Goal: Communication & Community: Answer question/provide support

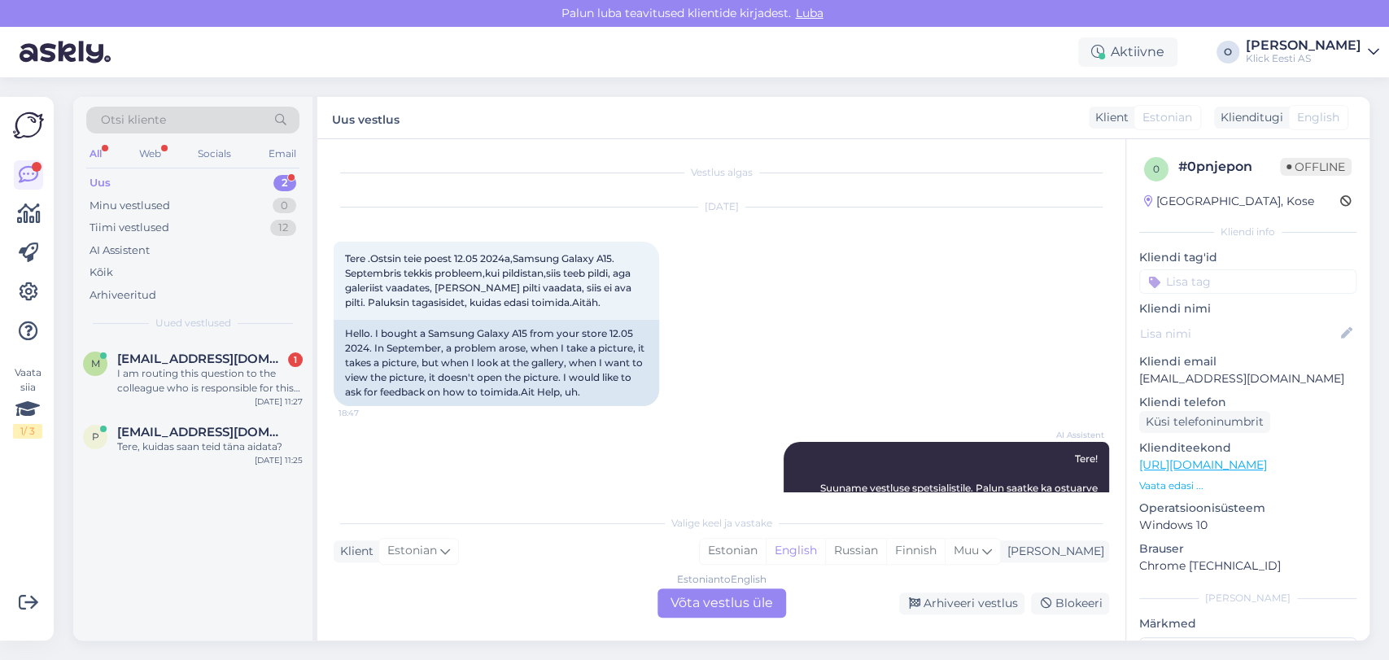
scroll to position [46, 0]
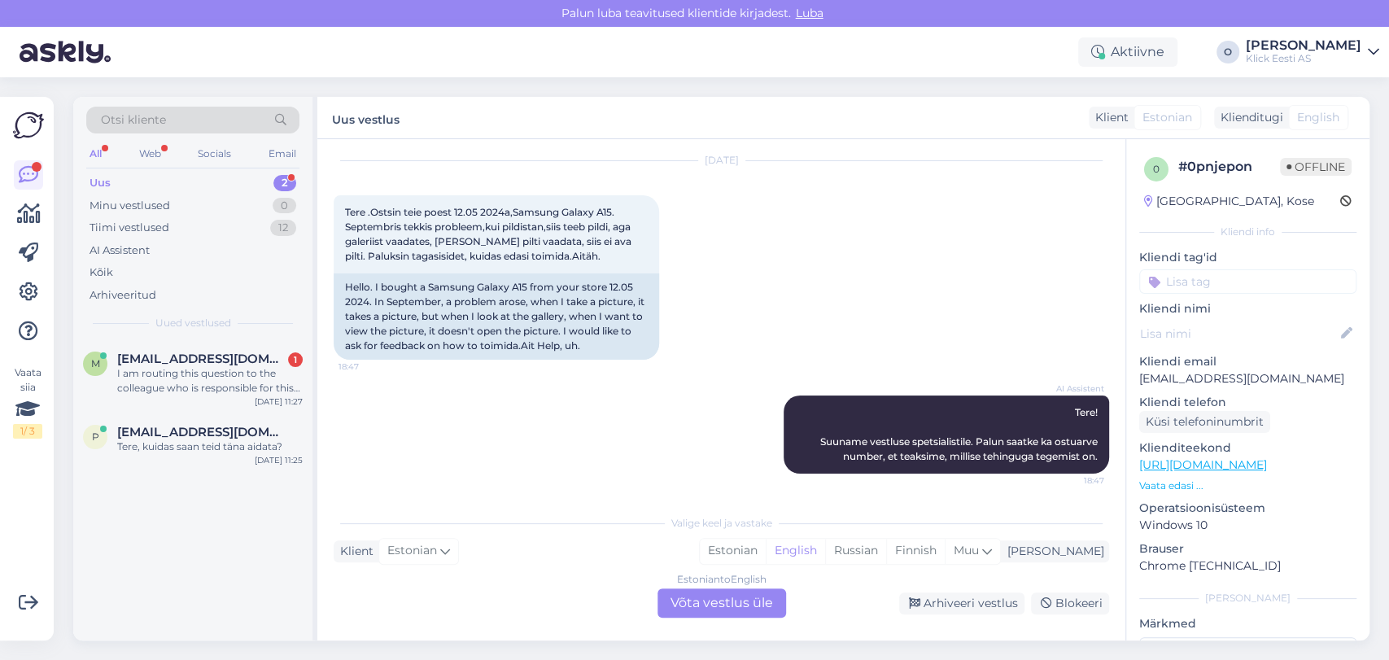
click at [173, 179] on div "Uus 2" at bounding box center [192, 183] width 213 height 23
click at [194, 428] on span "[EMAIL_ADDRESS][DOMAIN_NAME]" at bounding box center [201, 432] width 169 height 15
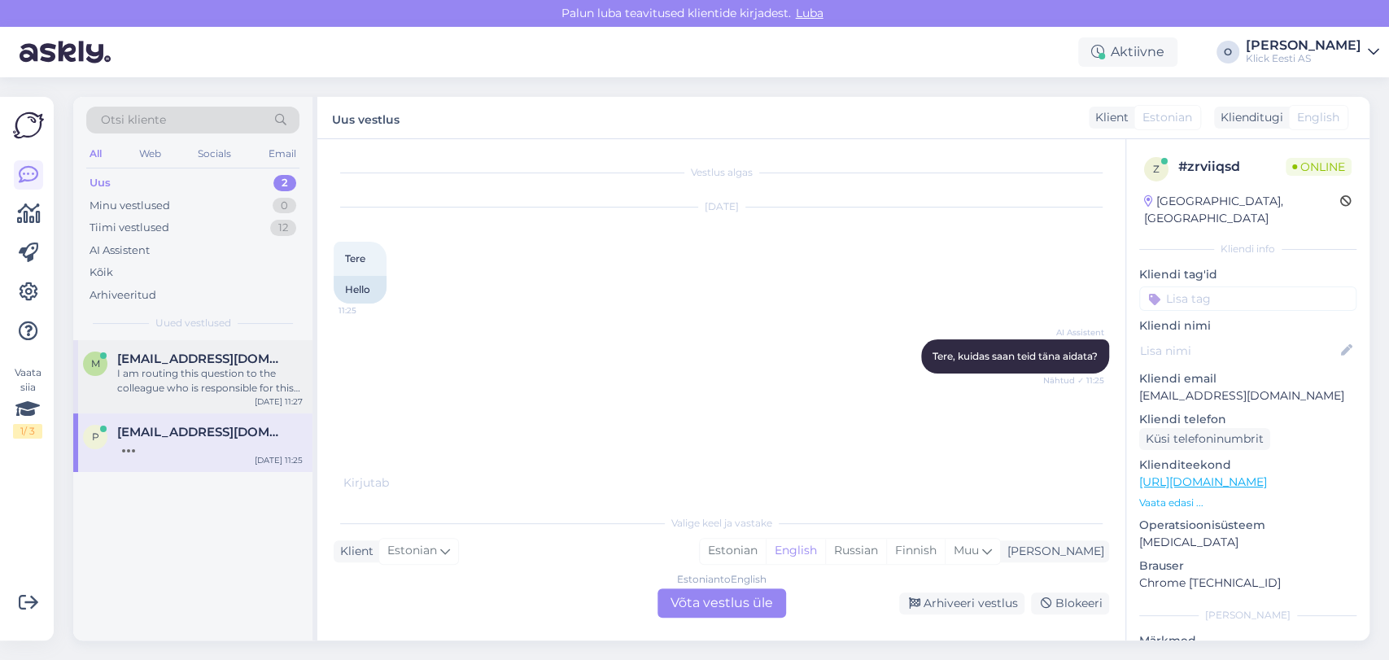
click at [194, 355] on span "[EMAIL_ADDRESS][DOMAIN_NAME]" at bounding box center [201, 358] width 169 height 15
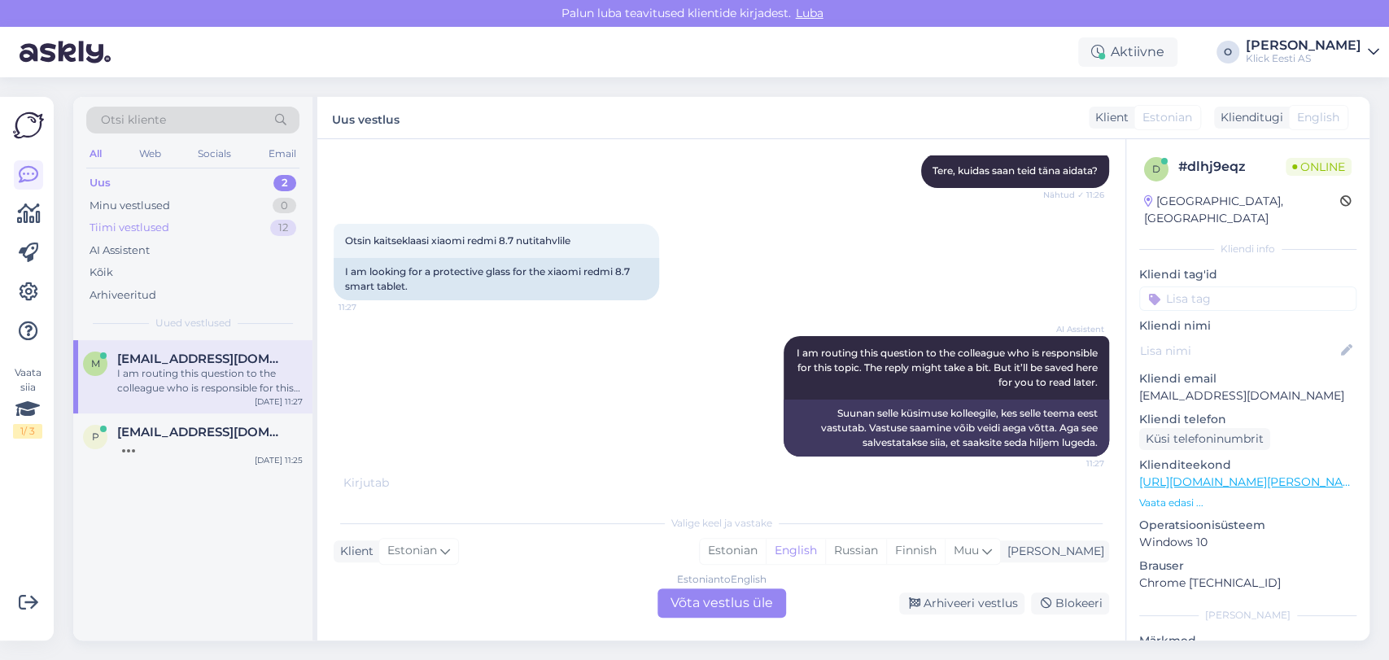
click at [195, 234] on div "Tiimi vestlused 12" at bounding box center [192, 227] width 213 height 23
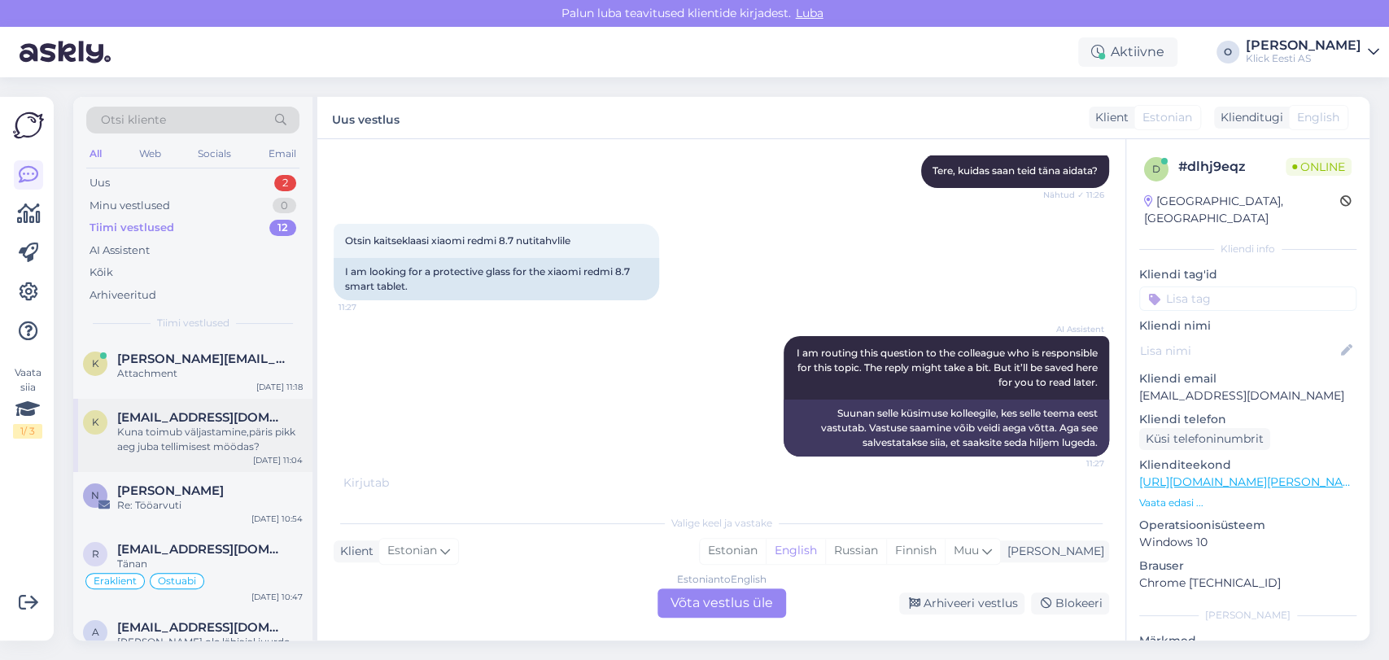
click at [168, 431] on div "Kuna toimub väljastamine,päris pikk aeg juba tellimisest möödas?" at bounding box center [209, 439] width 185 height 29
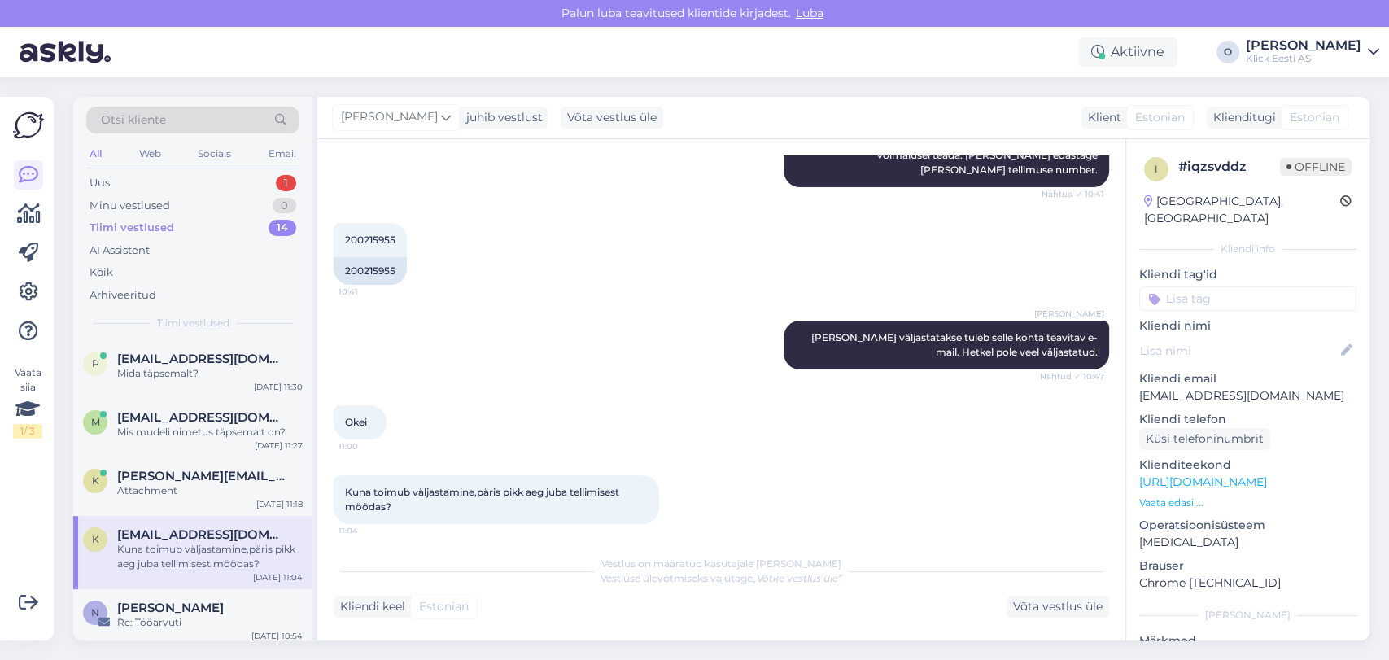
scroll to position [254, 0]
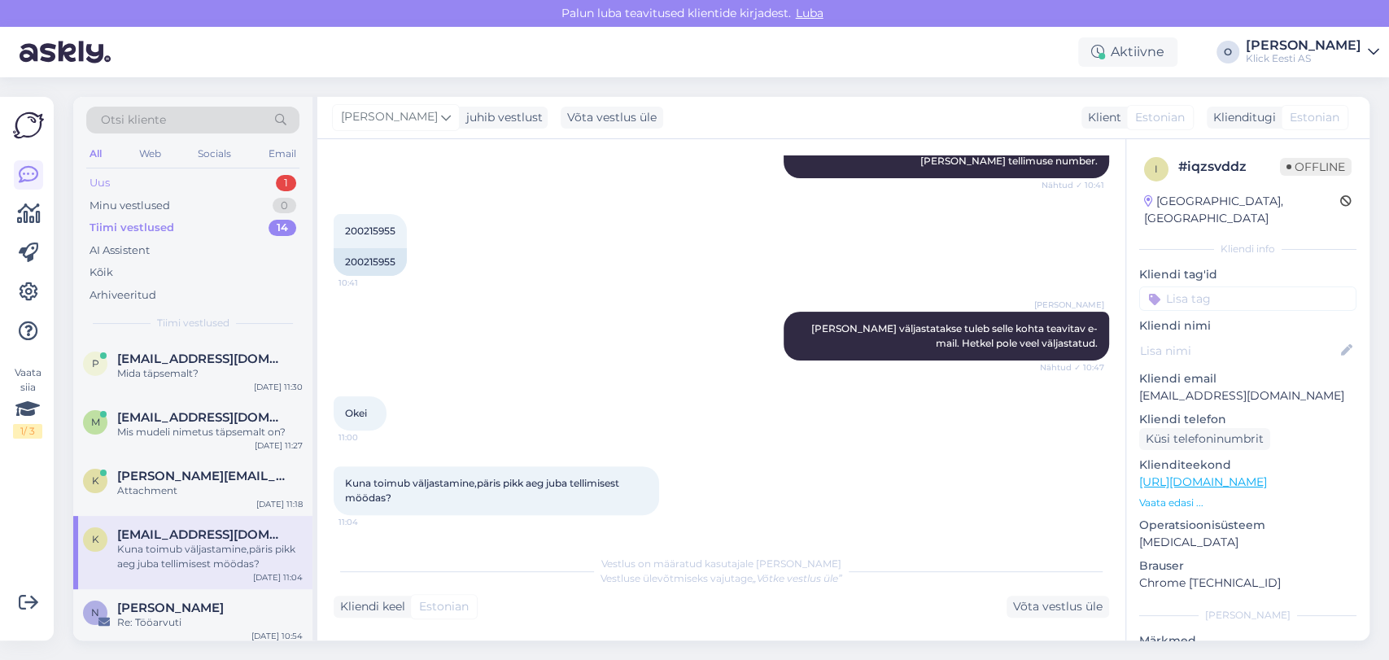
click at [177, 180] on div "Uus 1" at bounding box center [192, 183] width 213 height 23
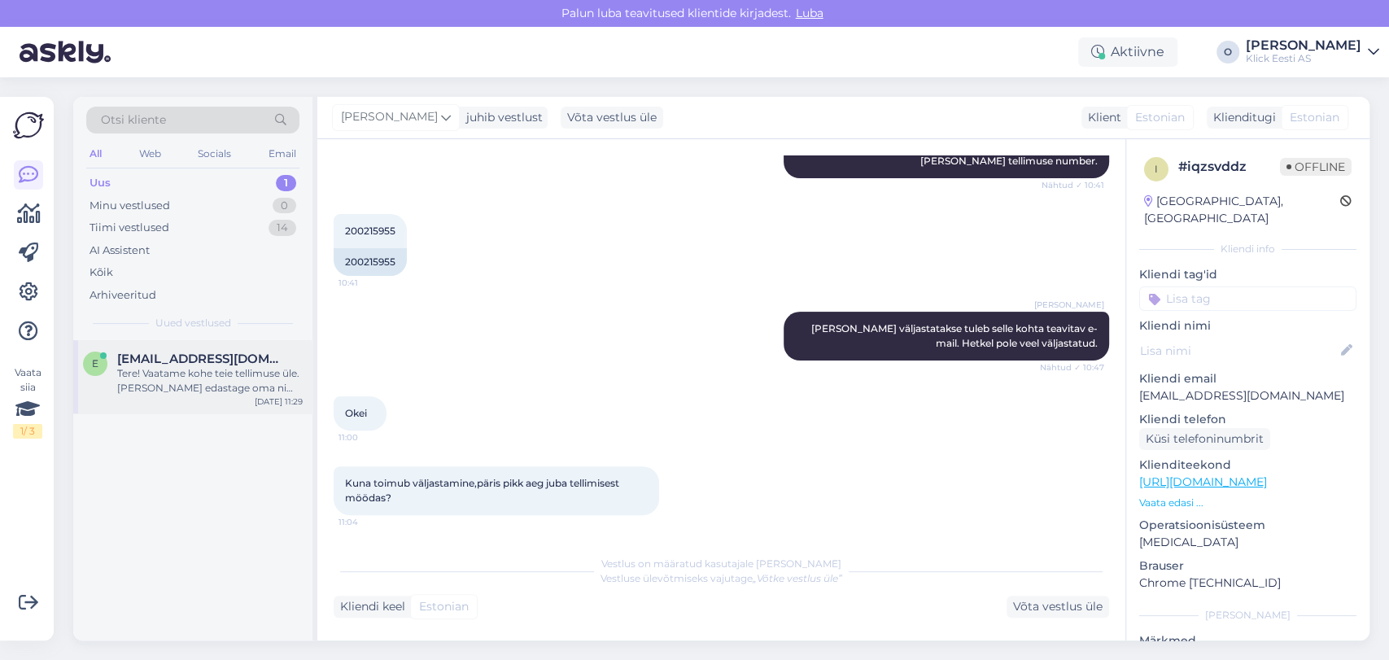
click at [161, 372] on div "Tere! Vaatame kohe teie tellimuse üle. [PERSON_NAME] edastage oma nimi ja e-pos…" at bounding box center [209, 380] width 185 height 29
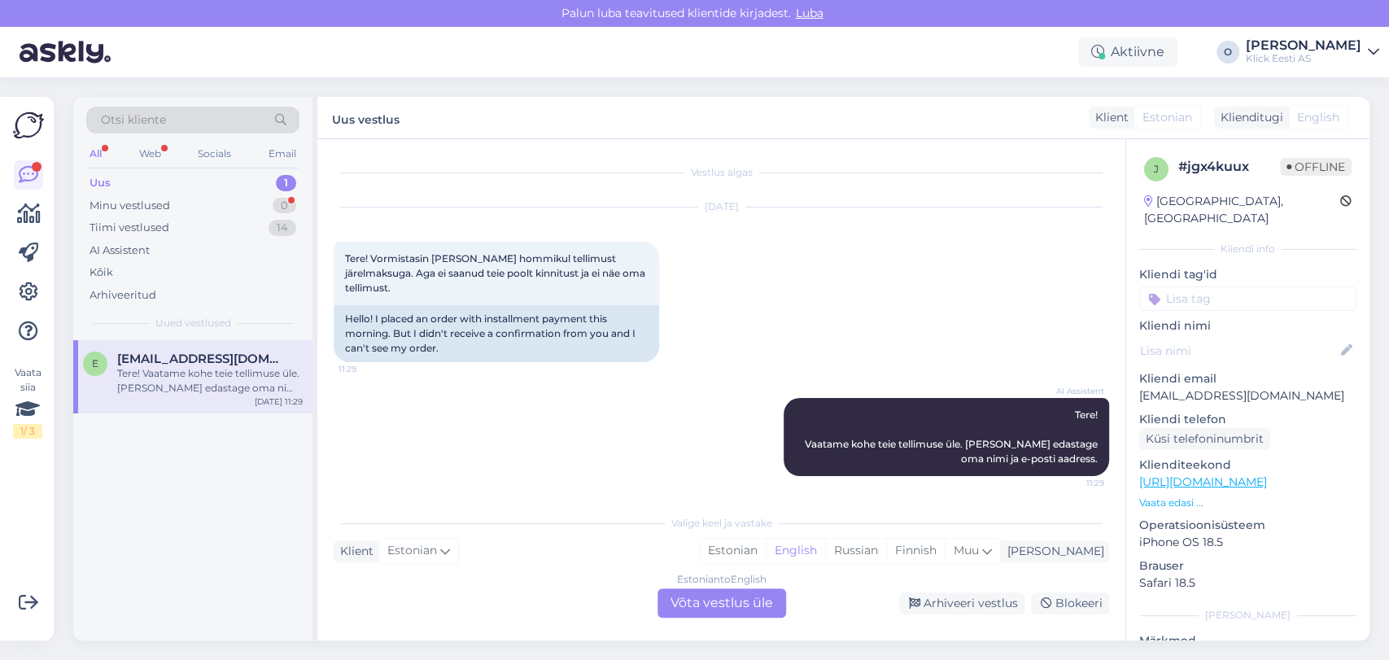
click at [1181, 387] on p "[EMAIL_ADDRESS][DOMAIN_NAME]" at bounding box center [1247, 395] width 217 height 17
copy p "[EMAIL_ADDRESS][DOMAIN_NAME]"
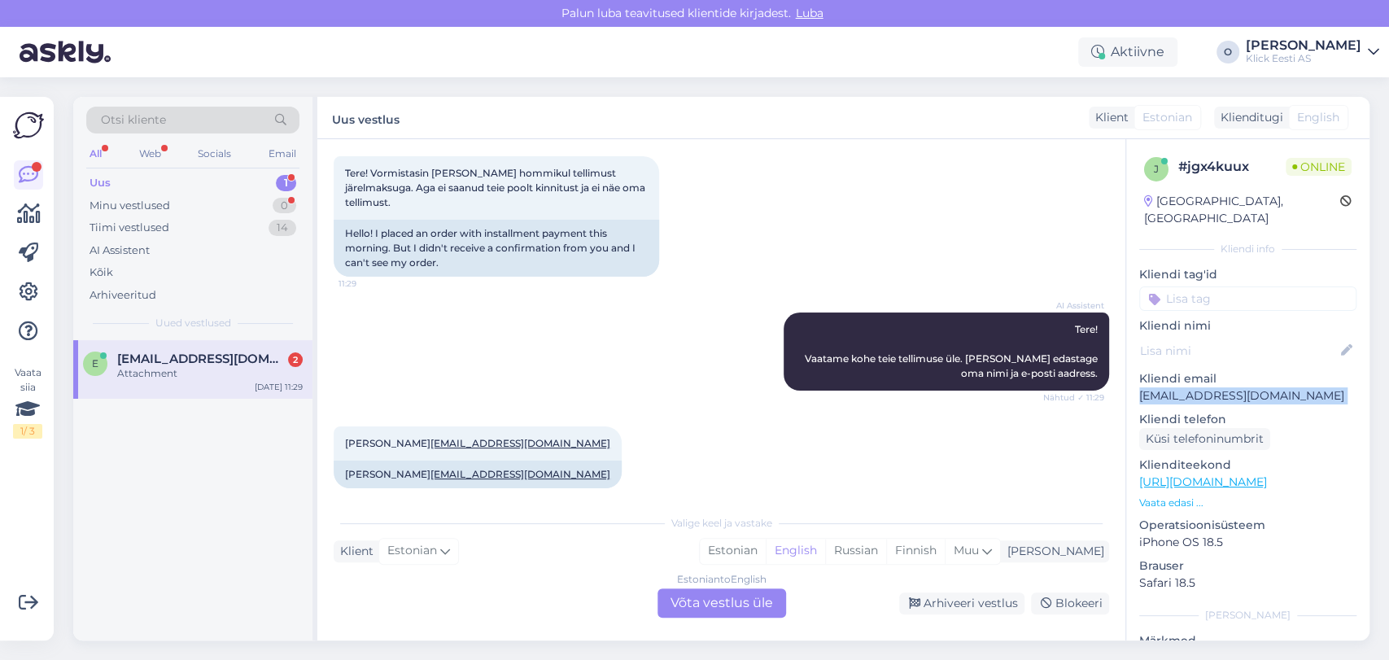
scroll to position [188, 0]
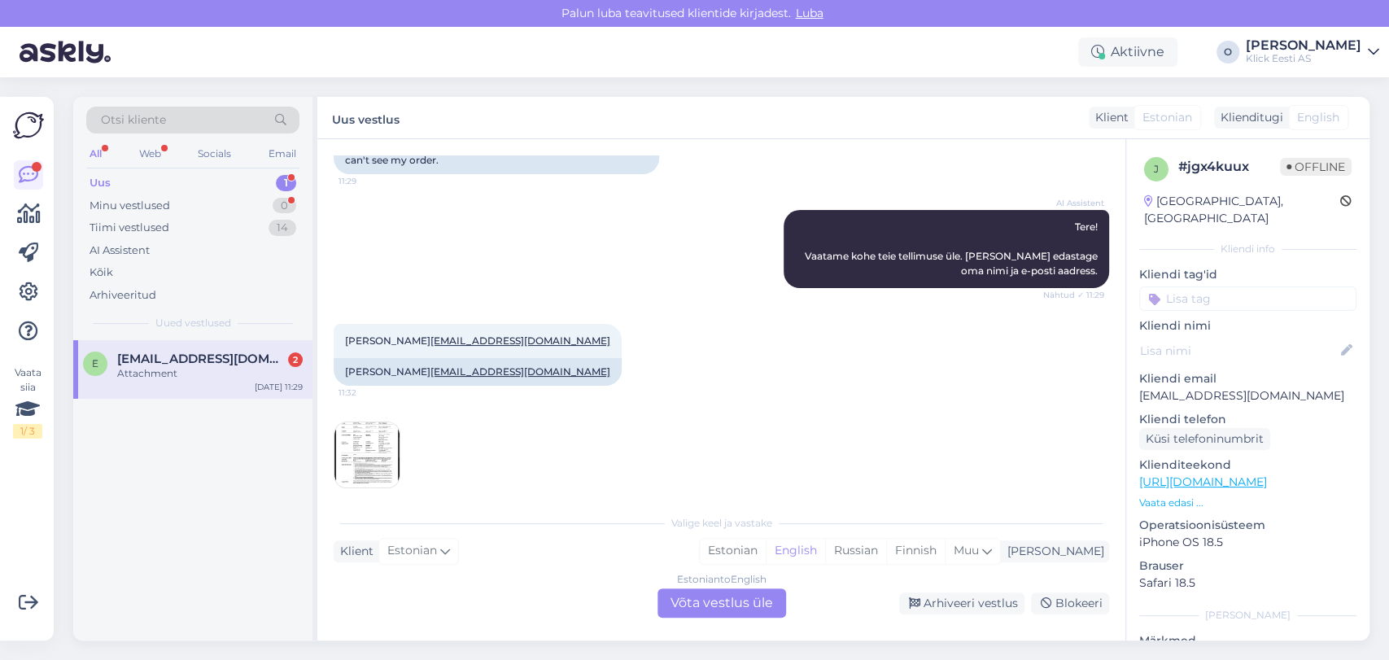
click at [747, 607] on div "Estonian to English Võta vestlus üle" at bounding box center [721, 602] width 129 height 29
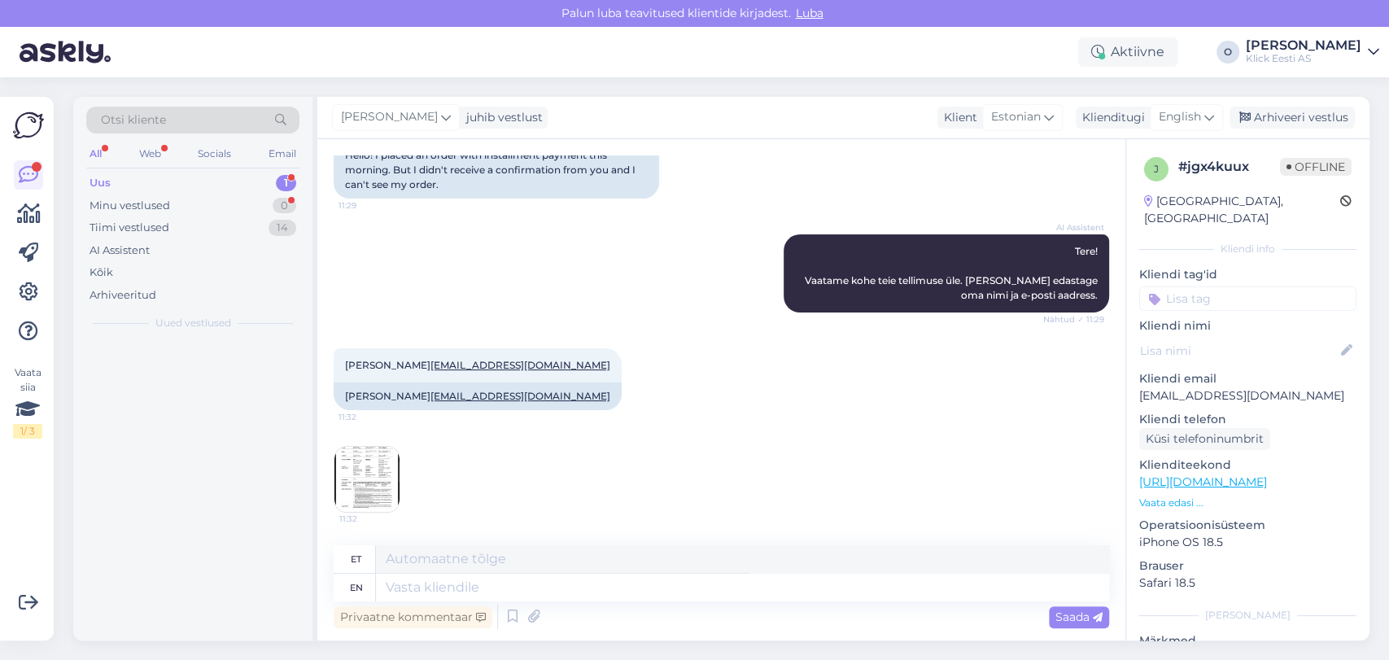
scroll to position [149, 0]
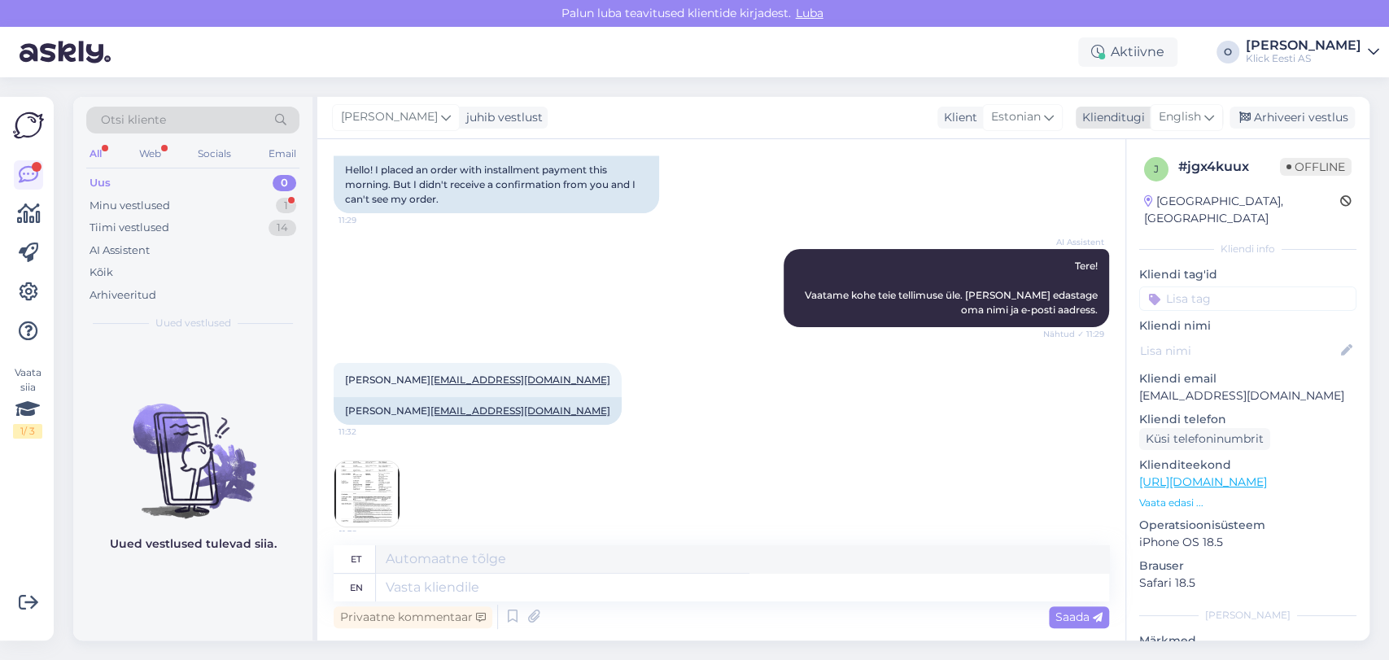
click at [1191, 112] on span "English" at bounding box center [1180, 117] width 42 height 18
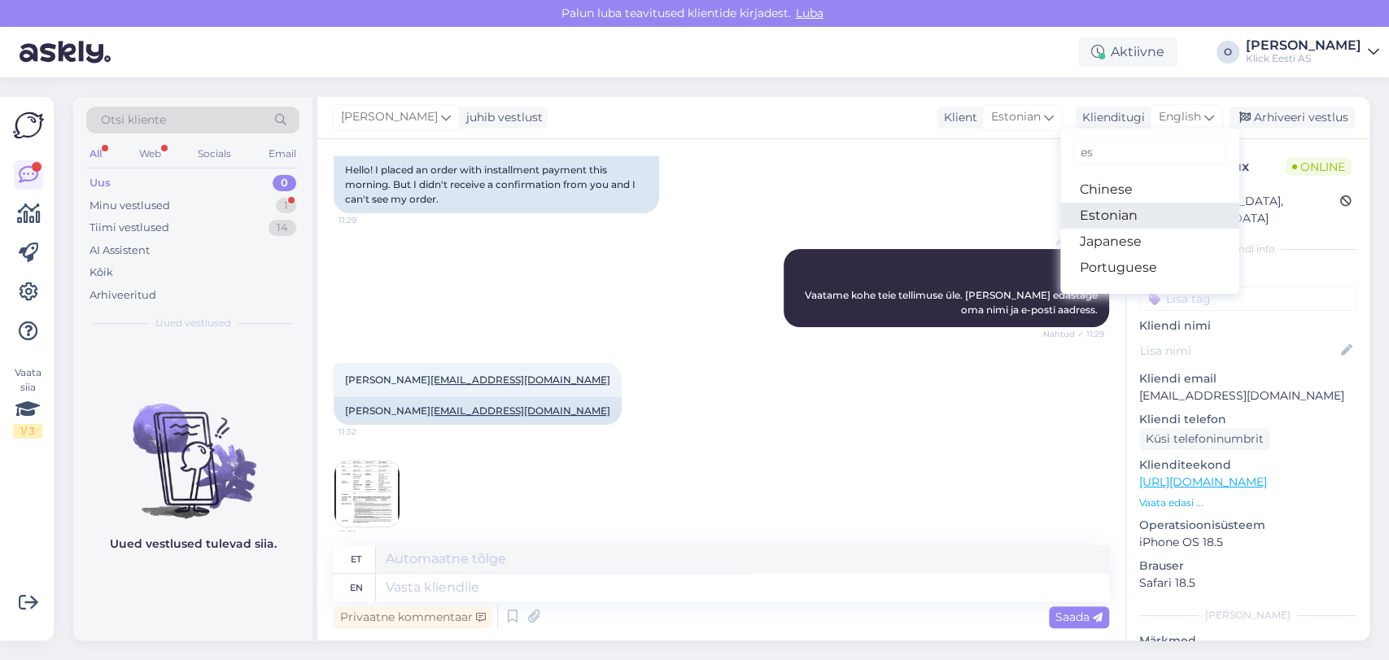
type input "es"
click at [1137, 206] on link "Estonian" at bounding box center [1149, 216] width 179 height 26
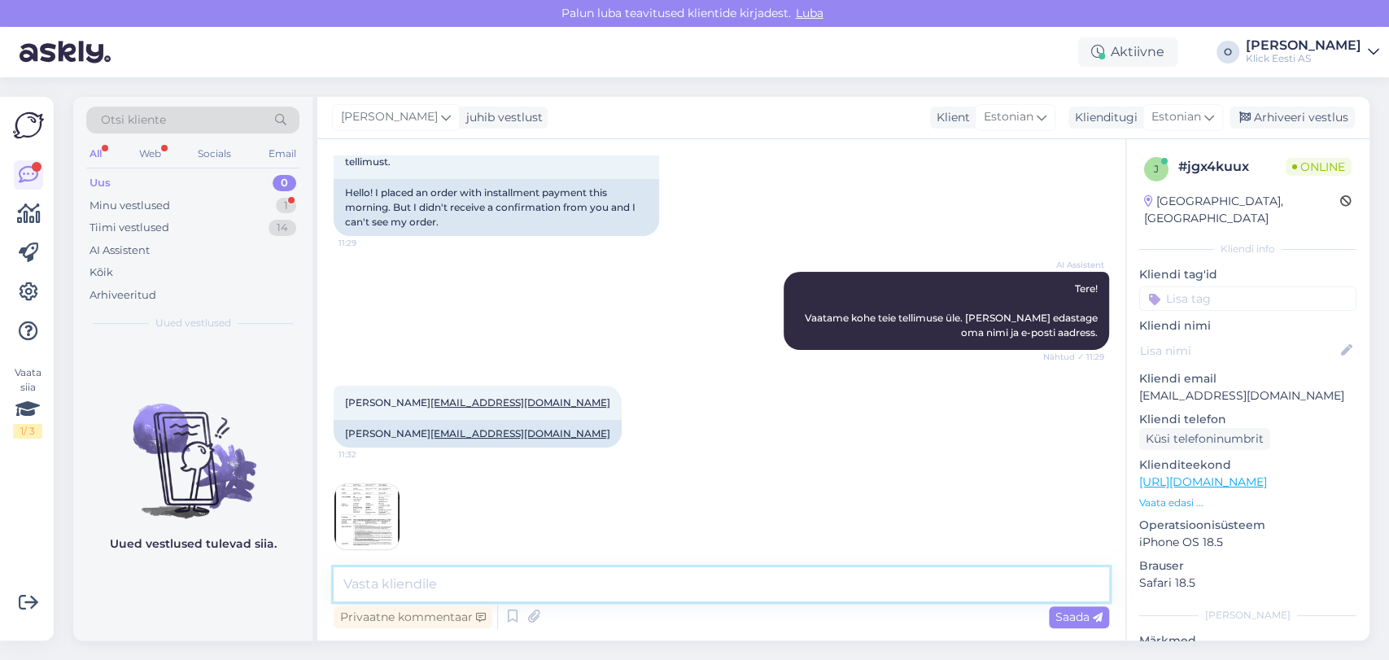
click at [417, 583] on textarea at bounding box center [721, 584] width 775 height 34
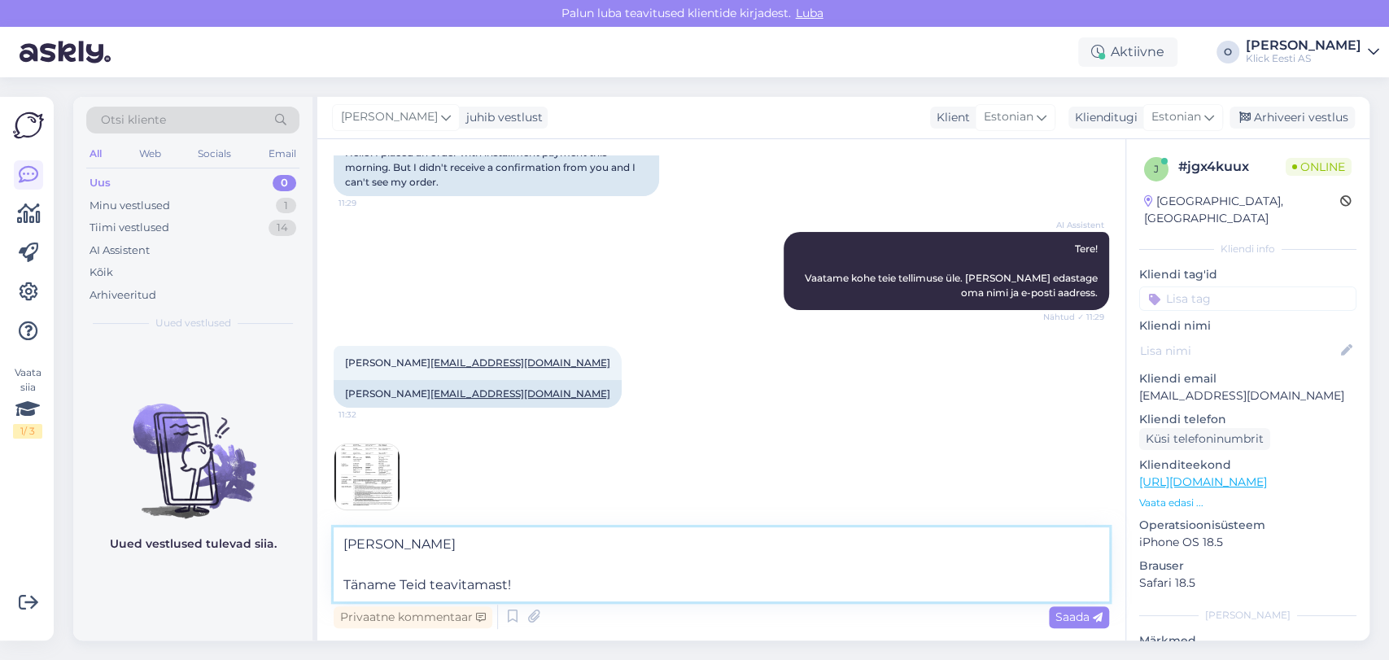
scroll to position [187, 0]
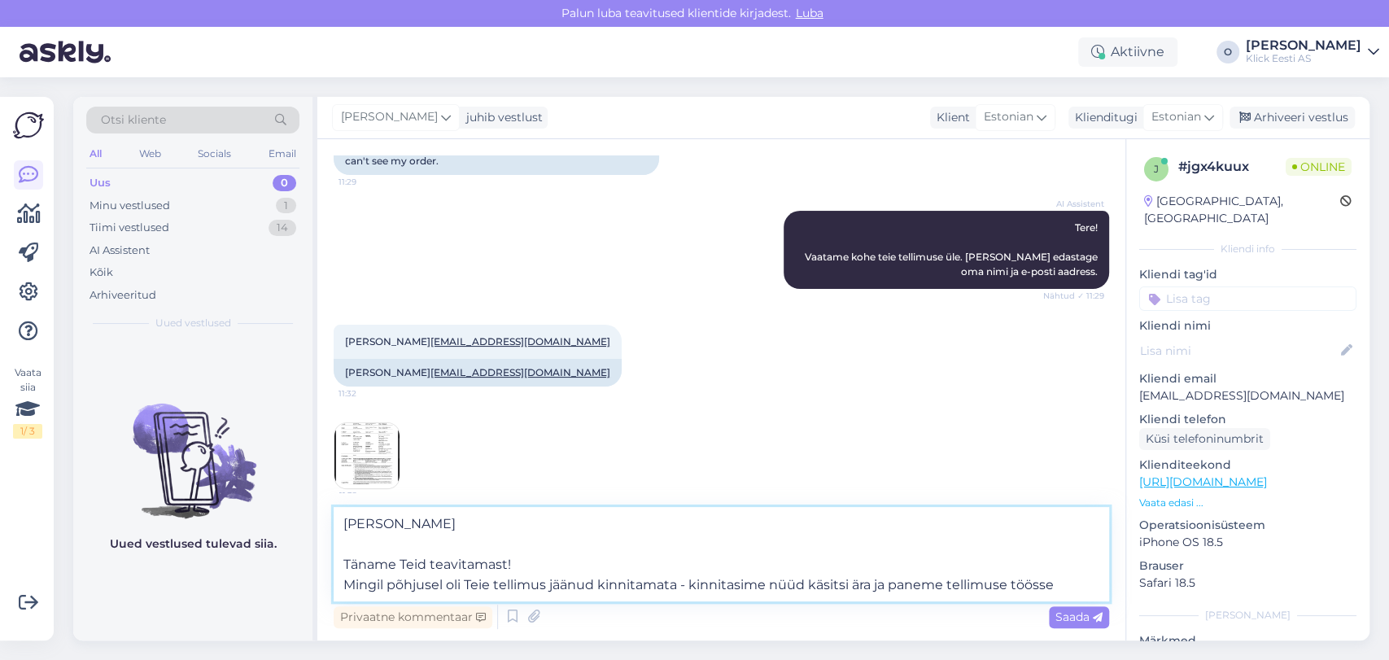
type textarea "[PERSON_NAME] Täname Teid teavitamast! Mingil põhjusel oli Teie tellimus jäänud…"
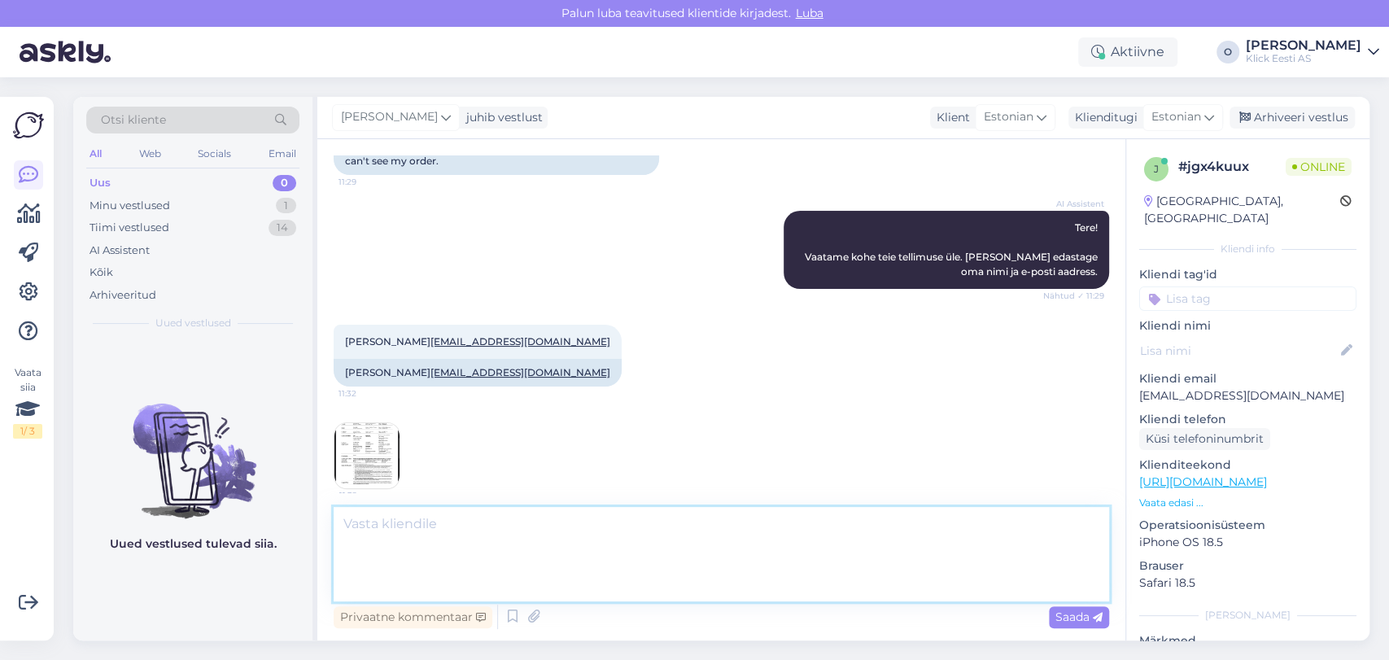
scroll to position [255, 0]
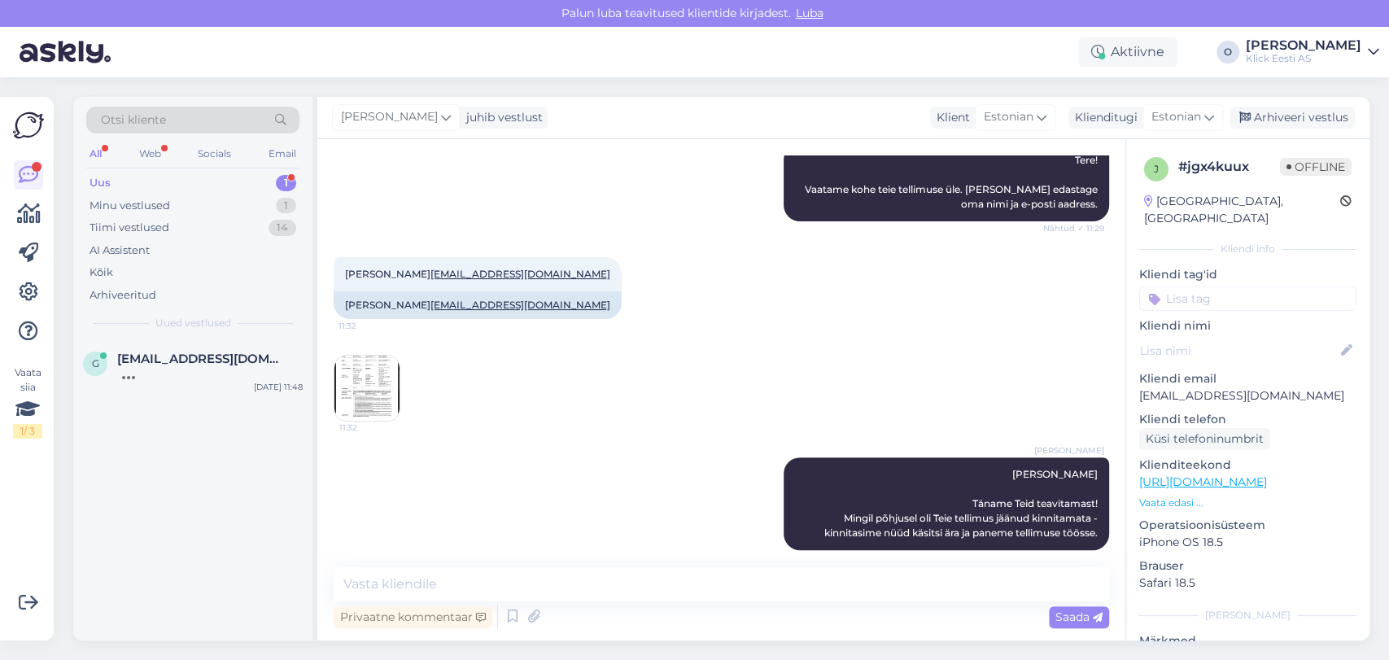
click at [152, 183] on div "Uus 1" at bounding box center [192, 183] width 213 height 23
click at [175, 370] on div "Hello, I am routing this question to the colleague who is responsible for this …" at bounding box center [209, 380] width 185 height 29
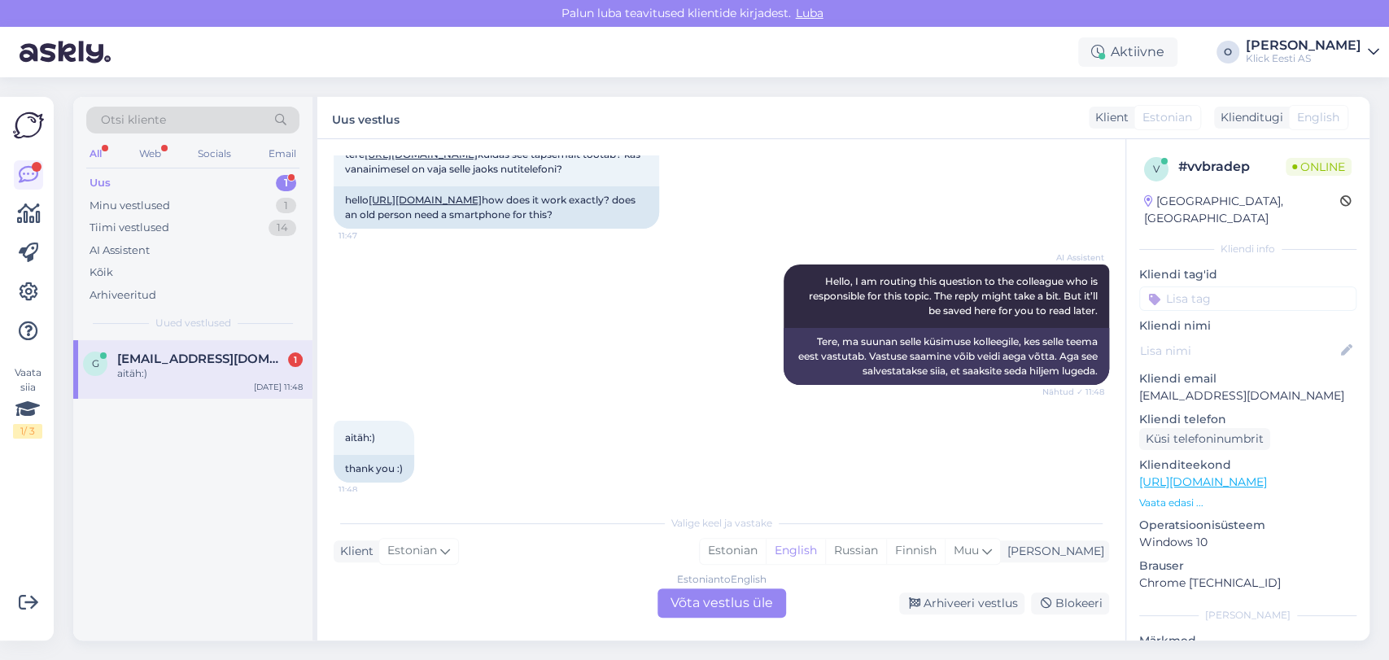
scroll to position [202, 0]
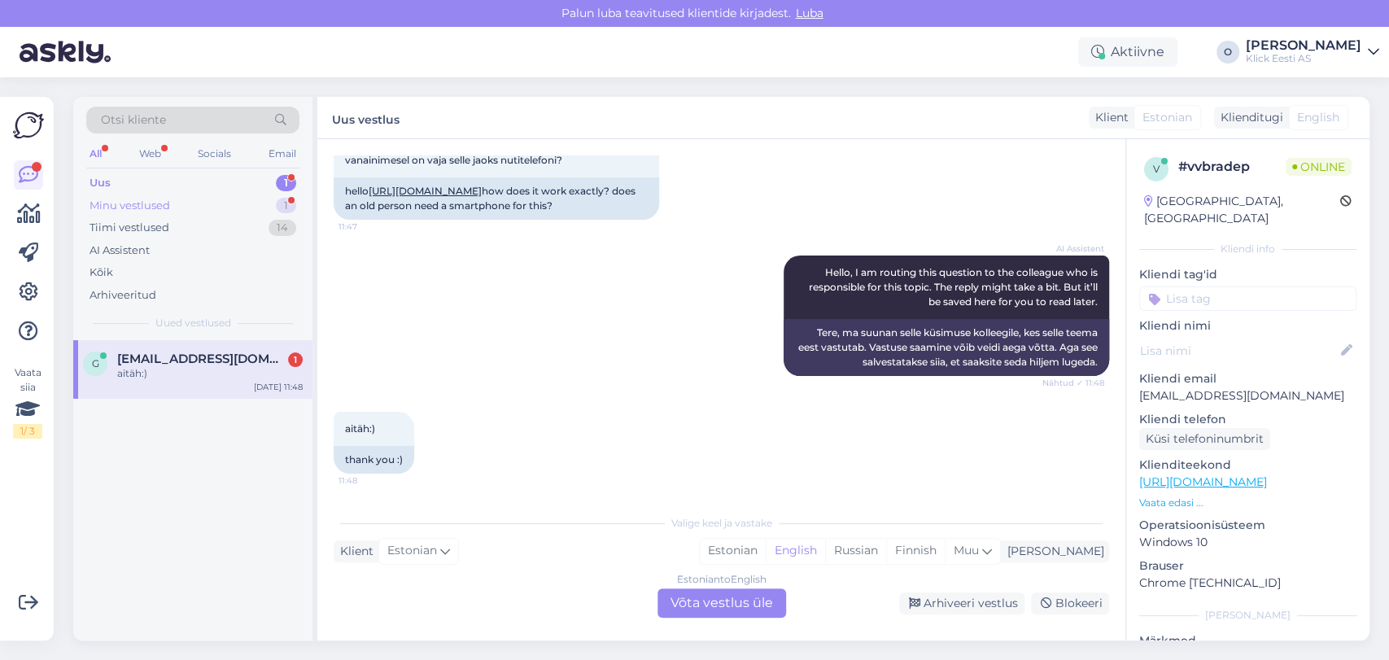
click at [197, 198] on div "Minu vestlused 1" at bounding box center [192, 205] width 213 height 23
click at [172, 355] on span "[EMAIL_ADDRESS][DOMAIN_NAME]" at bounding box center [201, 358] width 169 height 15
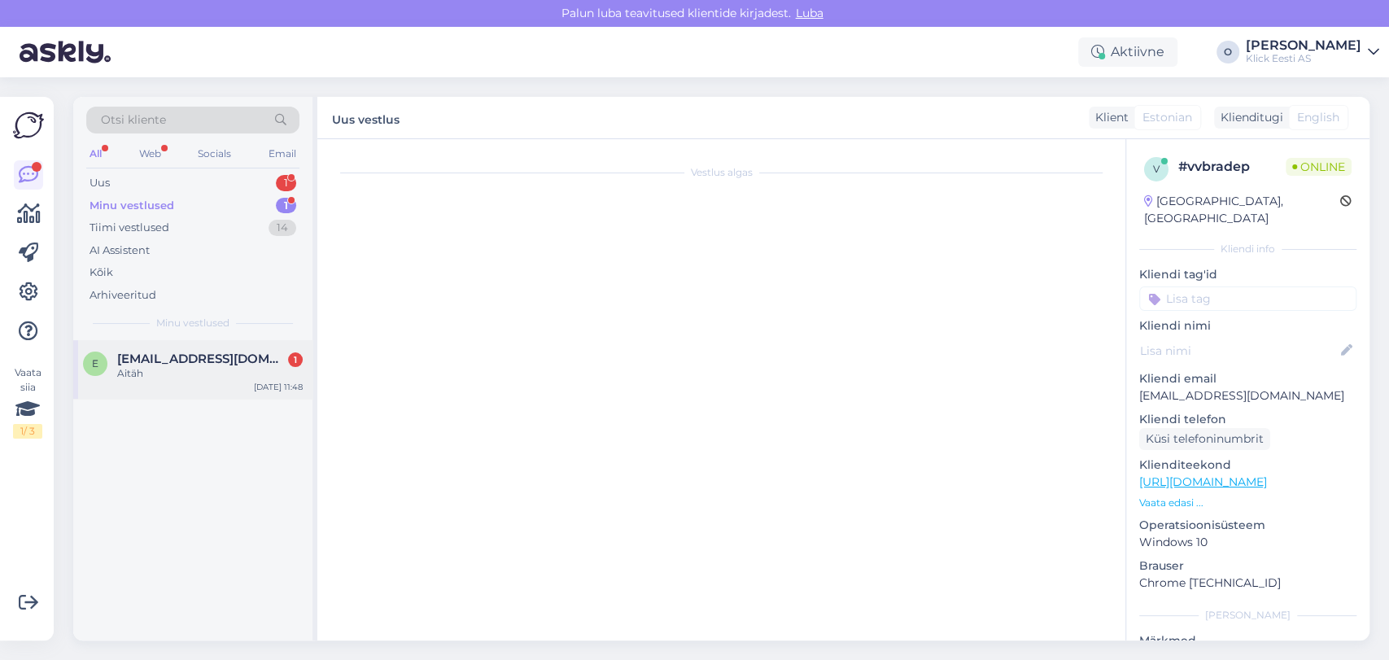
scroll to position [325, 0]
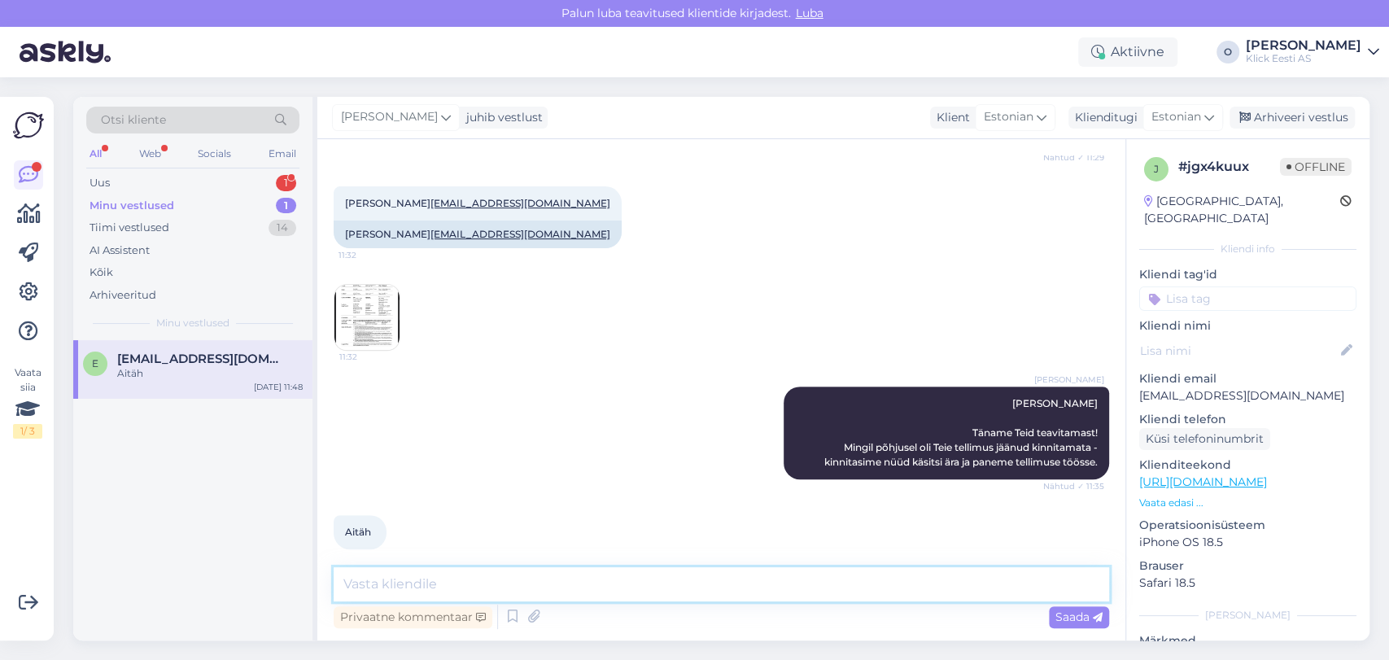
click at [520, 588] on textarea at bounding box center [721, 584] width 775 height 34
type textarea "Palun, ilusat päeva!"
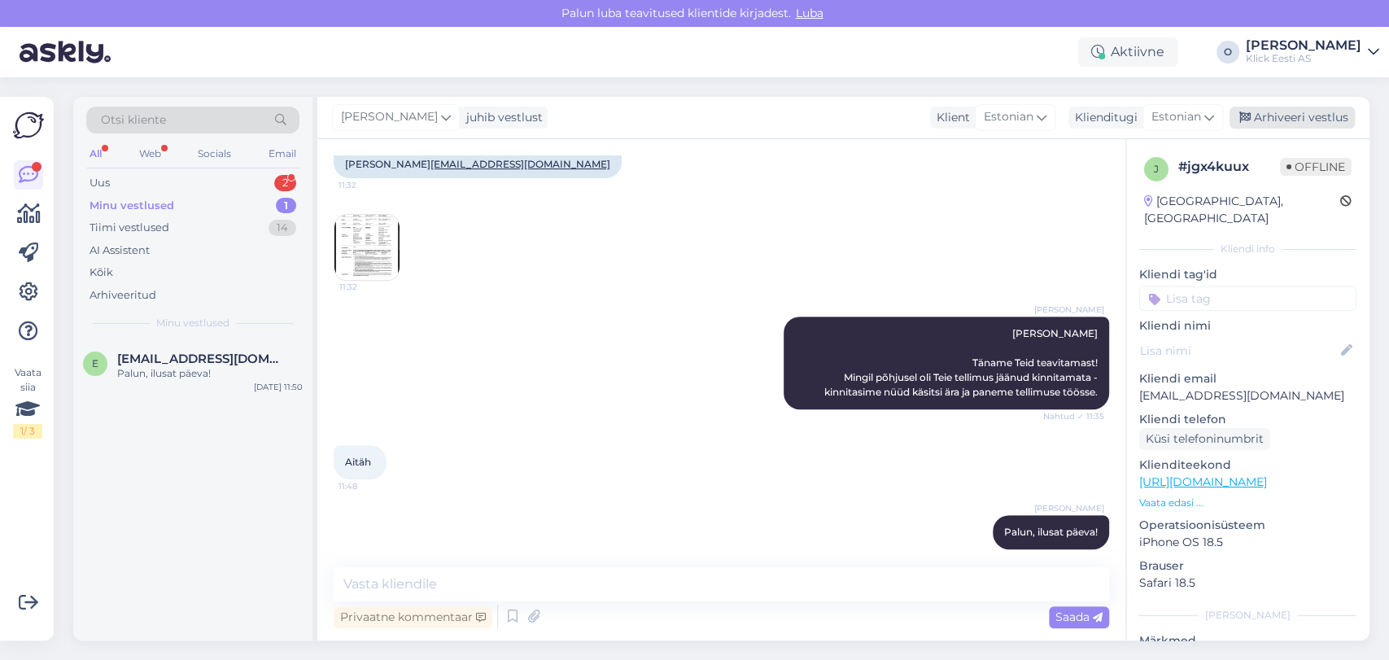
click at [1275, 112] on div "Arhiveeri vestlus" at bounding box center [1291, 118] width 125 height 22
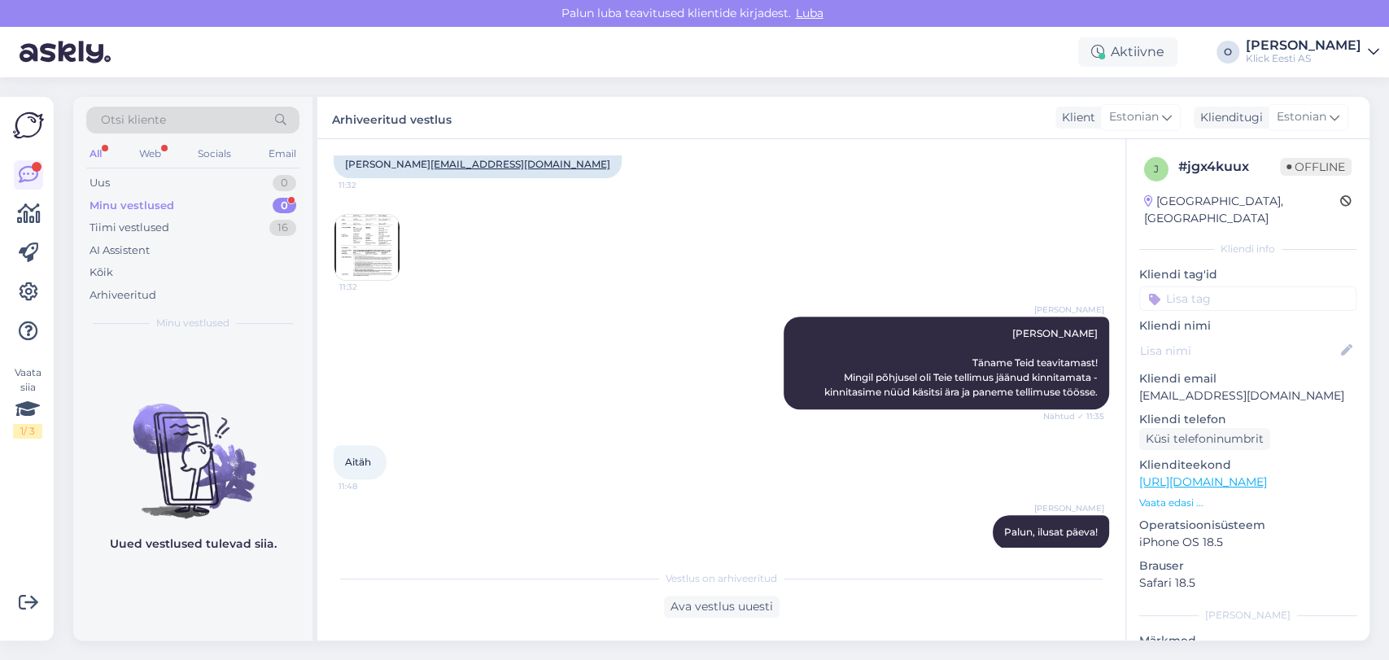
click at [172, 203] on div "Minu vestlused 0" at bounding box center [192, 205] width 213 height 23
click at [128, 184] on div "Uus 1" at bounding box center [192, 183] width 213 height 23
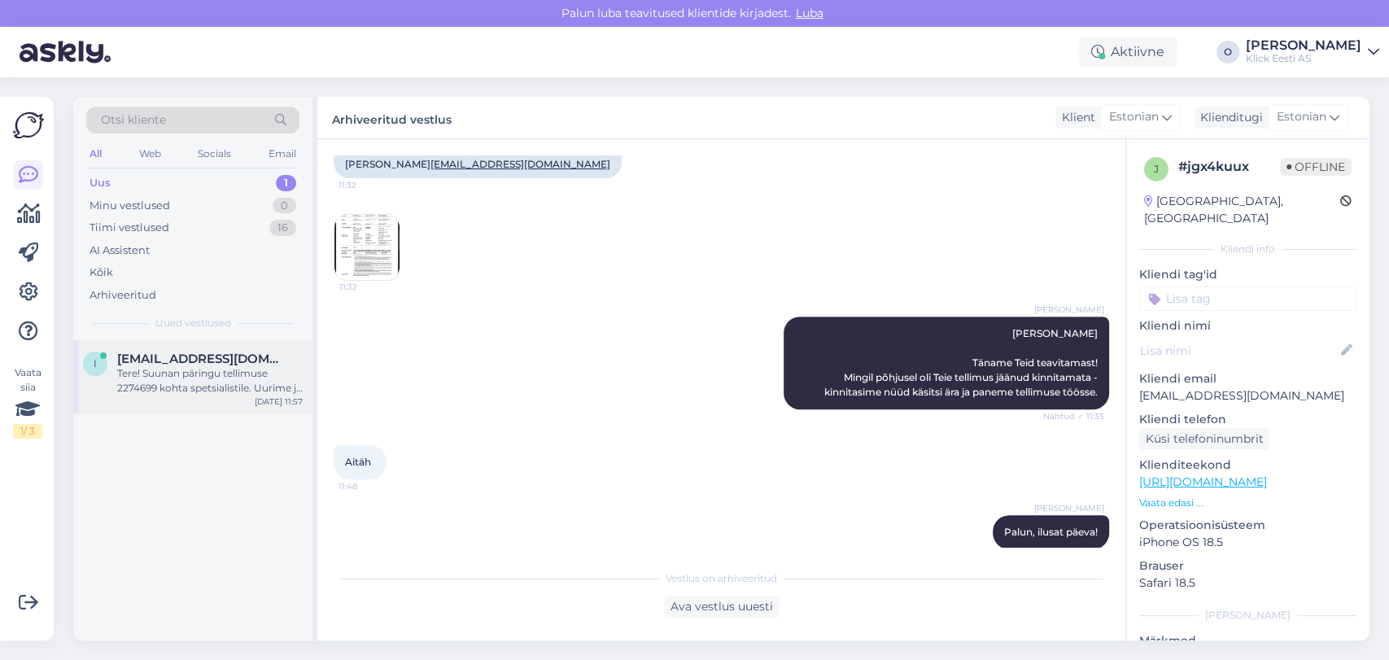
click at [150, 371] on div "Tere! Suunan päringu tellimuse 2274699 kohta spetsialistile. Uurime ja anname t…" at bounding box center [209, 380] width 185 height 29
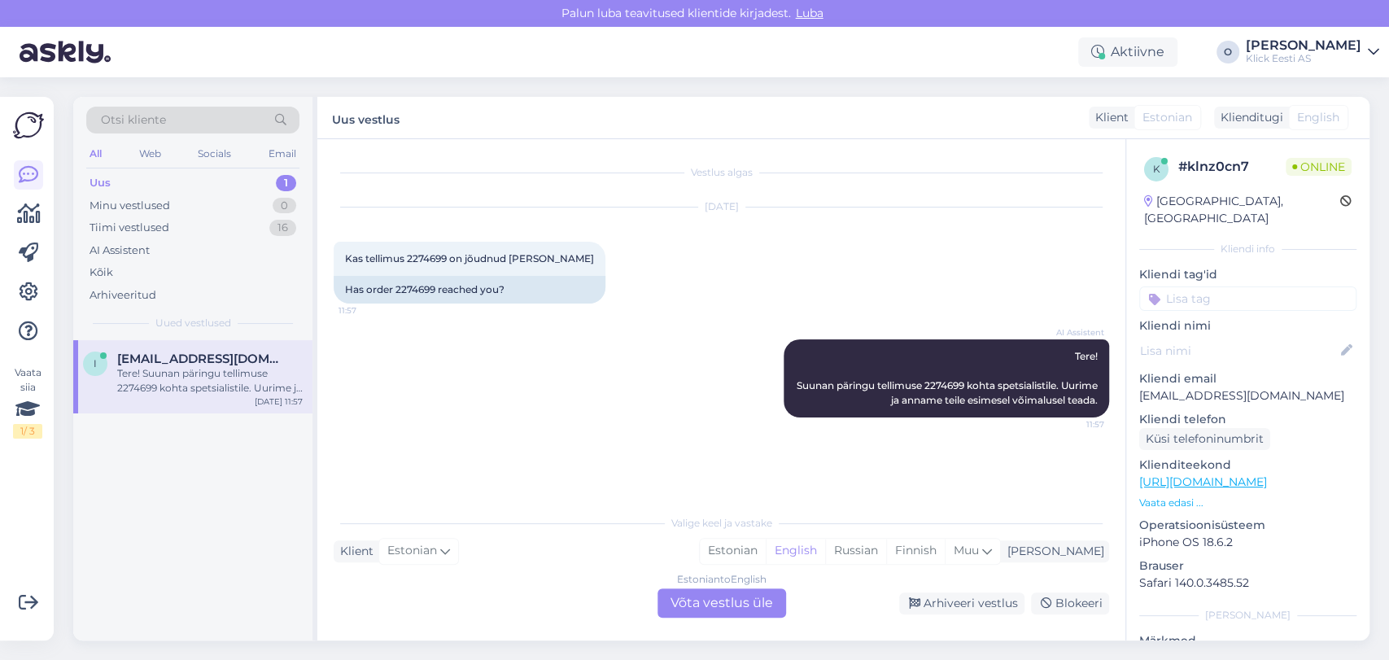
scroll to position [0, 0]
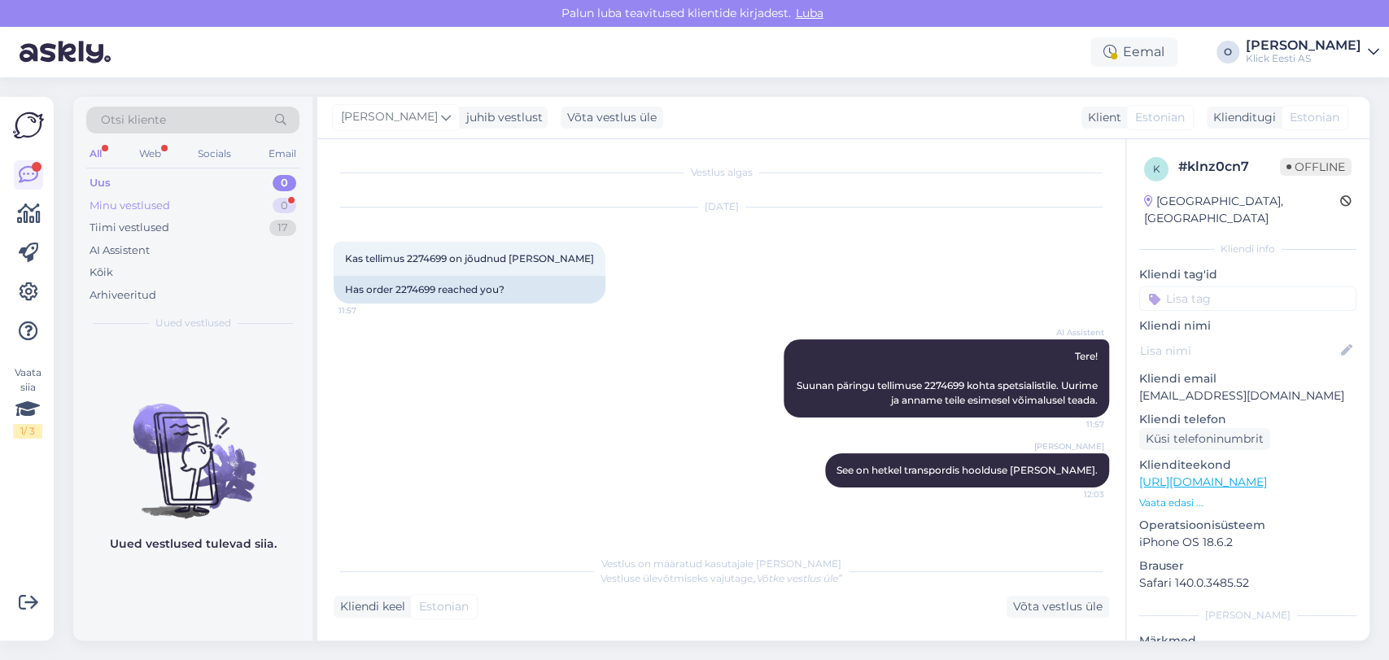
click at [214, 203] on div "Minu vestlused 0" at bounding box center [192, 205] width 213 height 23
click at [210, 220] on div "Tiimi vestlused 17" at bounding box center [192, 227] width 213 height 23
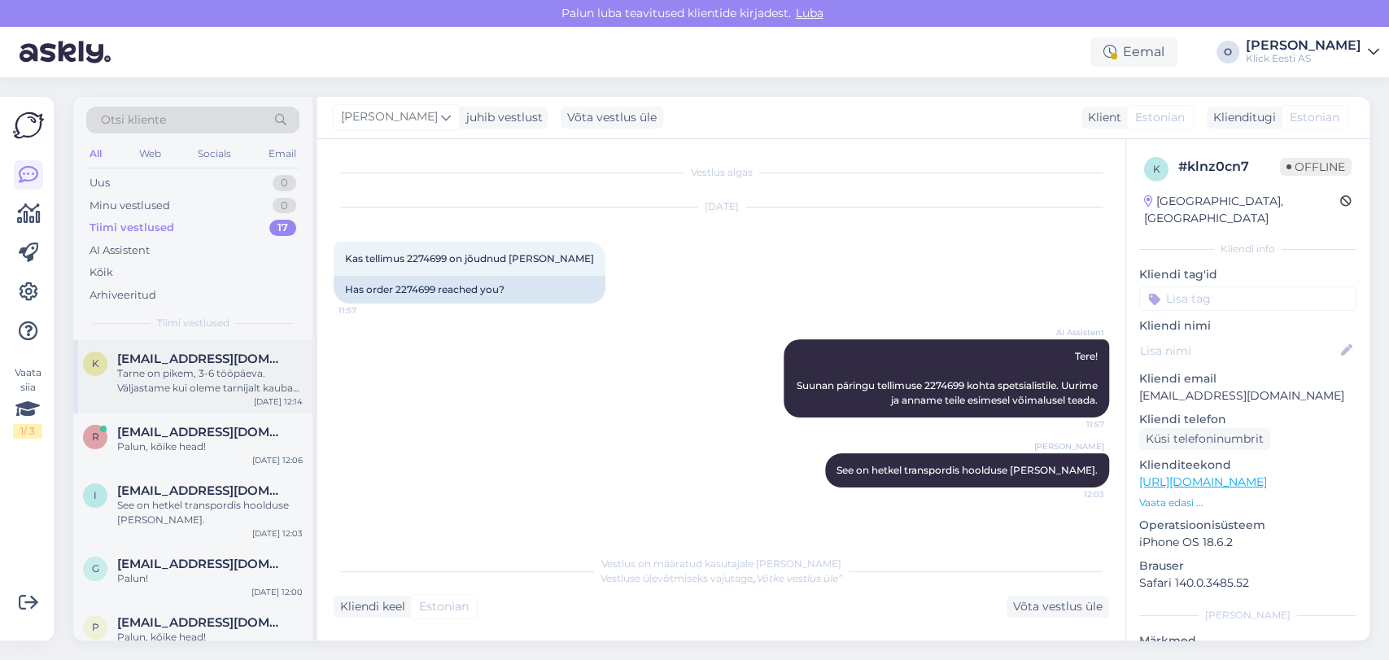
click at [156, 380] on div "Tarne on pikem, 3-6 tööpäeva. Väljastame kui oleme tarnijalt kauba saanud." at bounding box center [209, 380] width 185 height 29
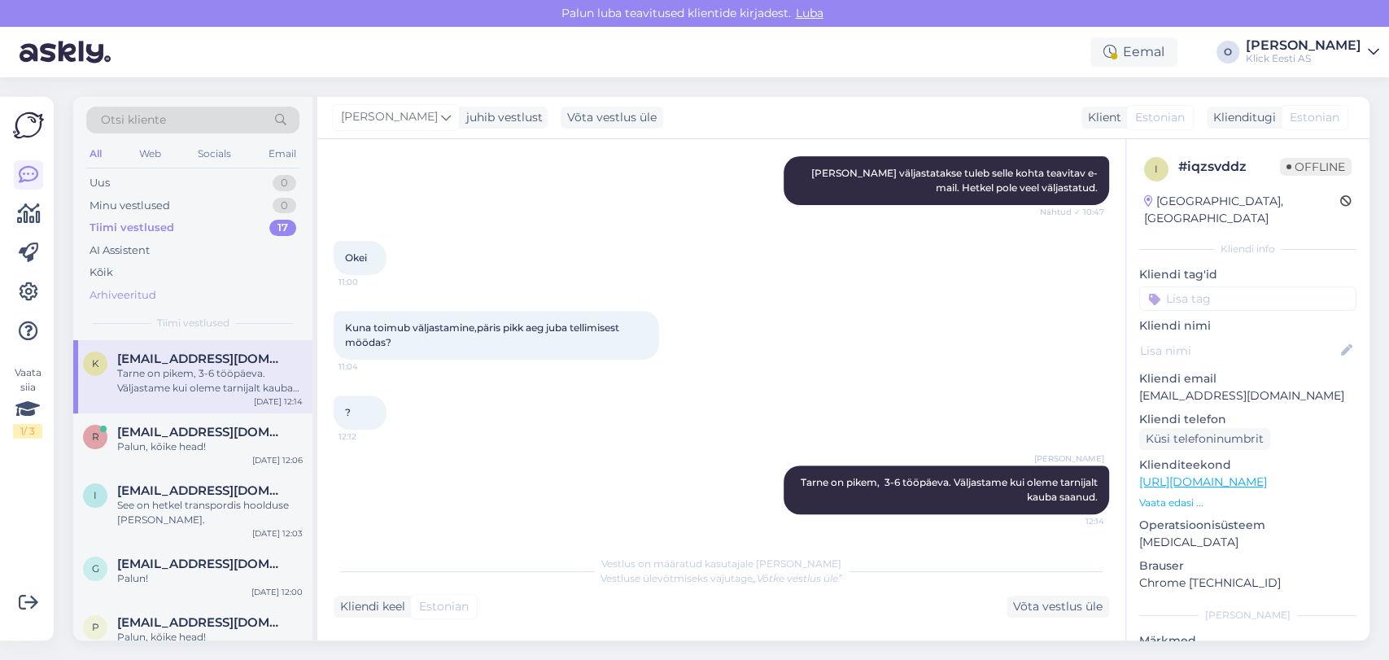
click at [119, 295] on div "Arhiveeritud" at bounding box center [122, 295] width 67 height 16
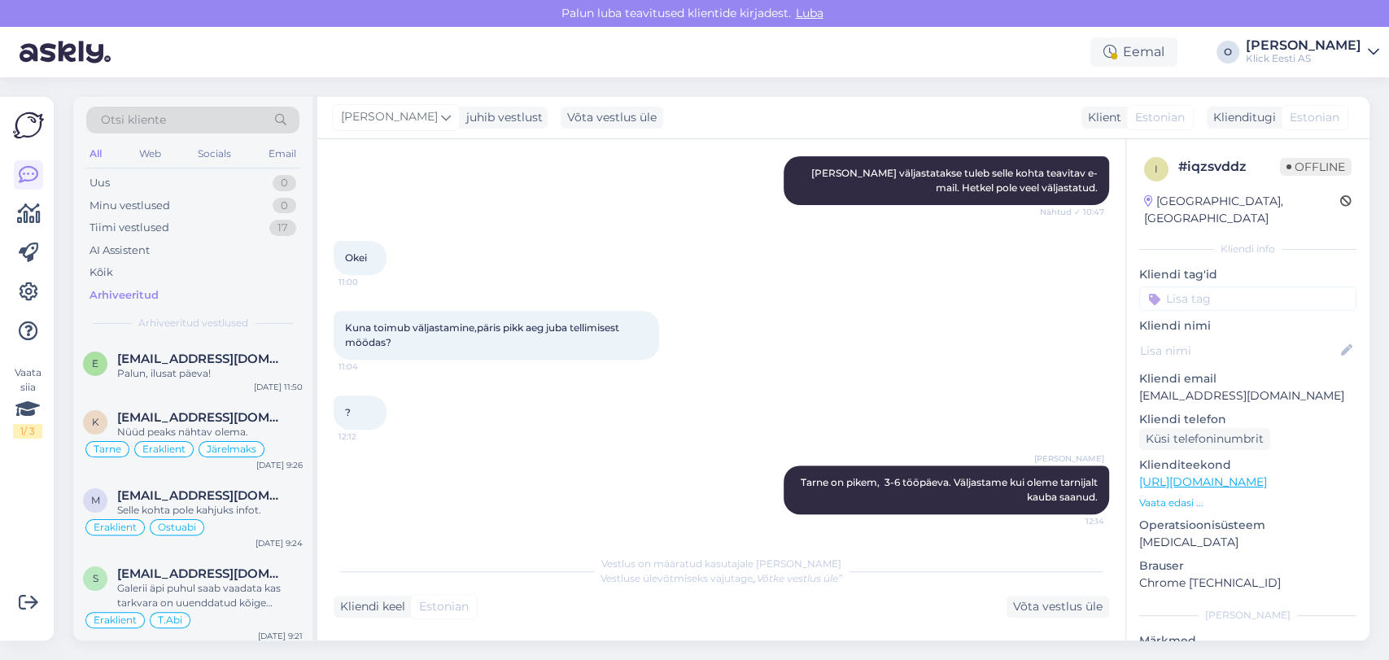
drag, startPoint x: 184, startPoint y: 137, endPoint x: 181, endPoint y: 127, distance: 10.9
click at [181, 127] on div "Otsi kliente" at bounding box center [192, 125] width 213 height 37
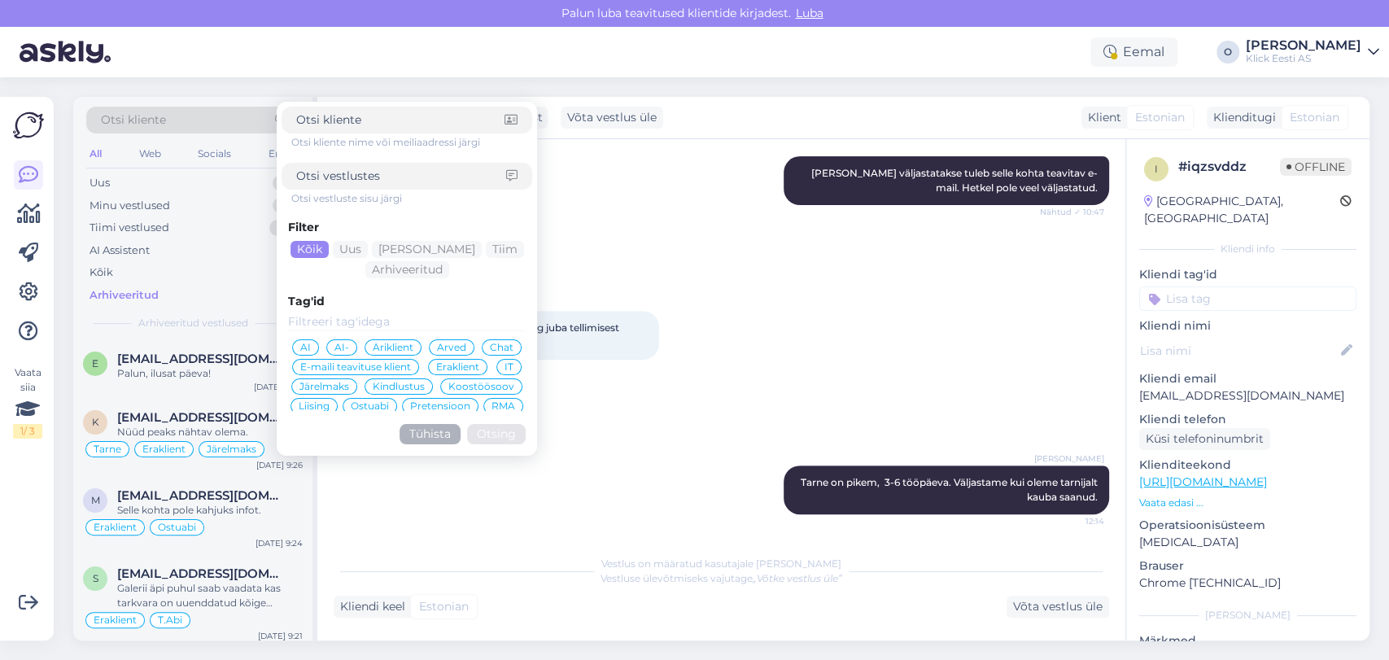
click at [174, 124] on div "Otsi kliente" at bounding box center [192, 120] width 213 height 27
click at [367, 127] on input at bounding box center [400, 119] width 208 height 17
type input "[PERSON_NAME]"
click button "Otsing" at bounding box center [496, 434] width 59 height 20
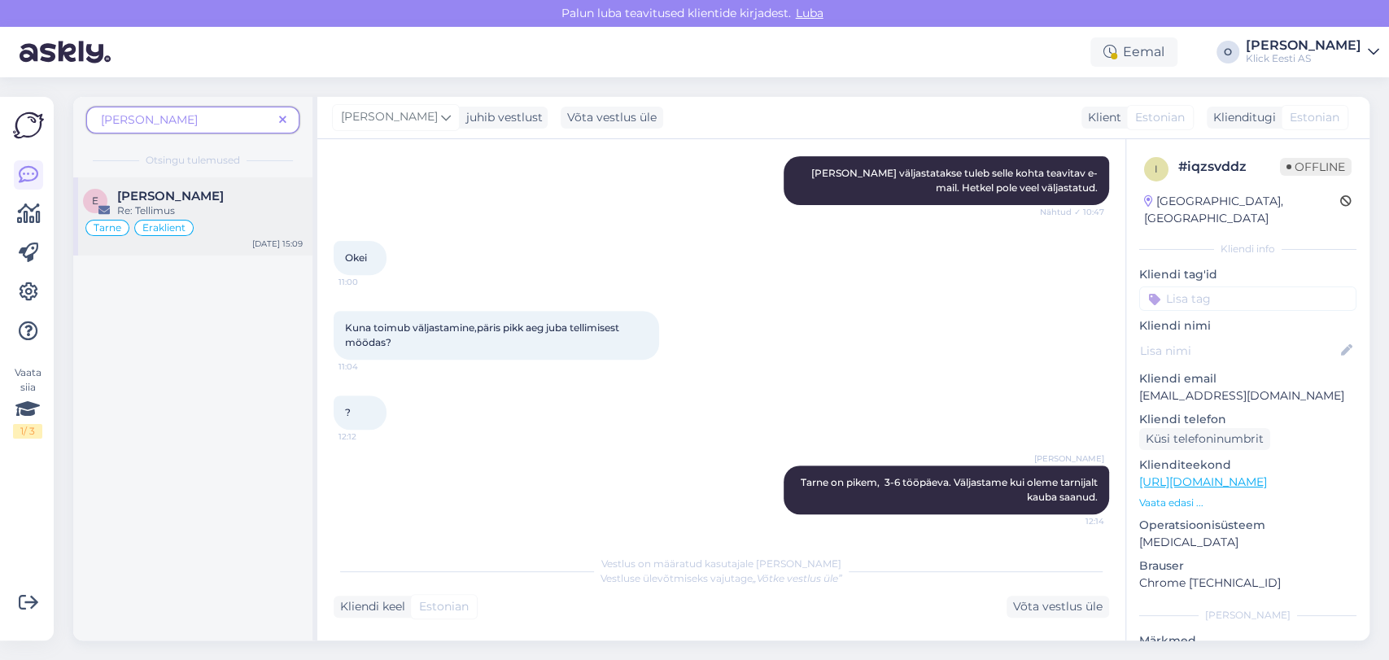
click at [187, 195] on span "[PERSON_NAME]" at bounding box center [170, 196] width 107 height 15
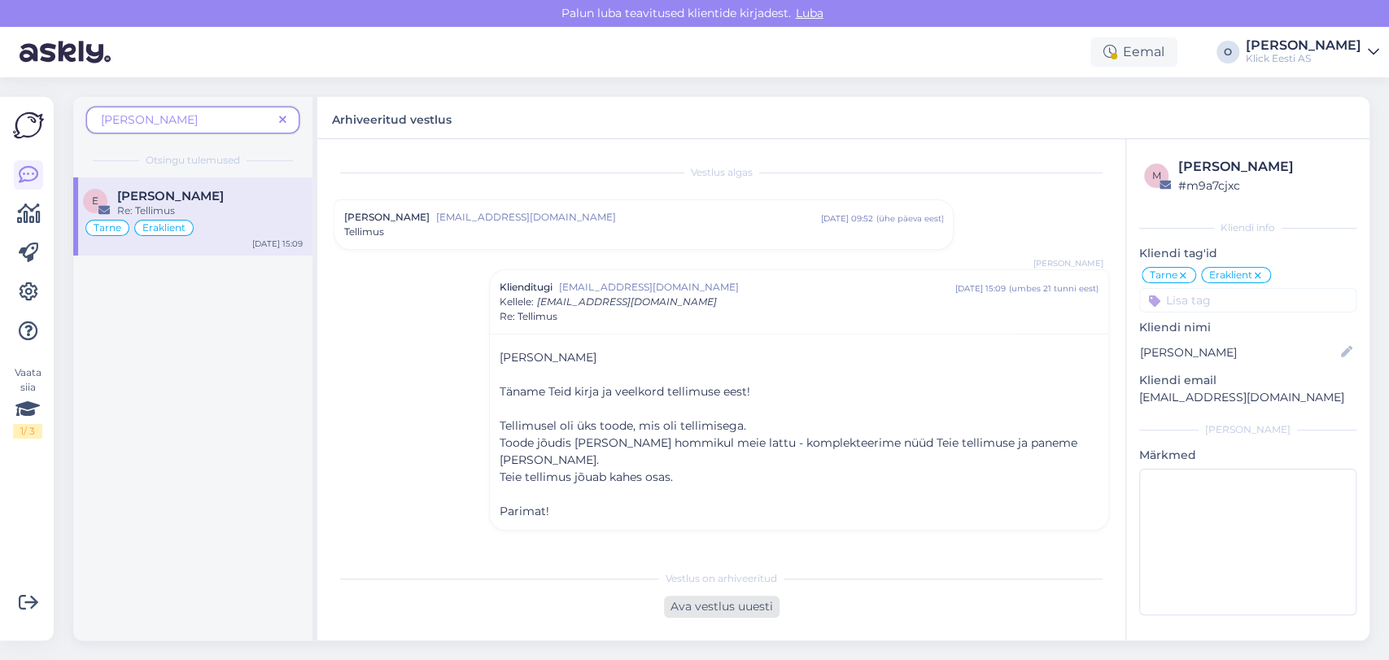
click at [752, 602] on div "Ava vestlus uuesti" at bounding box center [722, 607] width 116 height 22
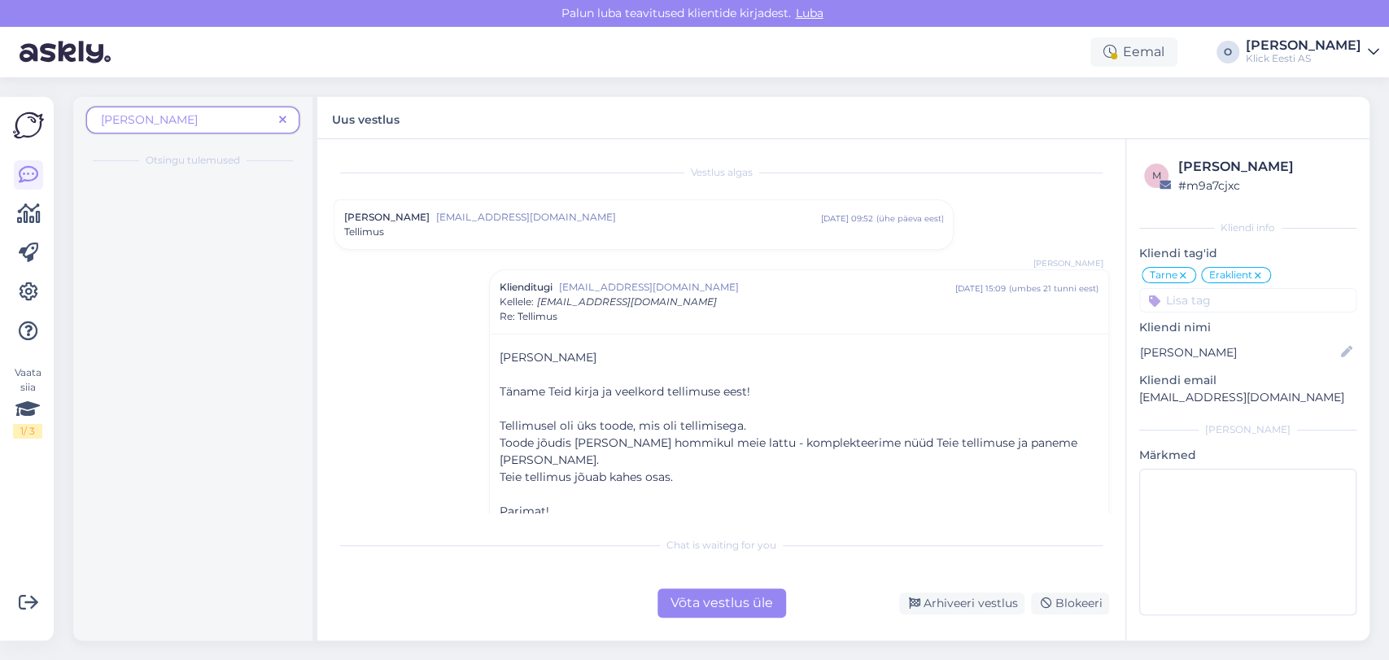
scroll to position [9, 0]
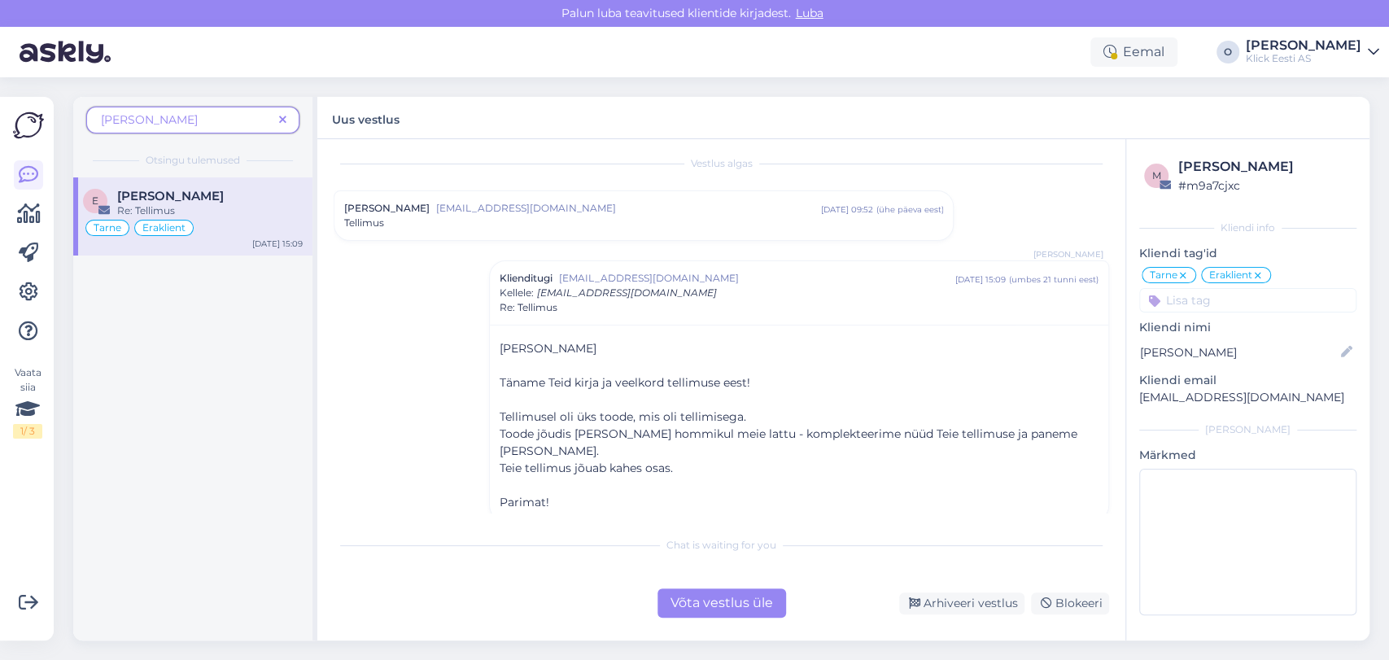
click at [755, 605] on div "Võta vestlus üle" at bounding box center [721, 602] width 129 height 29
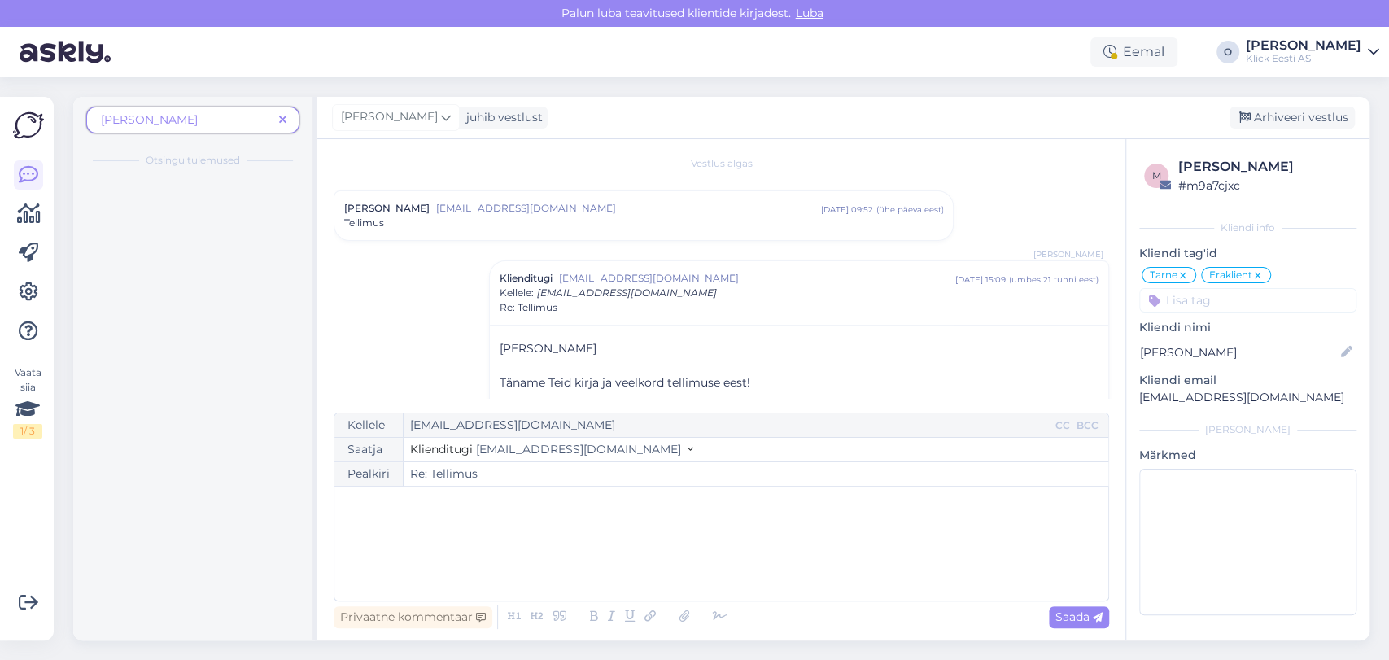
scroll to position [113, 0]
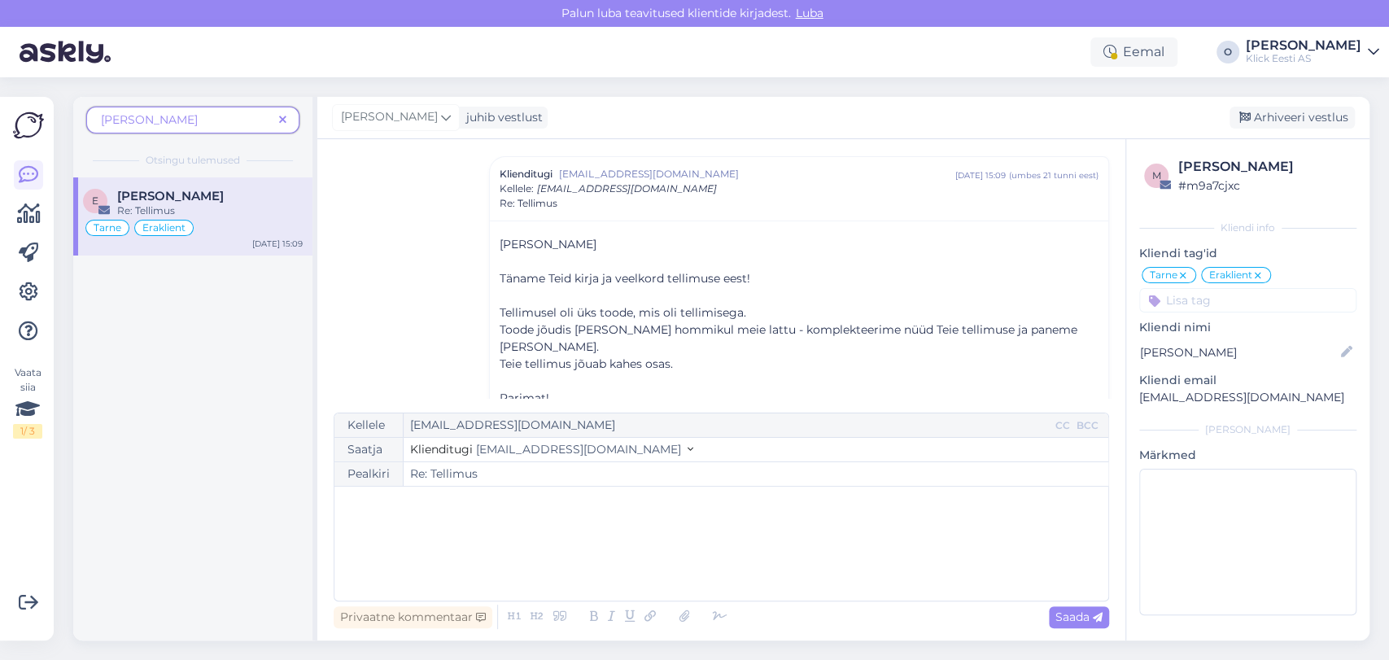
click at [581, 552] on div "﻿" at bounding box center [721, 544] width 757 height 98
click at [1080, 620] on span "Saada" at bounding box center [1078, 616] width 47 height 15
type input "Re: Re: Tellimus"
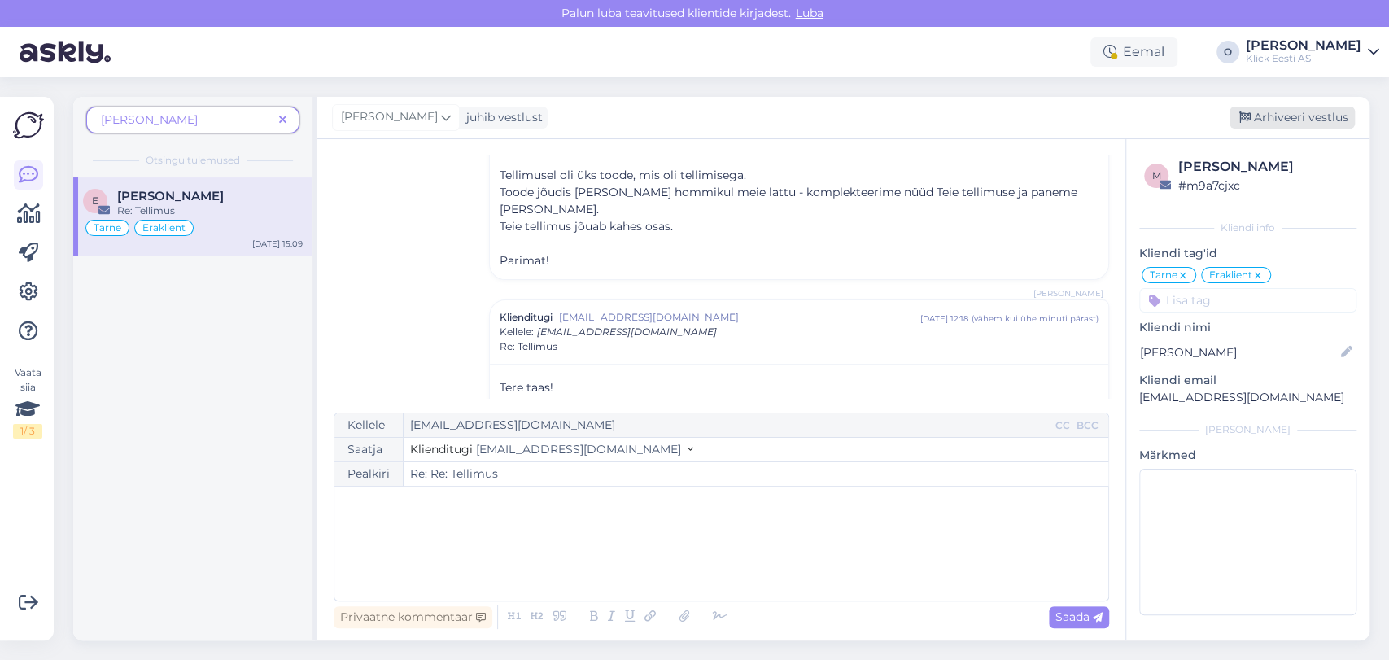
click at [1273, 112] on div "Arhiveeri vestlus" at bounding box center [1291, 118] width 125 height 22
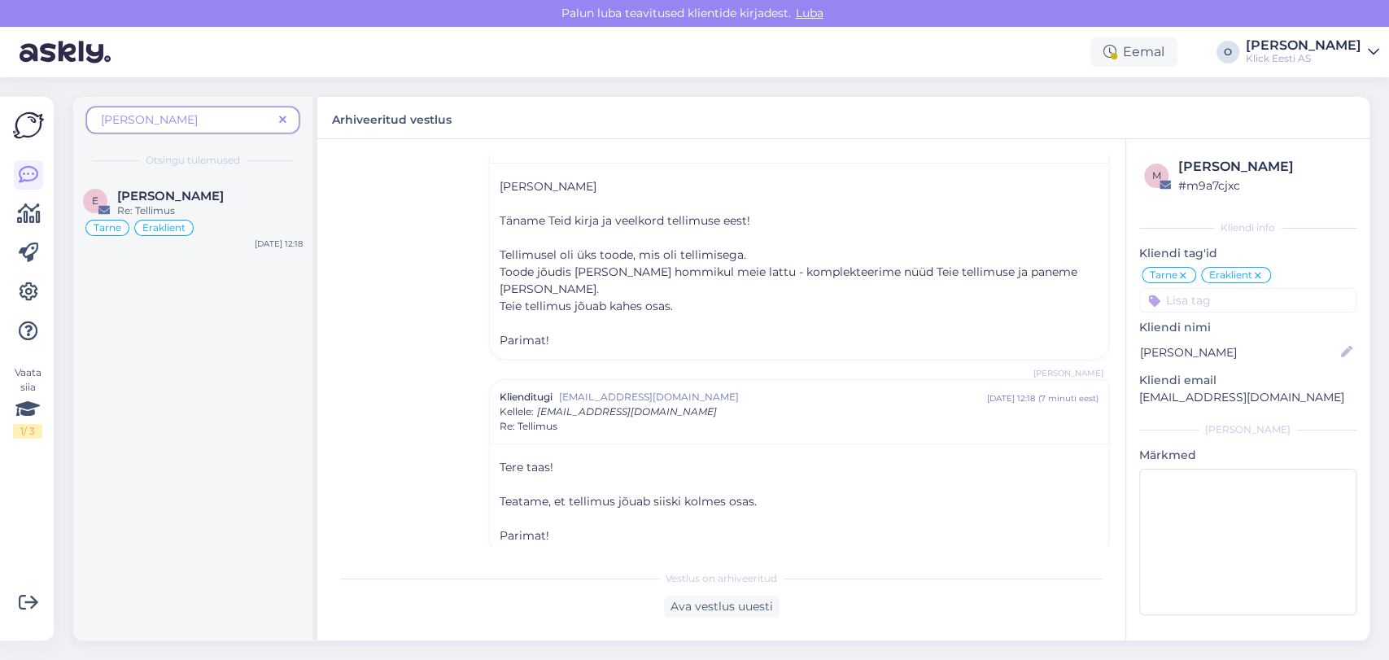
scroll to position [298, 0]
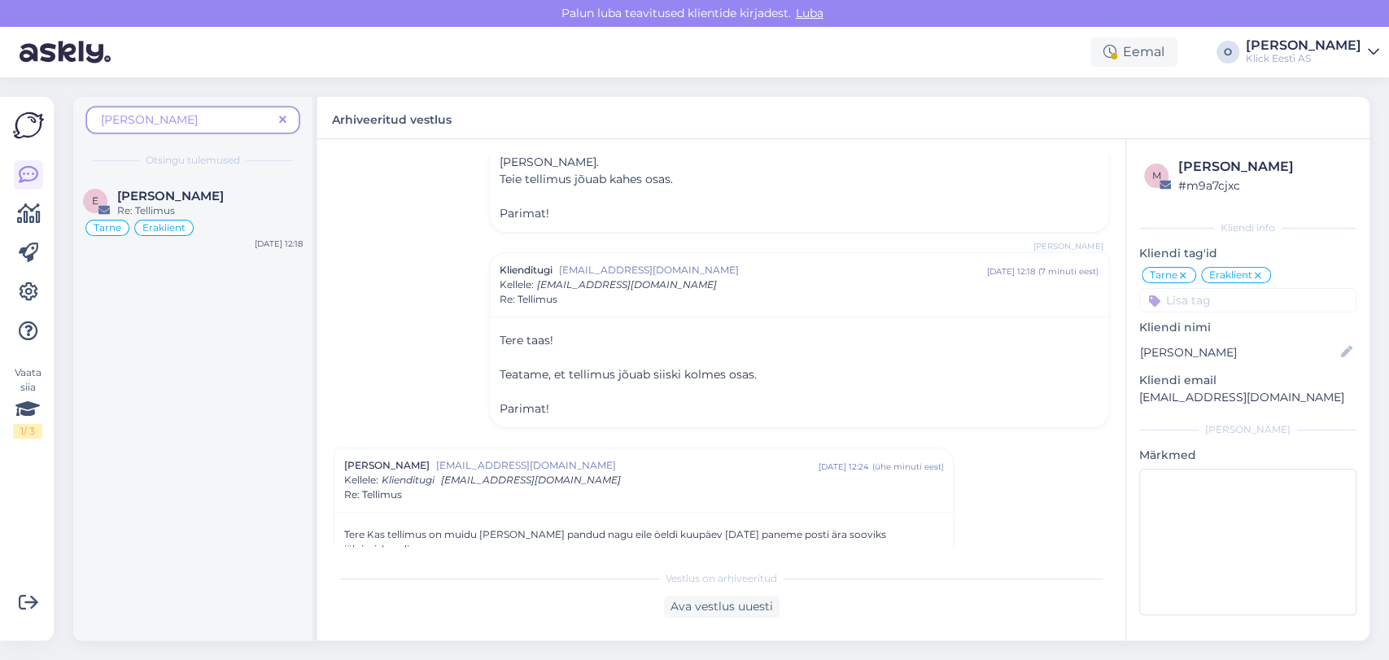
drag, startPoint x: 273, startPoint y: 116, endPoint x: 282, endPoint y: 116, distance: 9.0
click at [282, 116] on div "[PERSON_NAME]" at bounding box center [192, 120] width 213 height 27
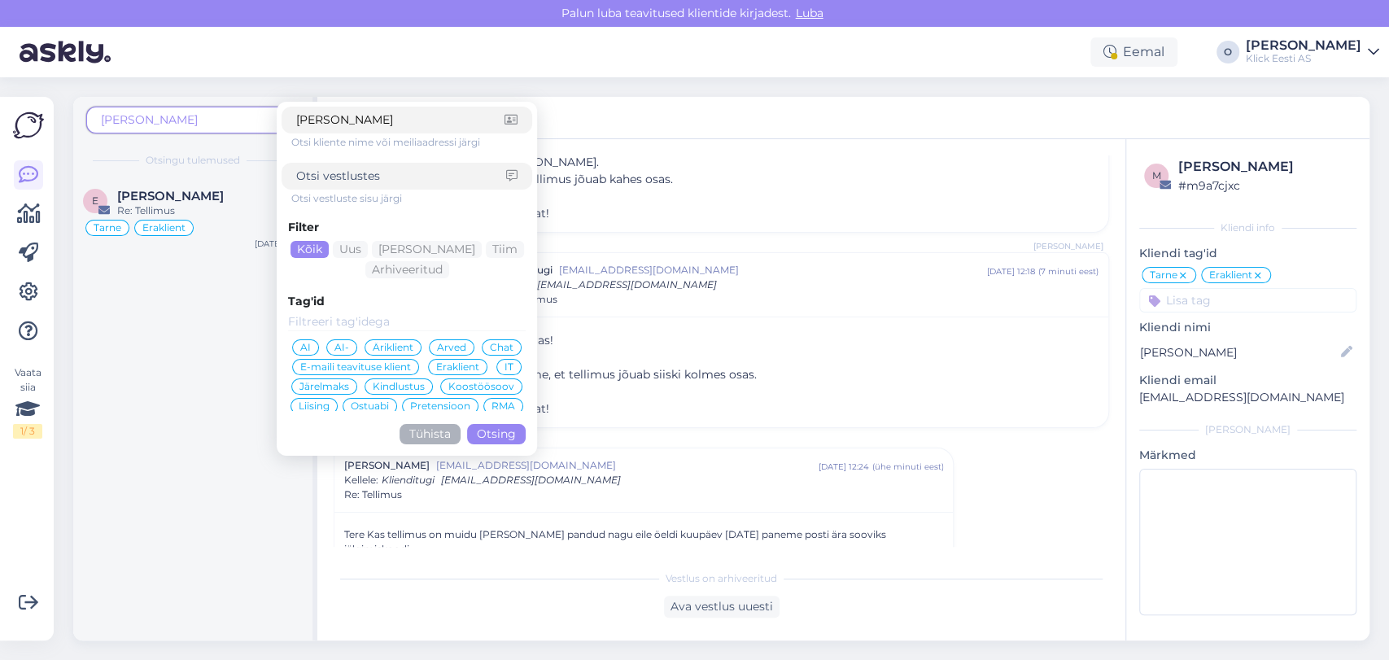
click at [282, 116] on div "[PERSON_NAME]" at bounding box center [407, 120] width 251 height 27
click at [259, 124] on span "[PERSON_NAME]" at bounding box center [187, 119] width 172 height 17
click at [221, 122] on span "[PERSON_NAME]" at bounding box center [187, 119] width 172 height 17
click at [155, 400] on div "e [PERSON_NAME] Re: Tellimus Tarne Eraklient [DATE] 12:18" at bounding box center [192, 408] width 239 height 463
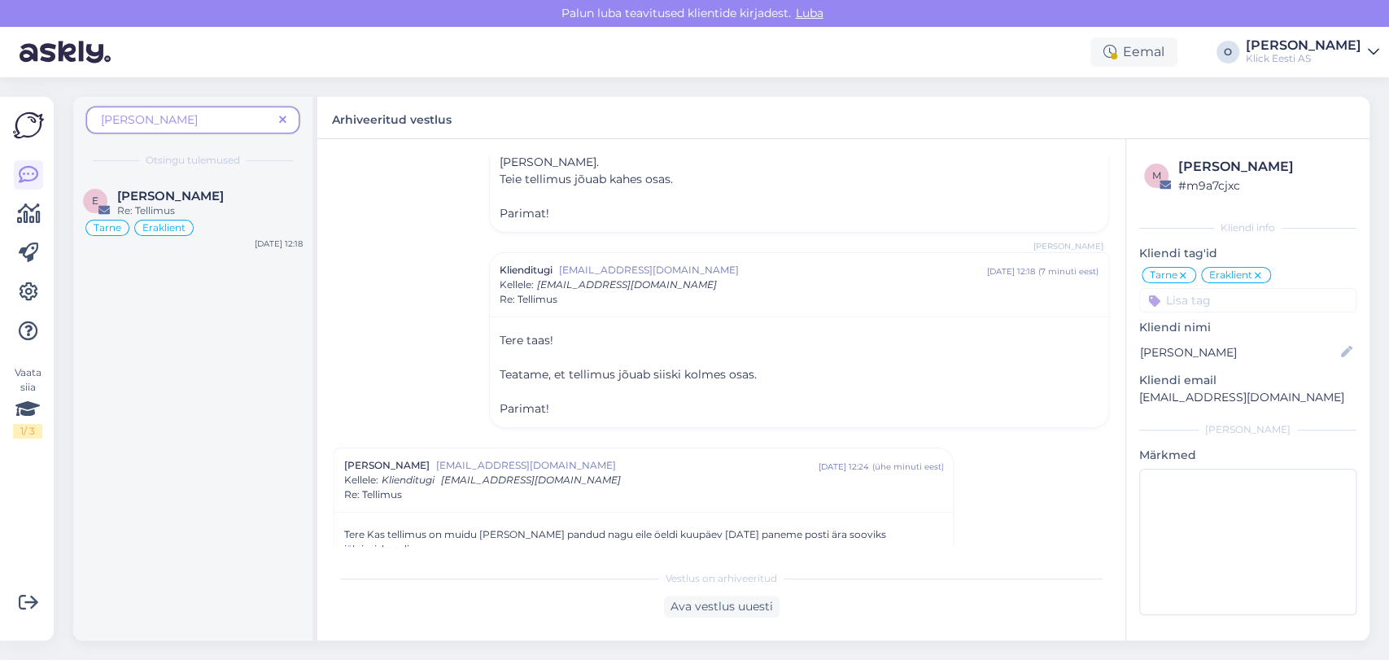
click at [287, 121] on span at bounding box center [283, 119] width 20 height 17
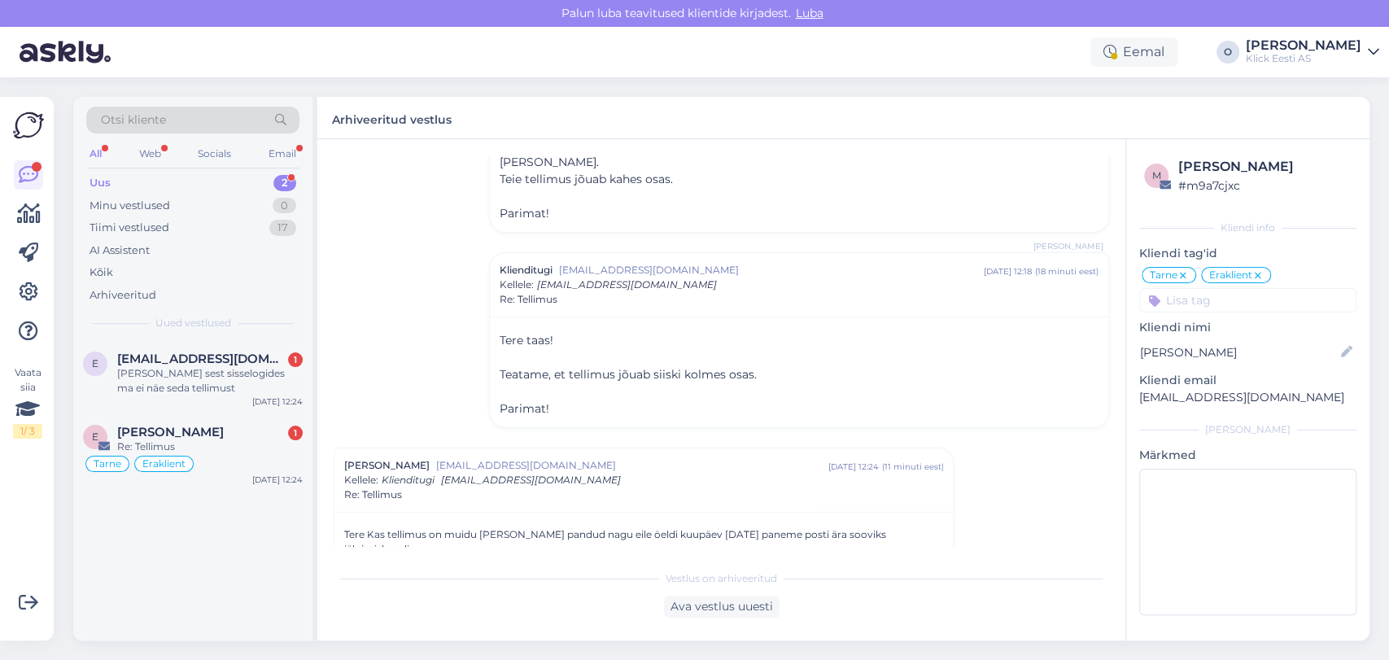
click at [229, 182] on div "Uus 2" at bounding box center [192, 183] width 213 height 23
click at [176, 371] on div "[PERSON_NAME] sest sisselogides ma ei näe seda tellimust" at bounding box center [209, 380] width 185 height 29
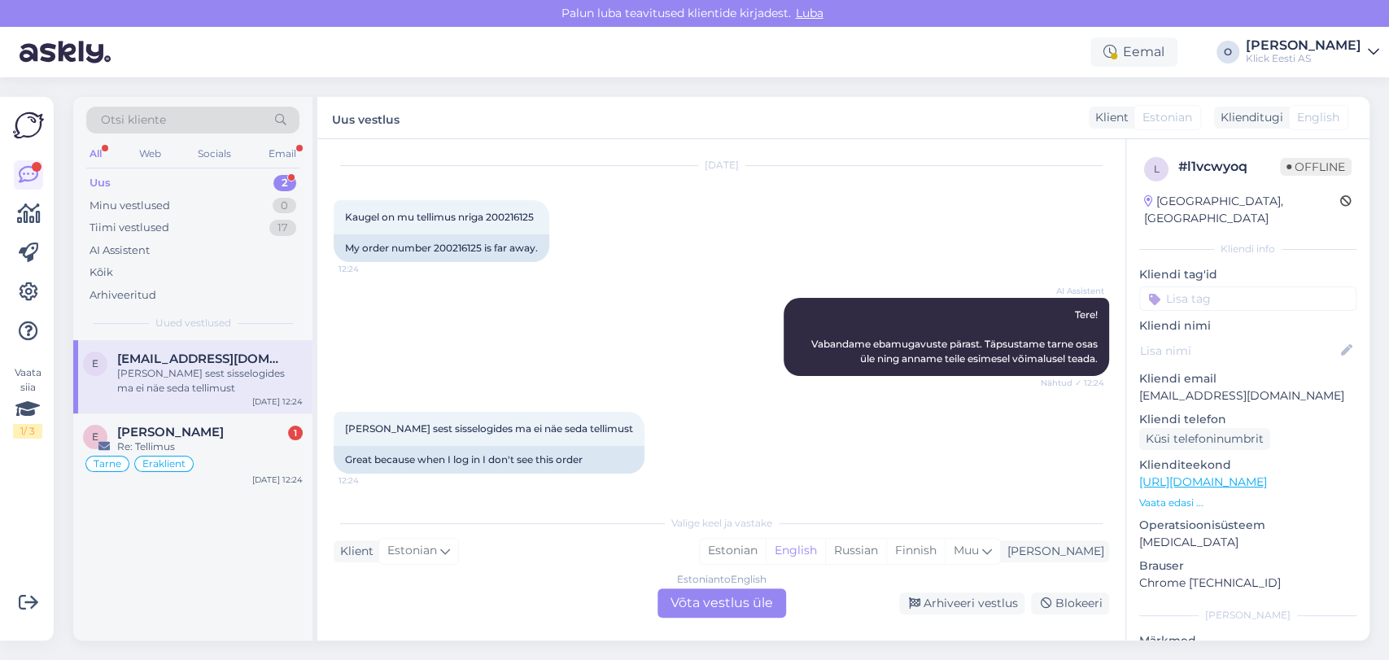
scroll to position [41, 0]
click at [496, 223] on div "Kaugel on mu tellimus nriga 200216125 12:24" at bounding box center [442, 217] width 216 height 34
copy span "200216125"
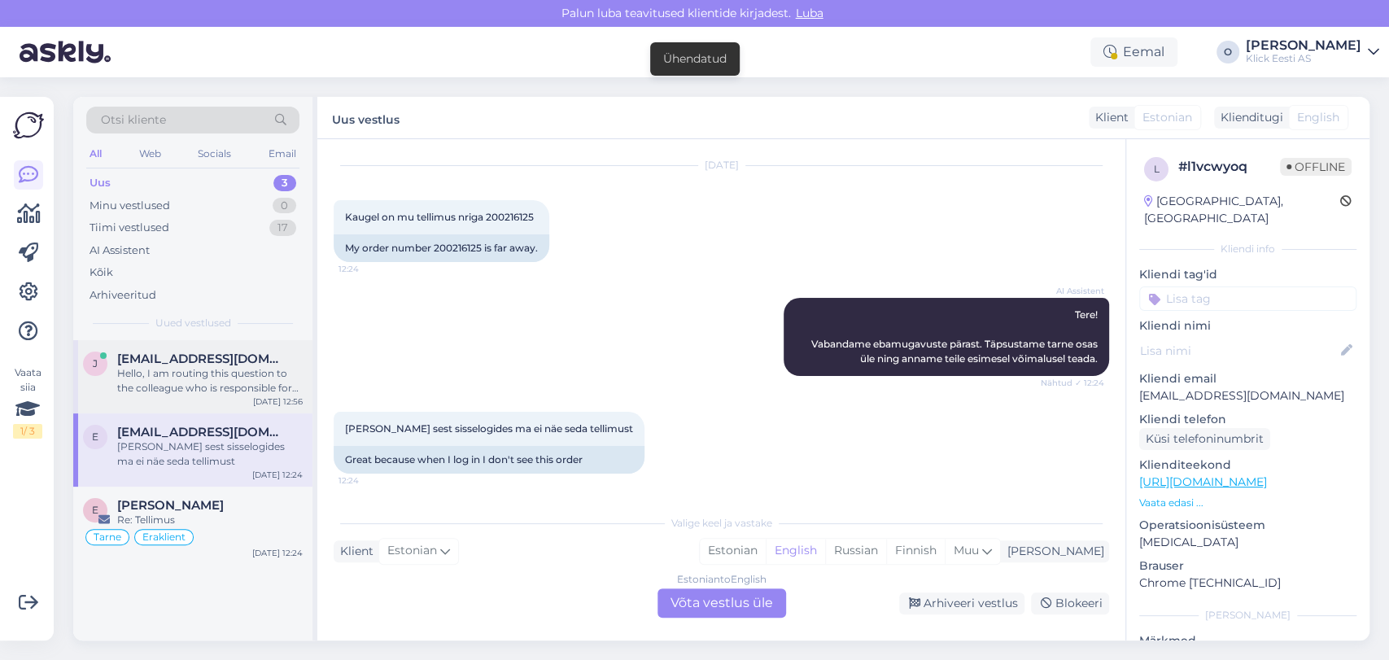
click at [170, 368] on div "Hello, I am routing this question to the colleague who is responsible for this …" at bounding box center [209, 380] width 185 height 29
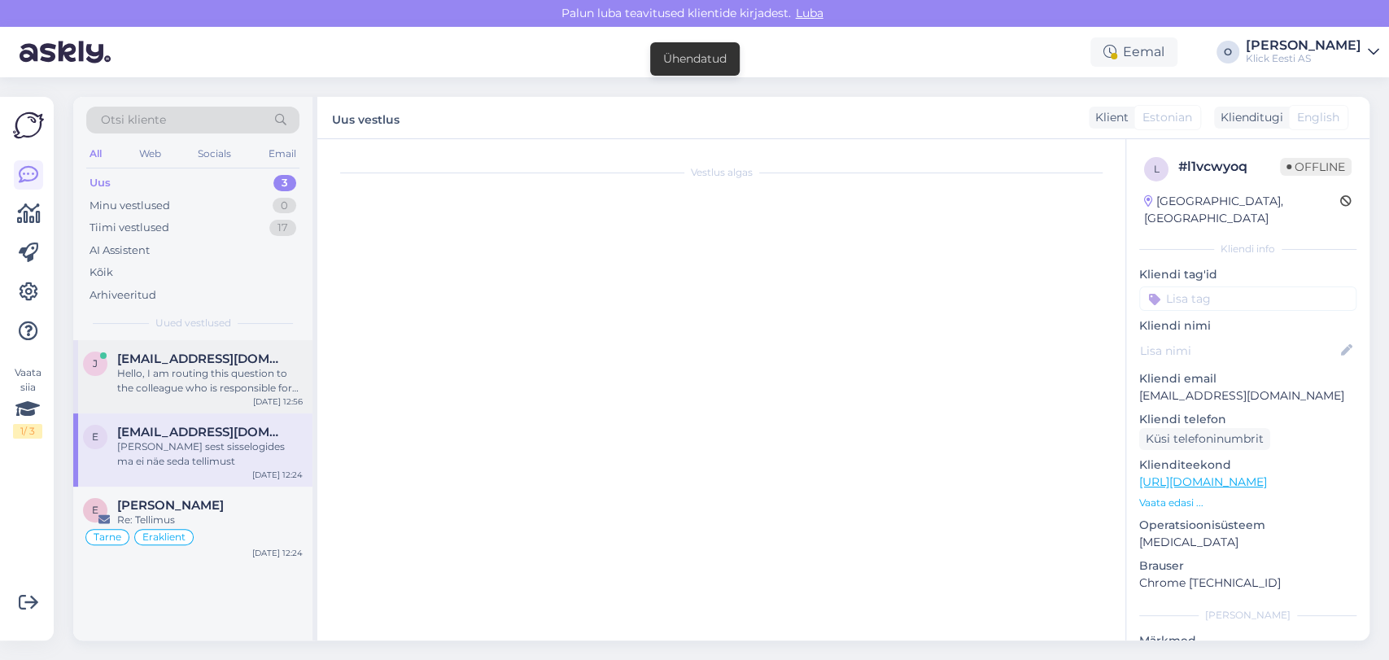
scroll to position [235, 0]
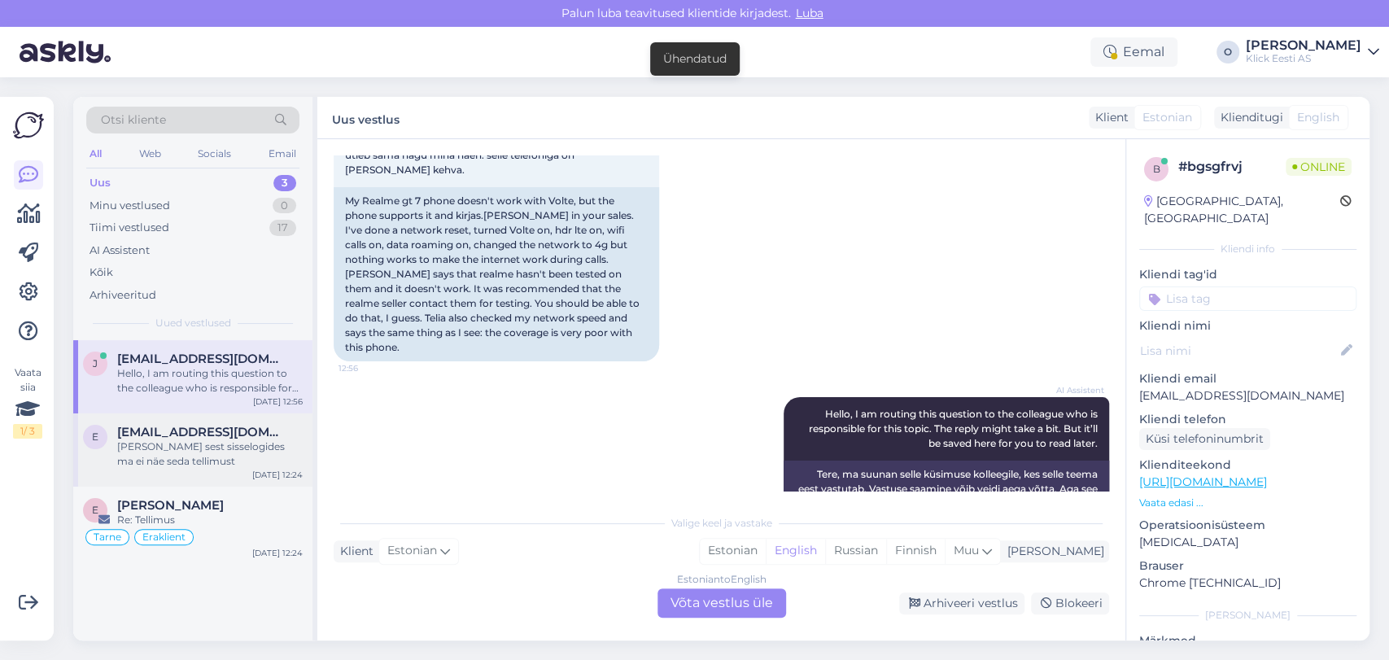
click at [159, 447] on div "[PERSON_NAME] sest sisselogides ma ei näe seda tellimust" at bounding box center [209, 453] width 185 height 29
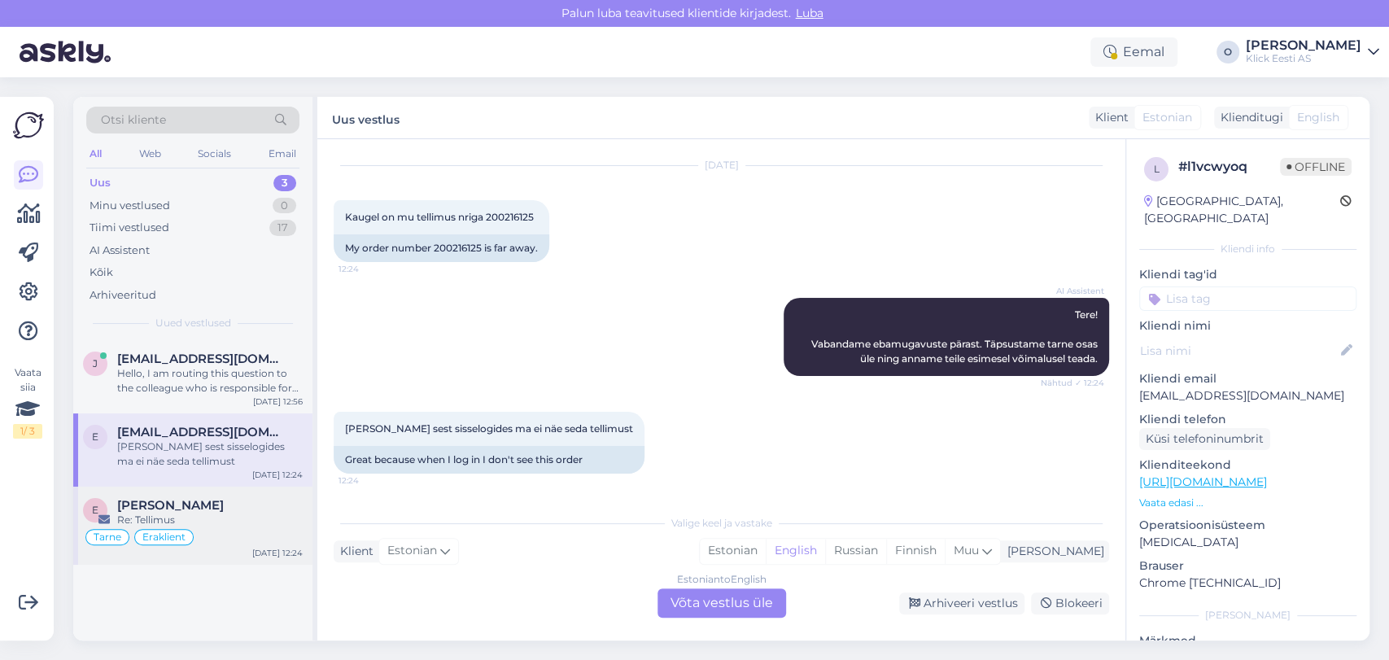
click at [144, 504] on span "[PERSON_NAME]" at bounding box center [170, 505] width 107 height 15
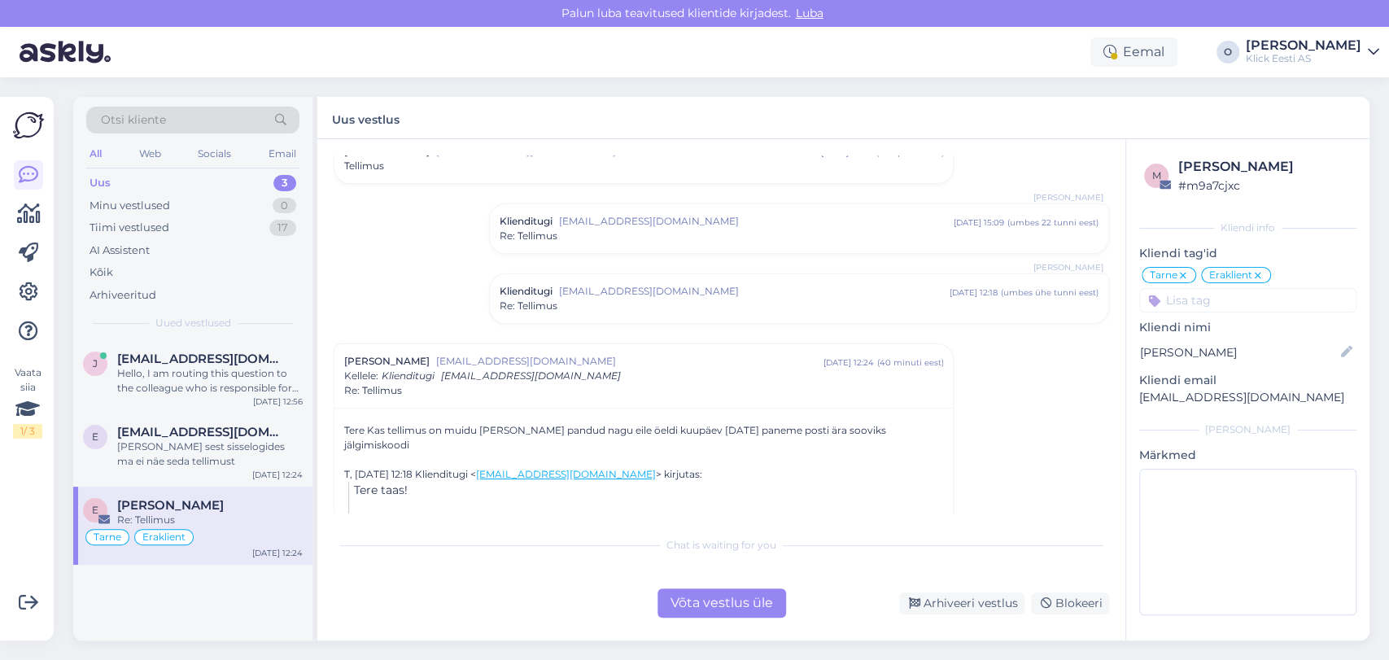
scroll to position [85, 0]
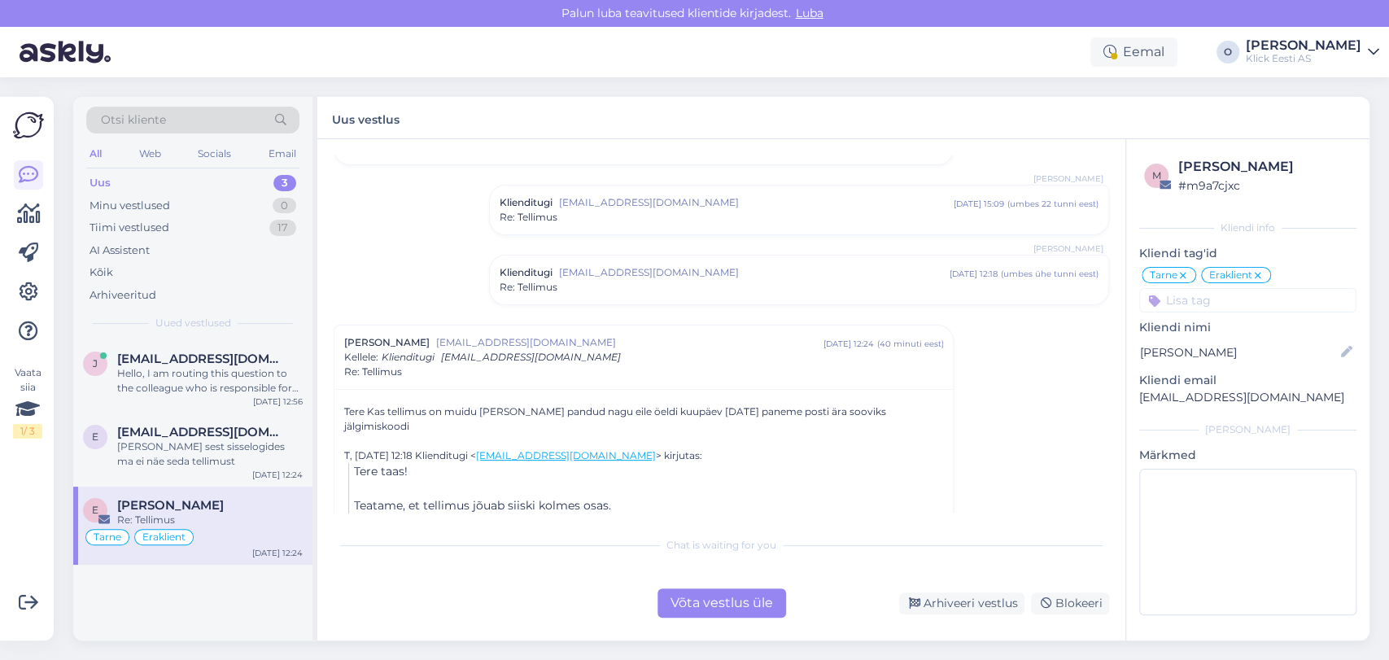
click at [717, 609] on div "Võta vestlus üle" at bounding box center [721, 602] width 129 height 29
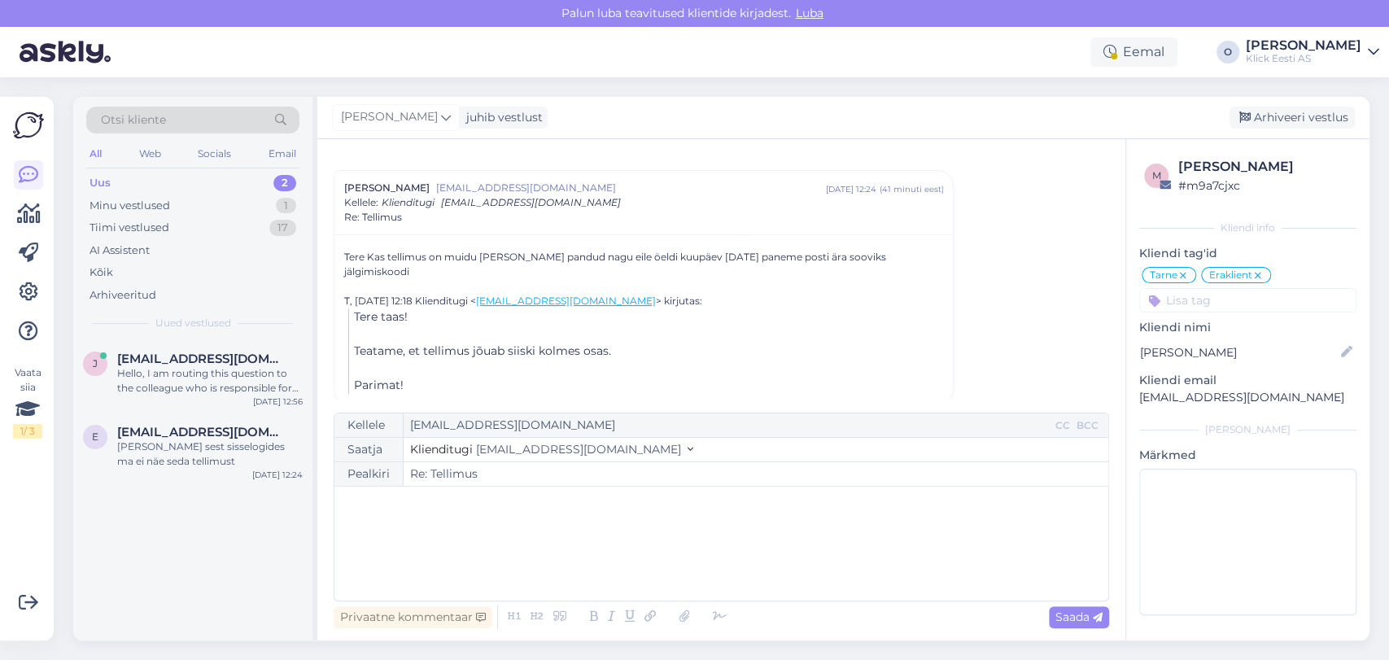
click at [632, 558] on div "﻿" at bounding box center [721, 544] width 757 height 98
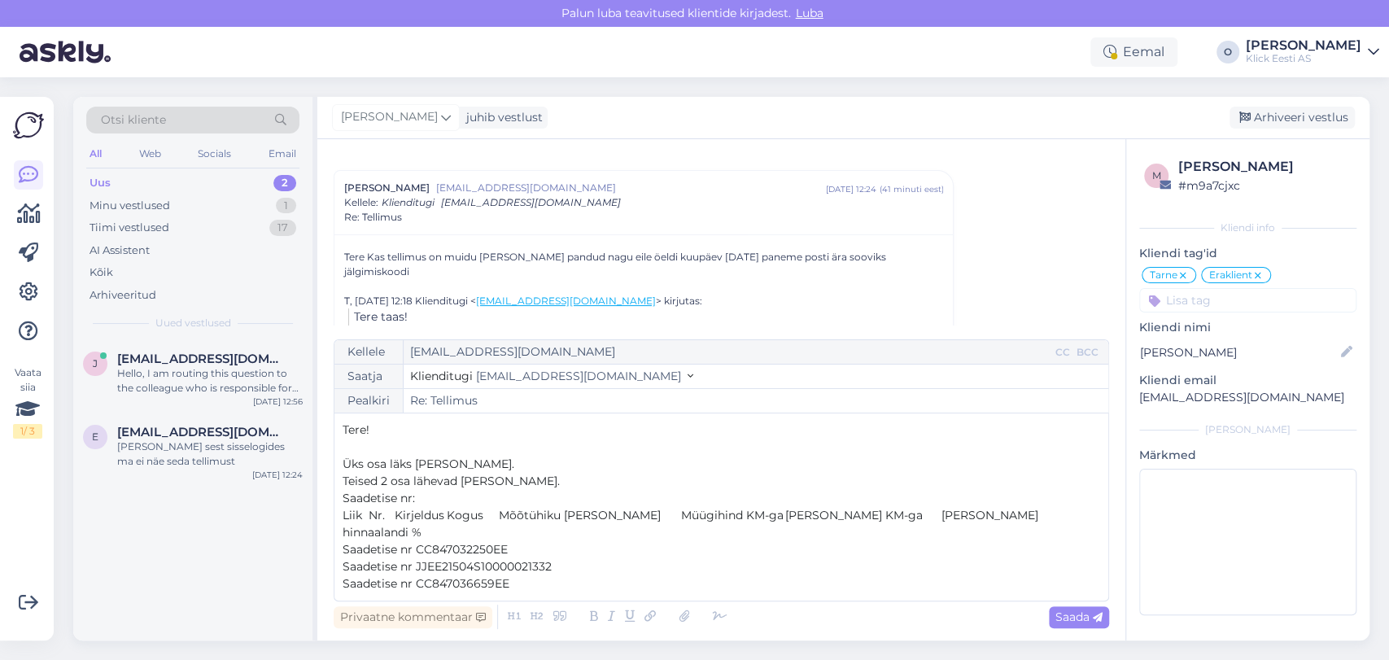
click at [532, 531] on span "Liik Nr. Kirjeldus Kogus Mõõtühiku [PERSON_NAME] Müügihind KM-ga [PERSON_NAME] …" at bounding box center [692, 524] width 699 height 32
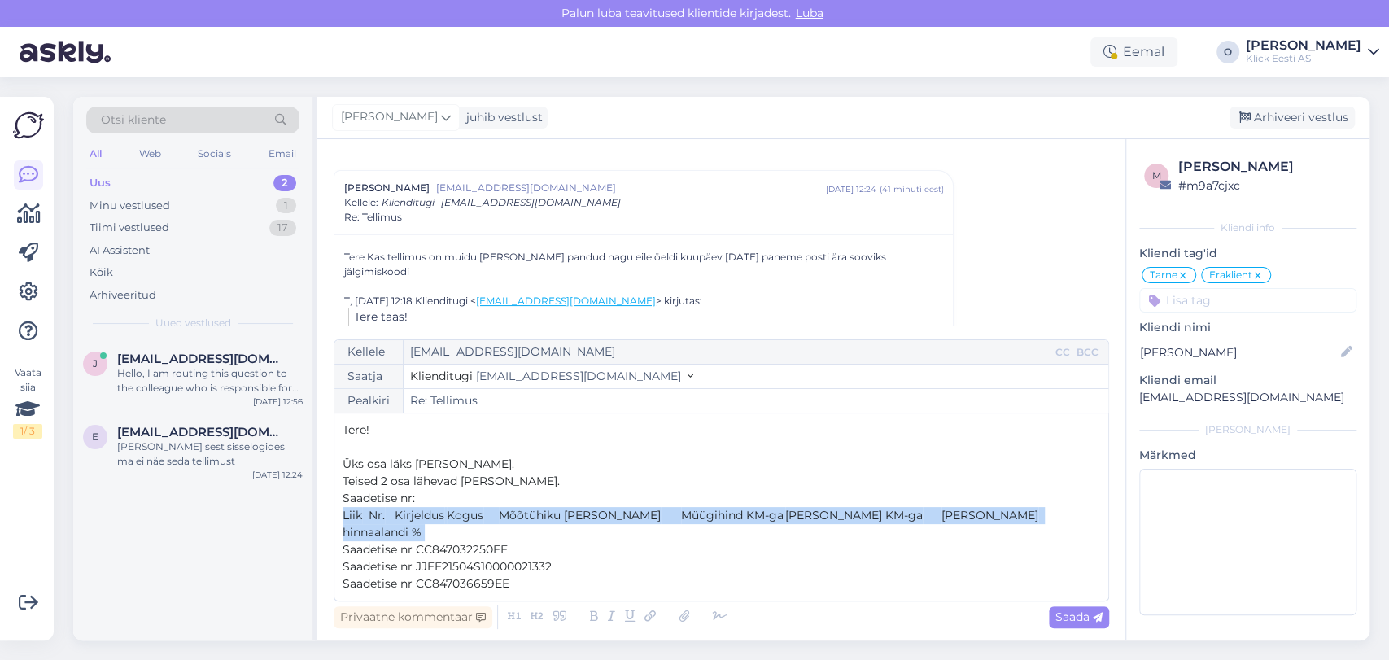
click at [532, 531] on span "Liik Nr. Kirjeldus Kogus Mõõtühiku [PERSON_NAME] Müügihind KM-ga [PERSON_NAME] …" at bounding box center [692, 524] width 699 height 32
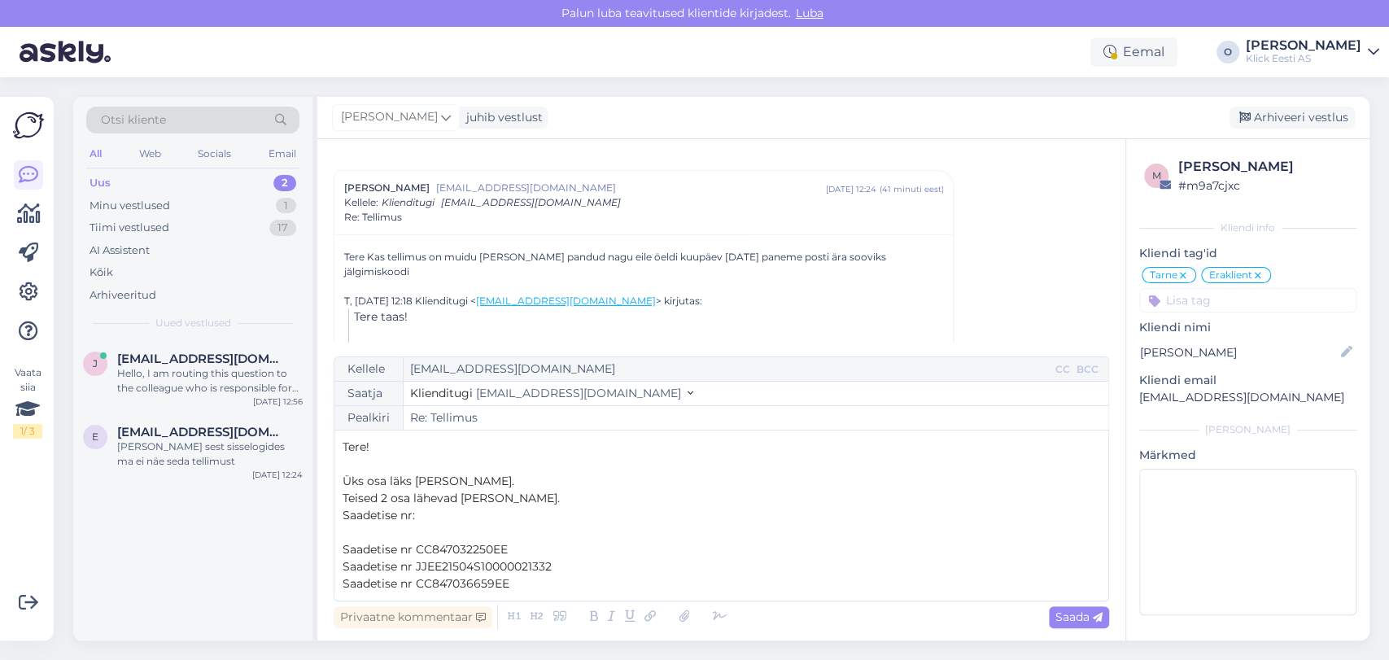
click at [410, 545] on span "Saadetise nr CC847032250EE" at bounding box center [425, 549] width 165 height 15
click at [478, 573] on span "JJEE21504S10000021332" at bounding box center [411, 566] width 136 height 15
click at [619, 577] on p "CC847036659EE" at bounding box center [721, 583] width 757 height 17
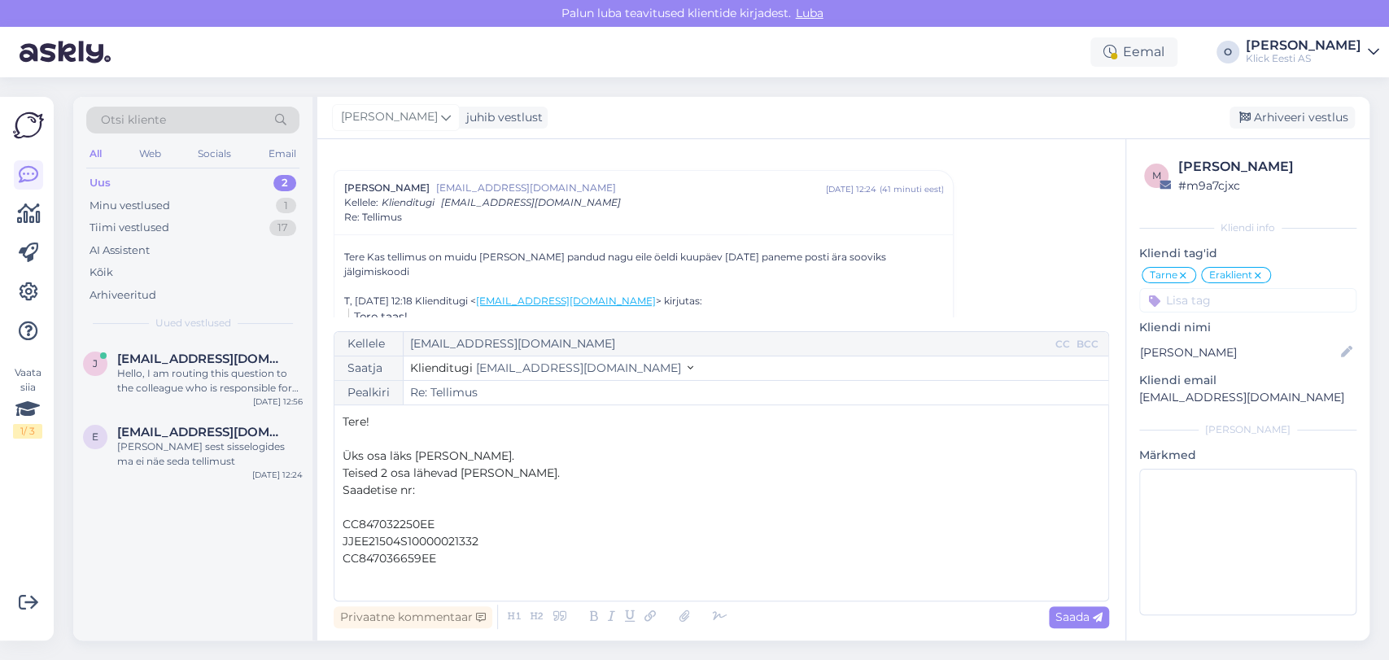
scroll to position [8, 0]
click at [1068, 616] on span "Saada" at bounding box center [1078, 616] width 47 height 15
type input "Re: Re: Tellimus"
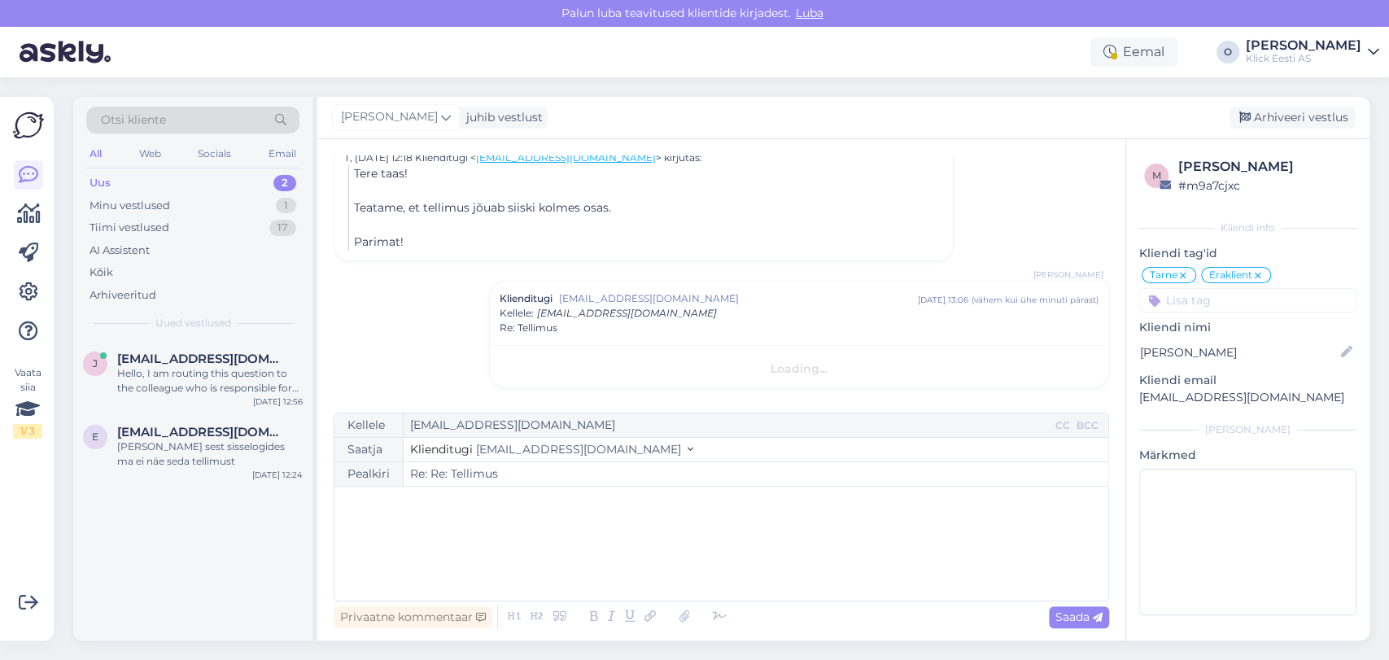
scroll to position [447, 0]
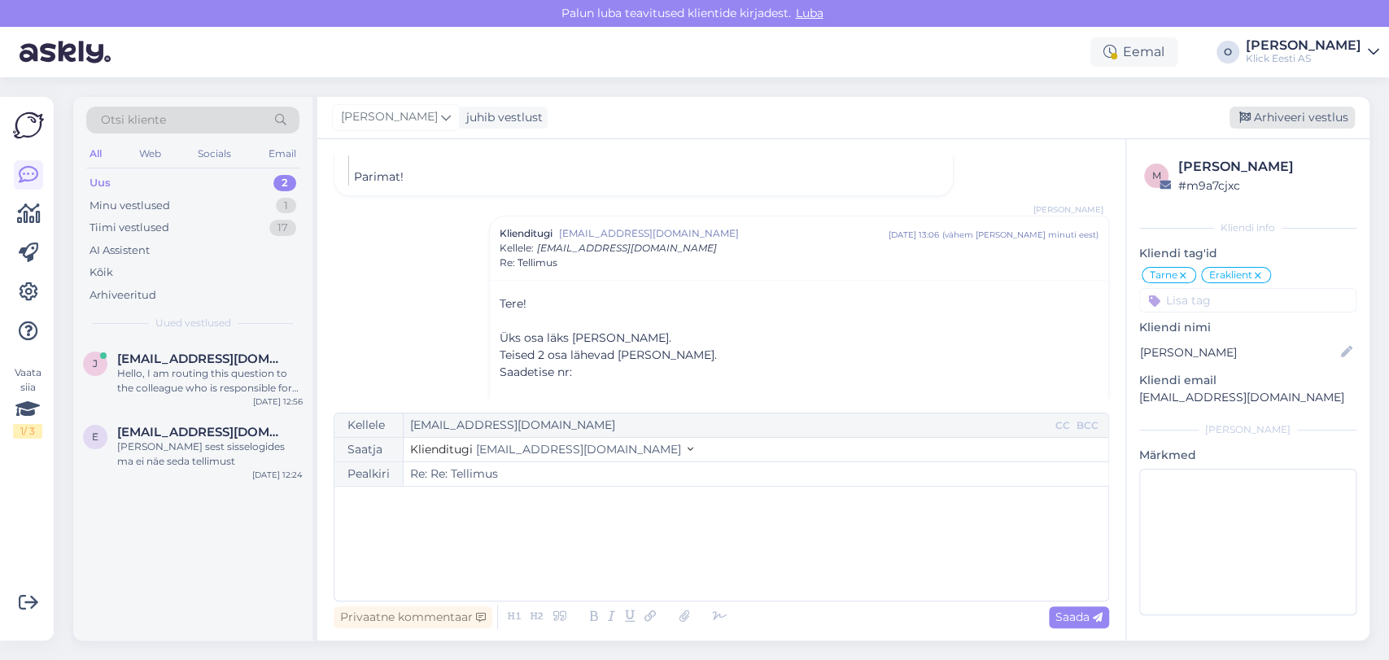
click at [1313, 113] on div "Arhiveeri vestlus" at bounding box center [1291, 118] width 125 height 22
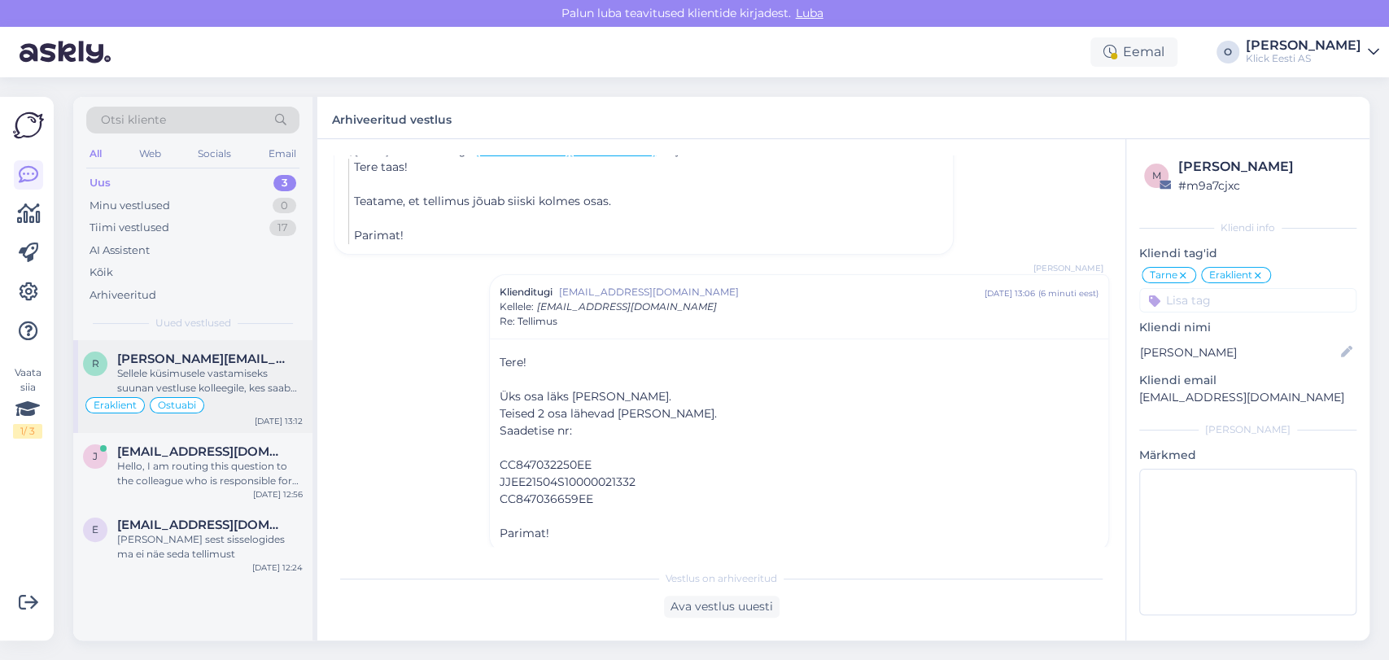
click at [206, 374] on div "Sellele küsimusele vastamiseks suunan vestluse kolleegile, kes saab täpsustada,…" at bounding box center [209, 380] width 185 height 29
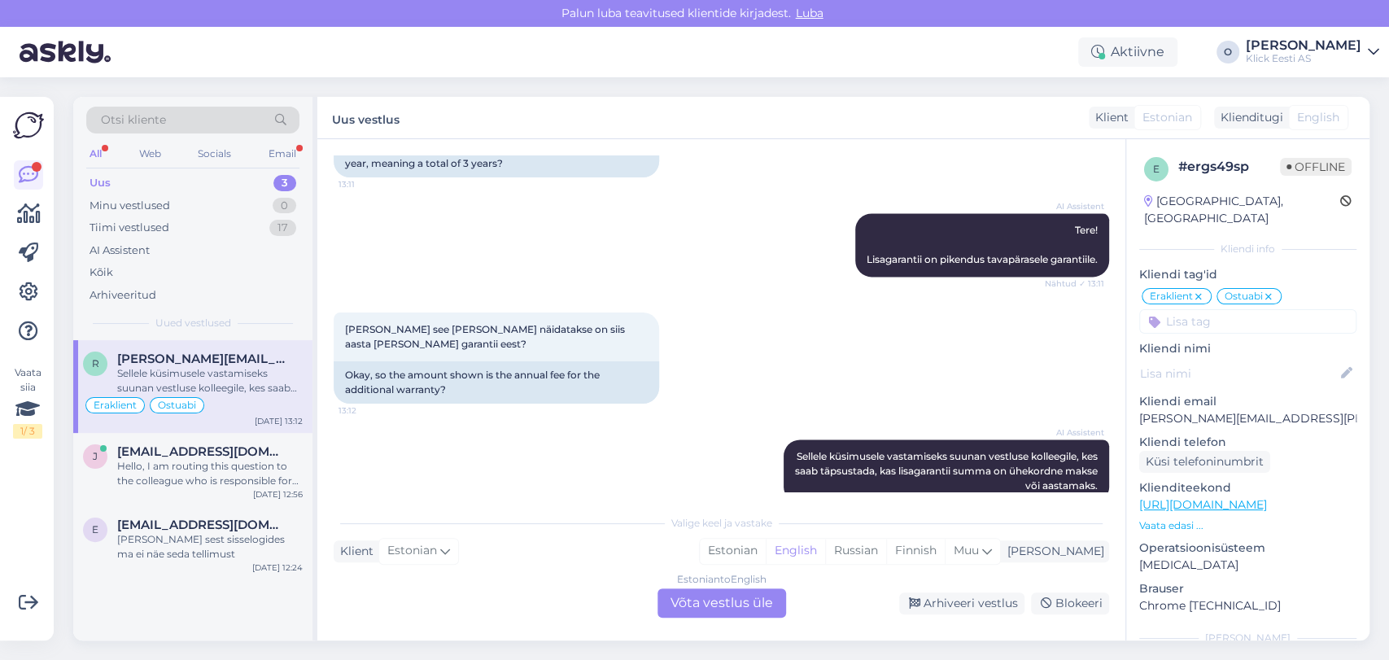
click at [173, 185] on div "Uus 3" at bounding box center [192, 183] width 213 height 23
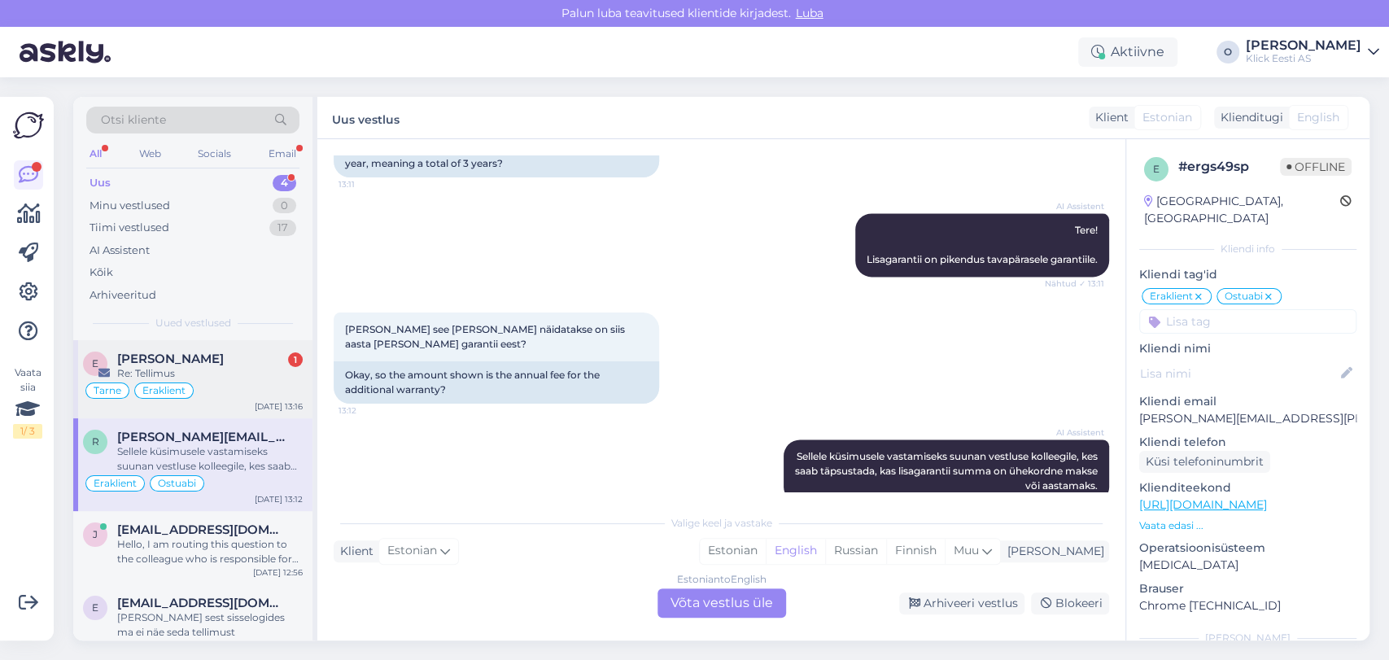
click at [163, 357] on span "[PERSON_NAME]" at bounding box center [170, 358] width 107 height 15
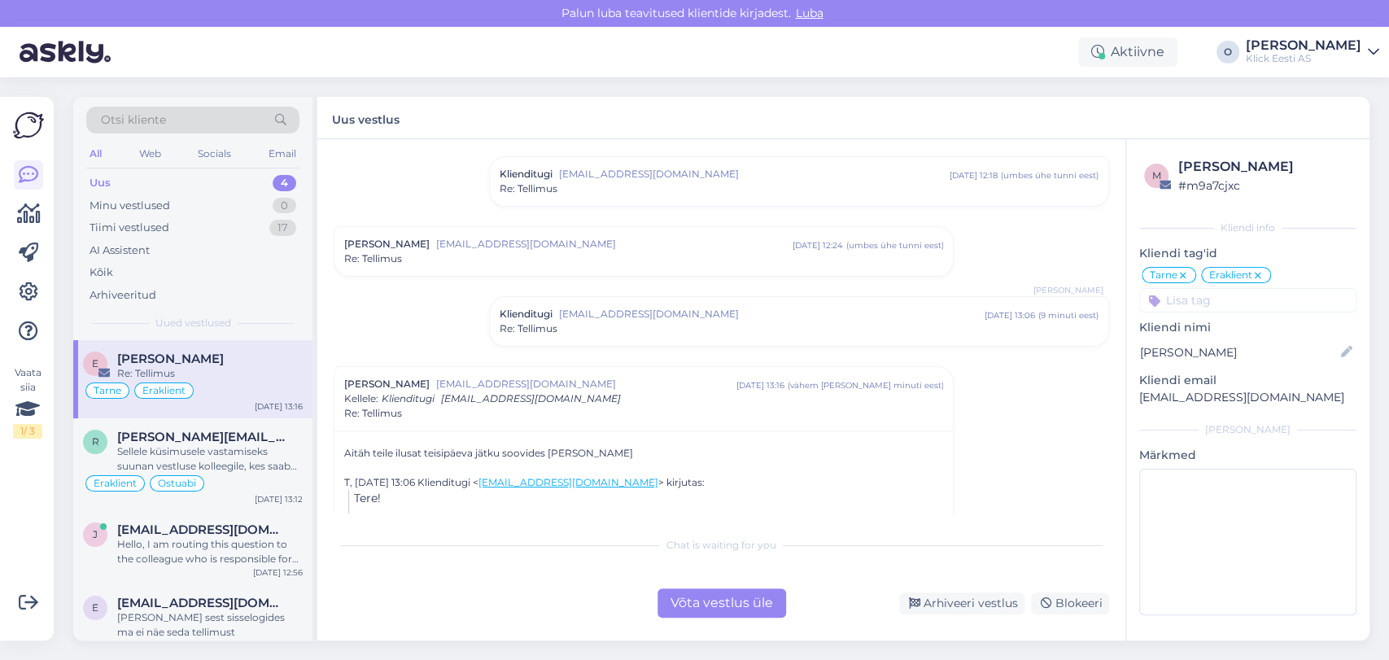
scroll to position [140, 0]
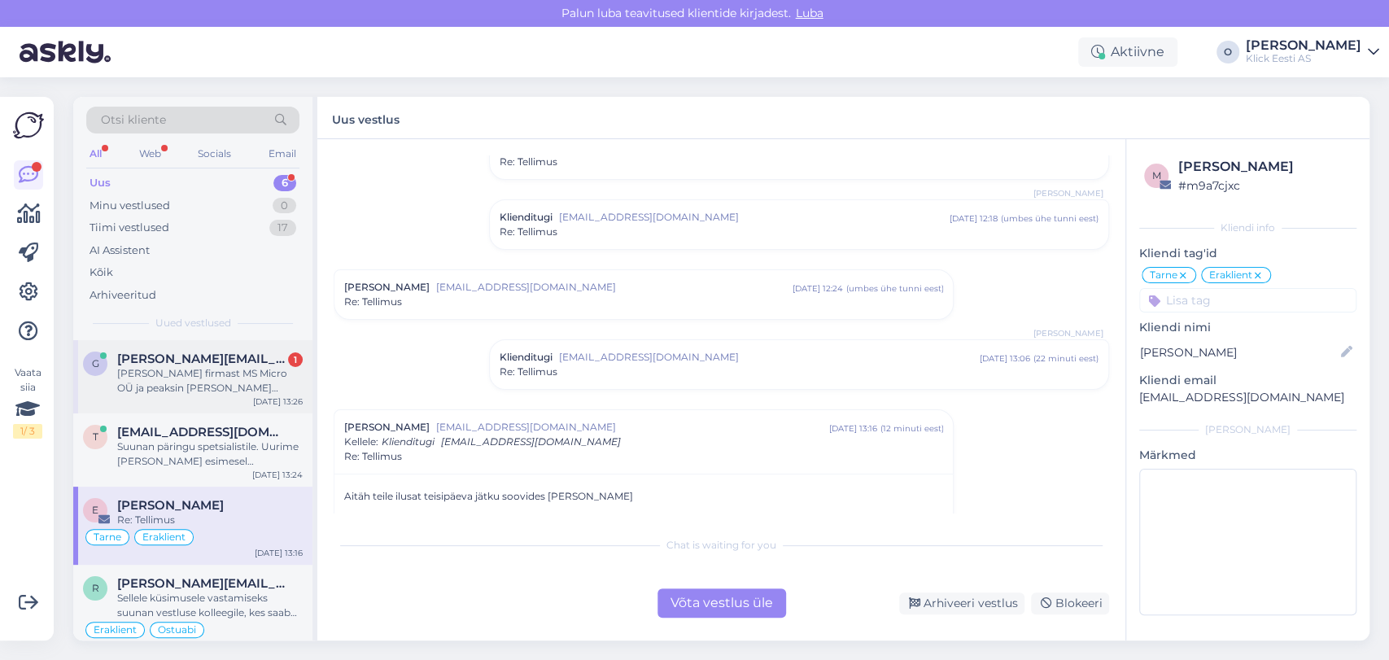
click at [177, 353] on span "[PERSON_NAME][EMAIL_ADDRESS][DOMAIN_NAME]" at bounding box center [201, 358] width 169 height 15
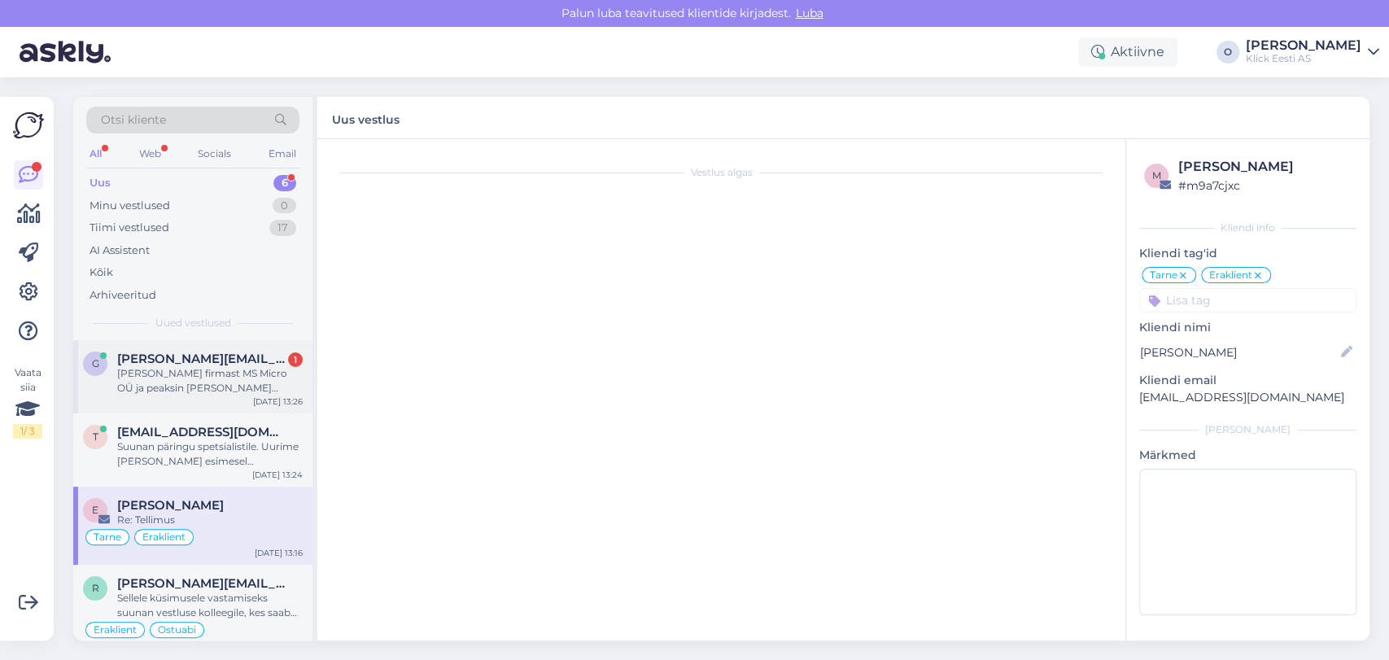
scroll to position [156, 0]
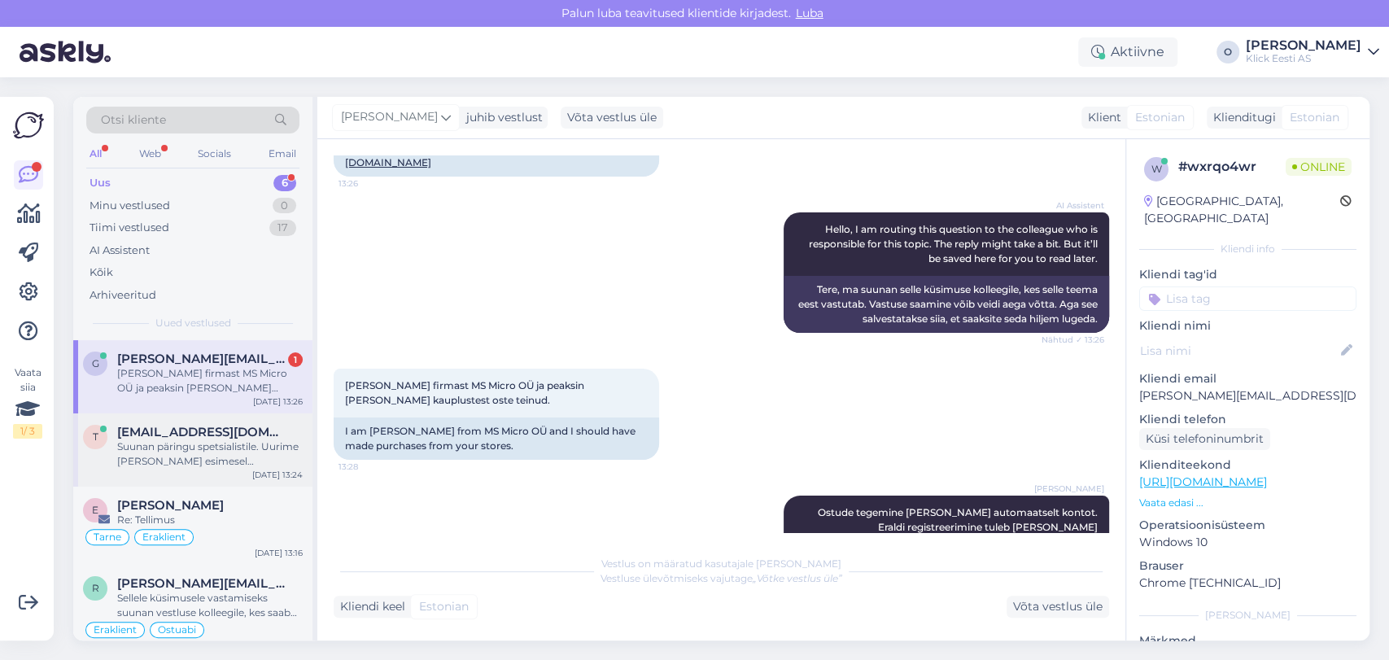
click at [177, 431] on span "[EMAIL_ADDRESS][DOMAIN_NAME]" at bounding box center [201, 432] width 169 height 15
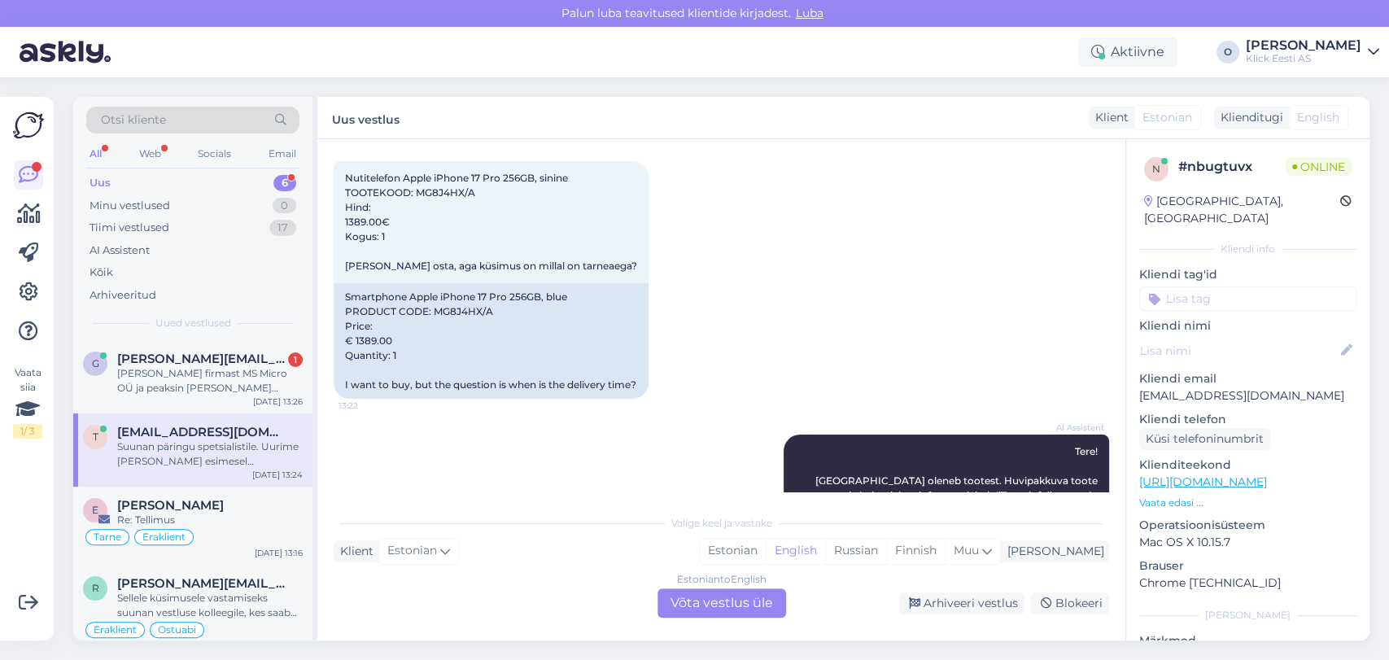
scroll to position [360, 0]
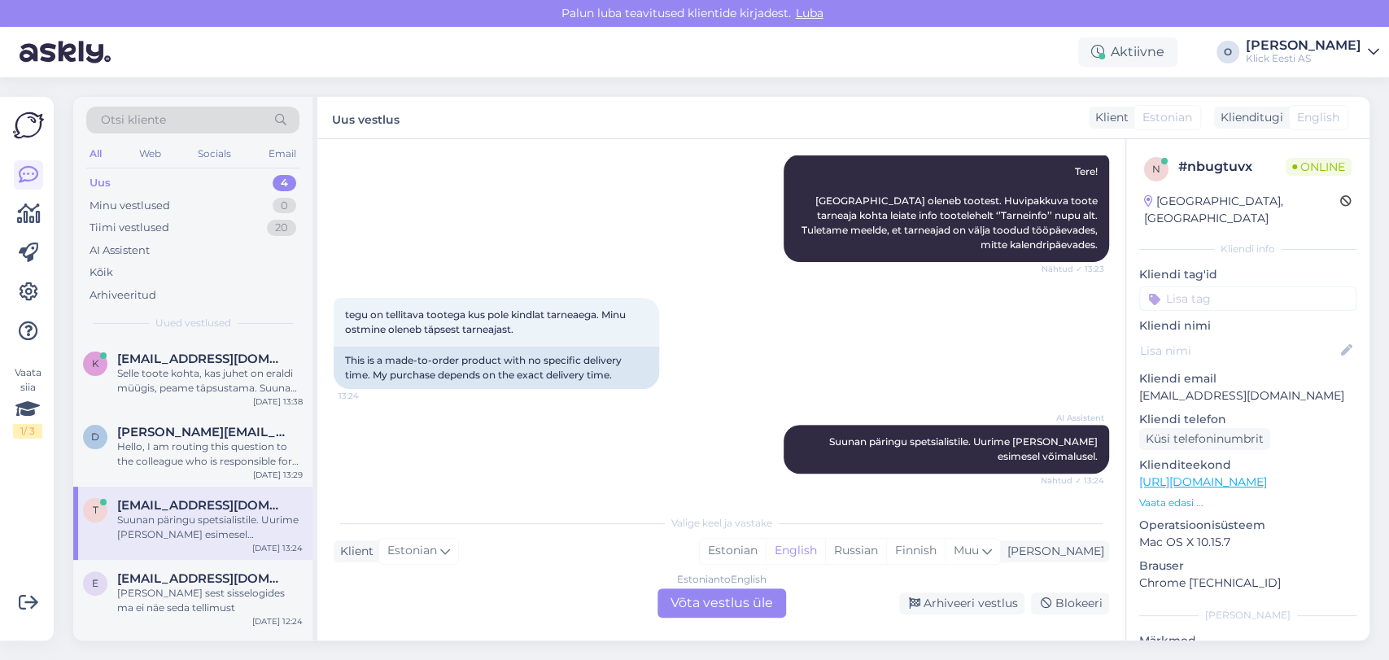
click at [140, 166] on div "All Web Socials Email" at bounding box center [192, 155] width 213 height 25
click at [140, 168] on div "Otsi kliente All Web Socials Email Uus 4 Minu vestlused 0 Tiimi vestlused 20 AI…" at bounding box center [192, 218] width 239 height 243
click at [105, 186] on div "Uus" at bounding box center [99, 183] width 21 height 16
click at [148, 378] on div "Selle toote kohta, kas juhet on eraldi müügis, peame täpsustama. Suunan selle v…" at bounding box center [209, 380] width 185 height 29
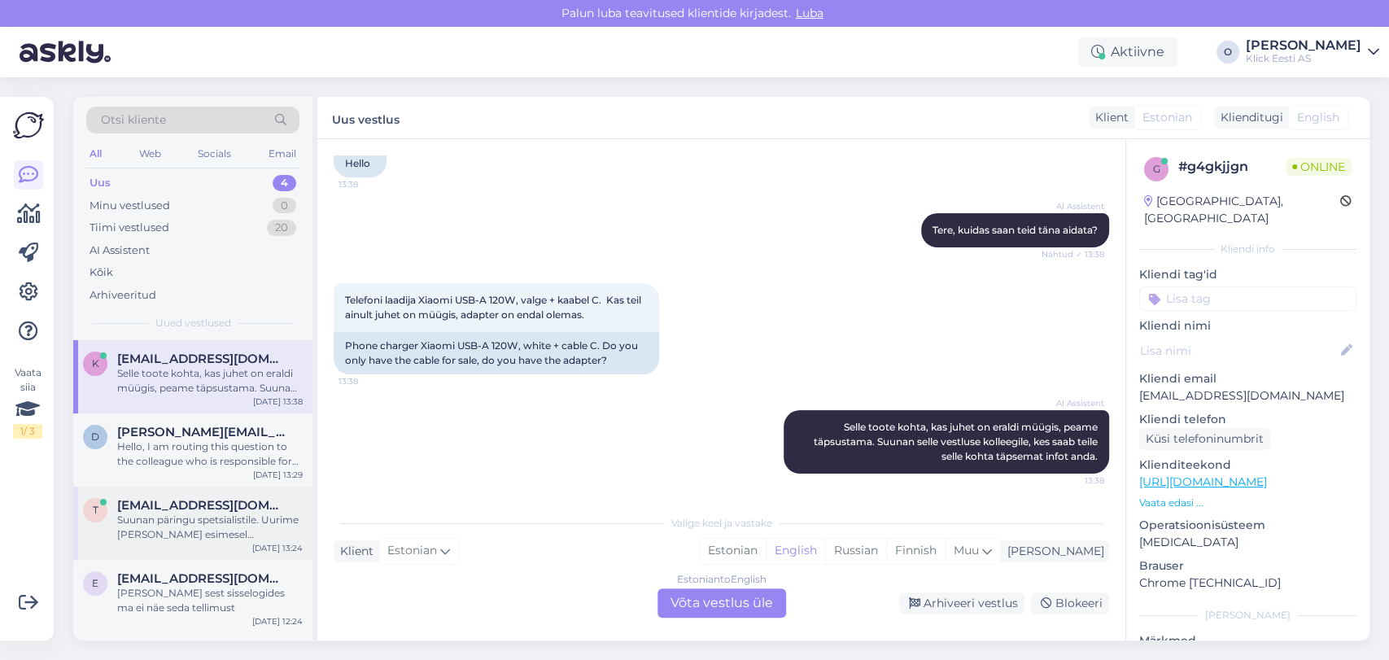
click at [190, 505] on span "[EMAIL_ADDRESS][DOMAIN_NAME]" at bounding box center [201, 505] width 169 height 15
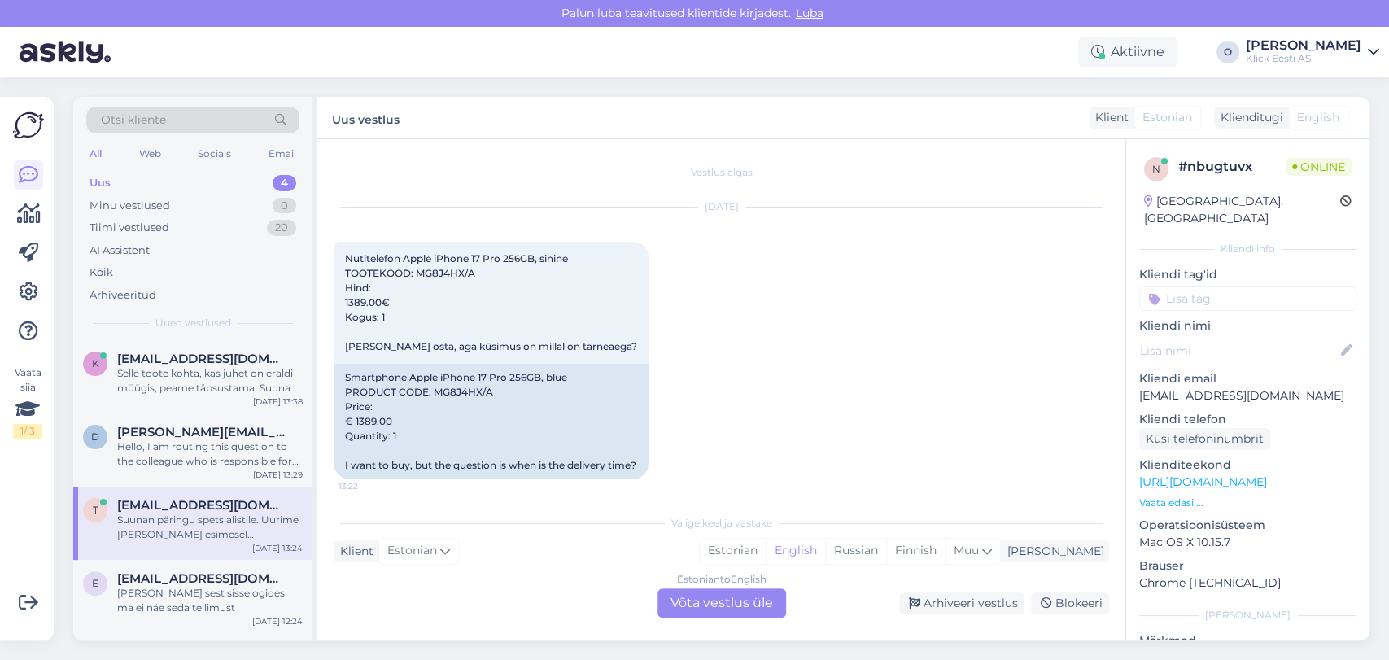
scroll to position [360, 0]
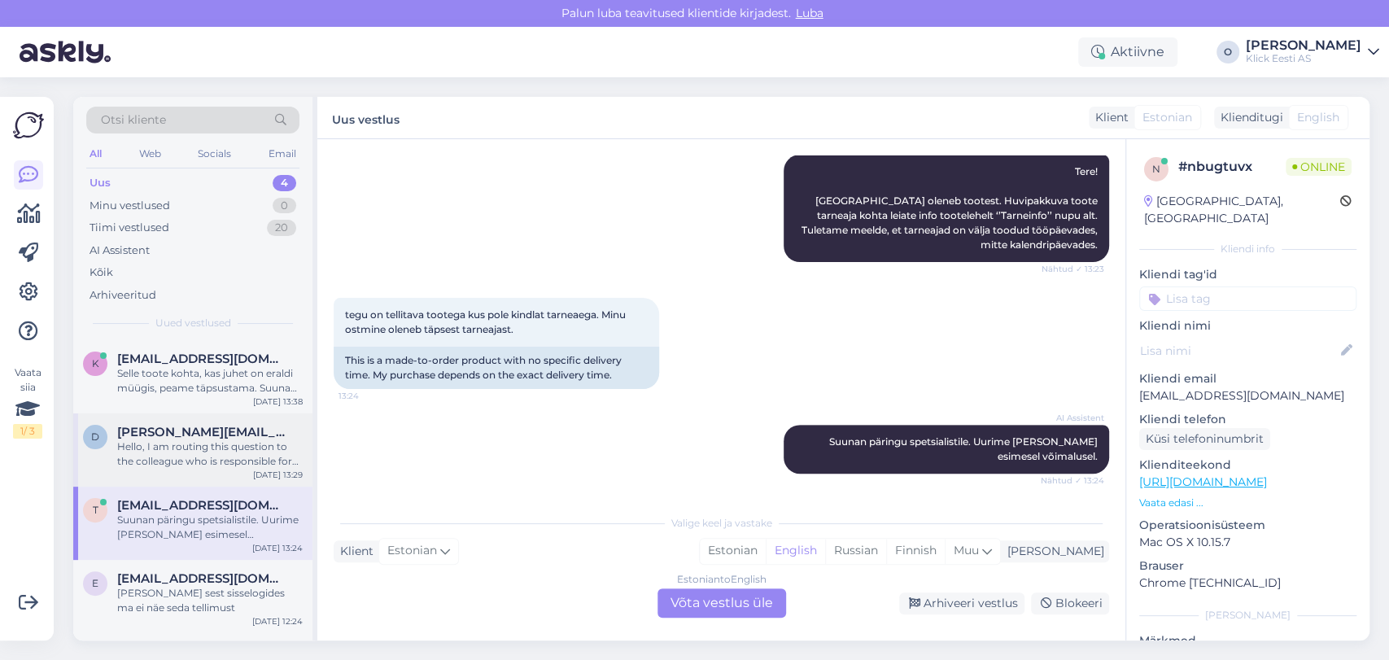
click at [204, 433] on span "[PERSON_NAME][EMAIL_ADDRESS][DOMAIN_NAME]" at bounding box center [201, 432] width 169 height 15
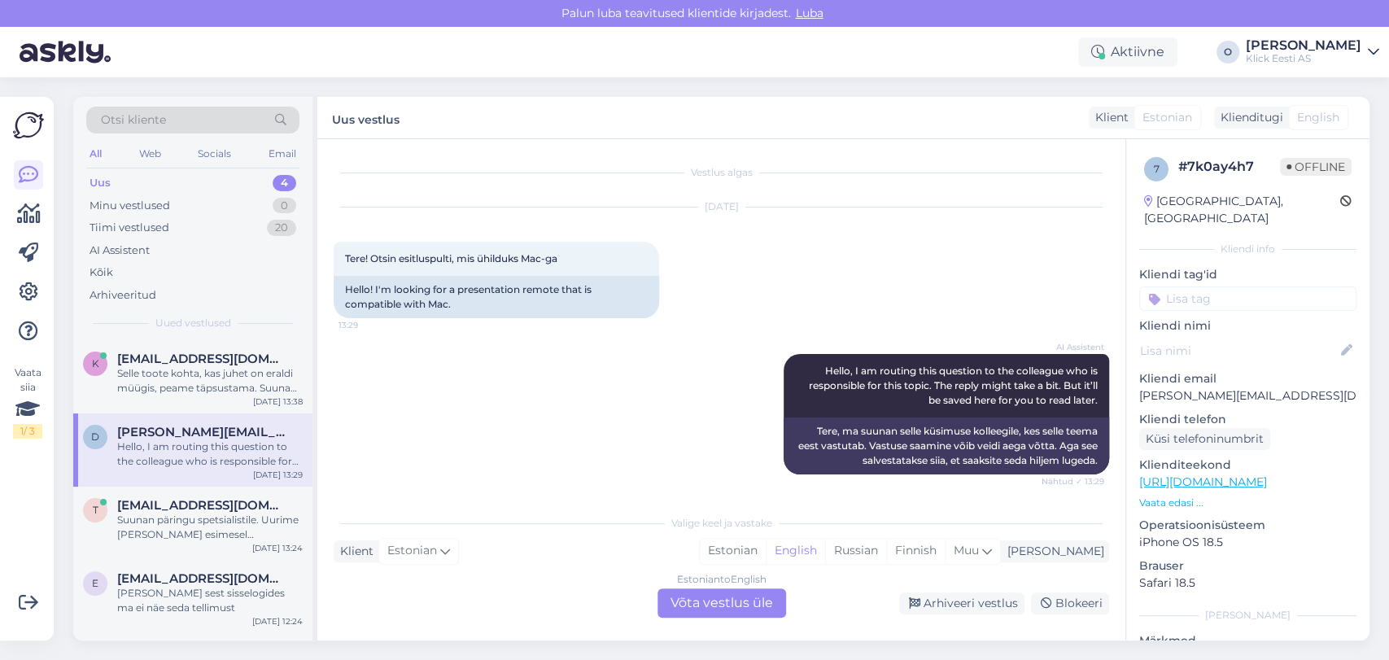
scroll to position [1, 0]
click at [166, 582] on span "[EMAIL_ADDRESS][DOMAIN_NAME]" at bounding box center [201, 578] width 169 height 15
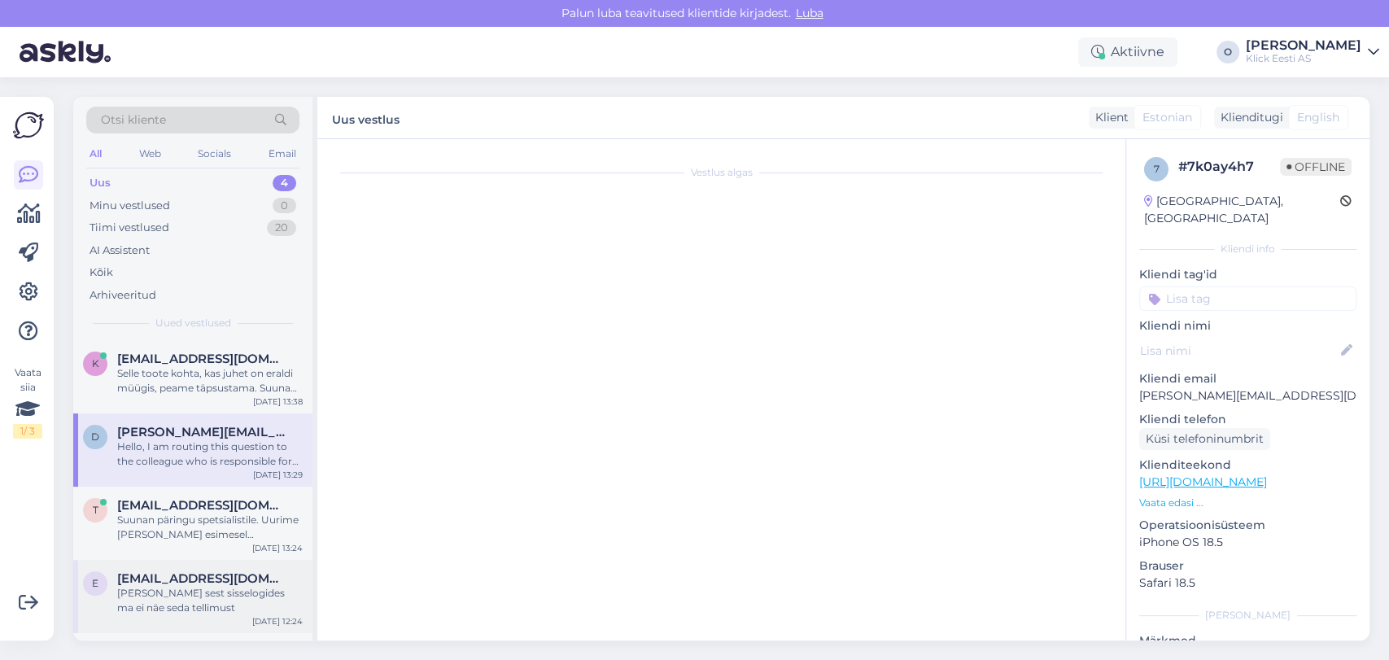
scroll to position [41, 0]
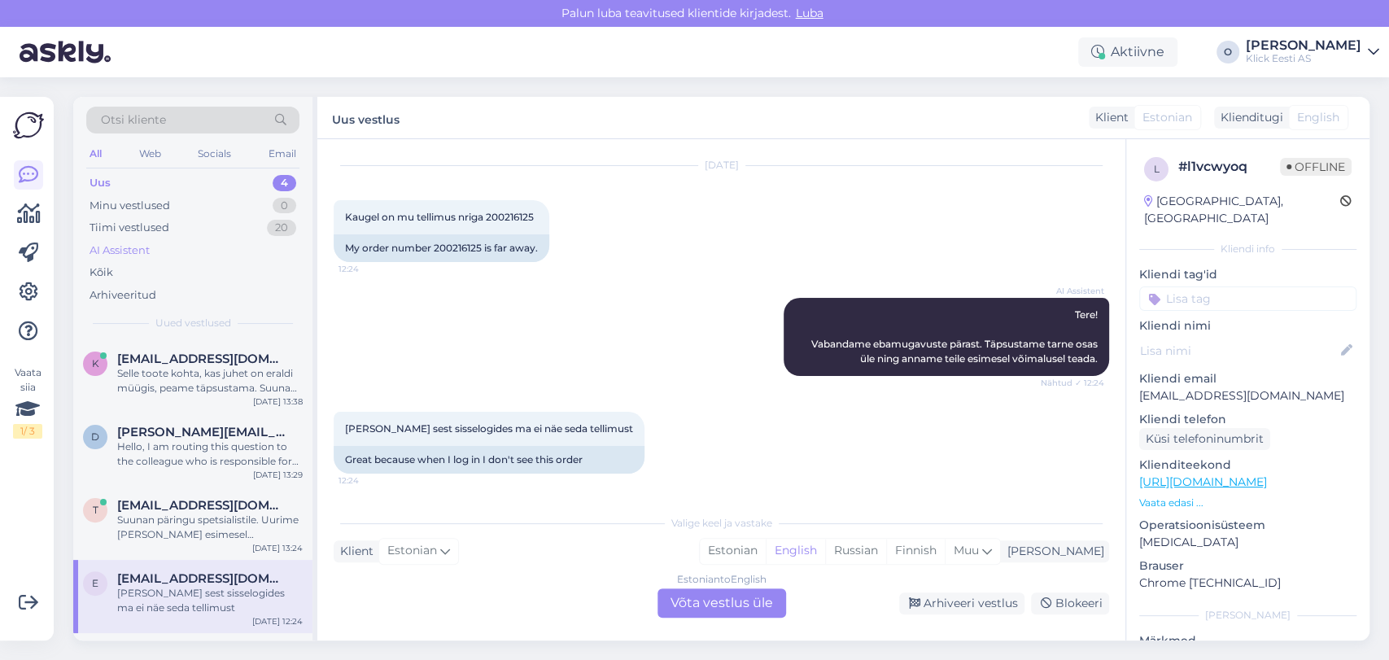
click at [158, 239] on div "AI Assistent" at bounding box center [192, 250] width 213 height 23
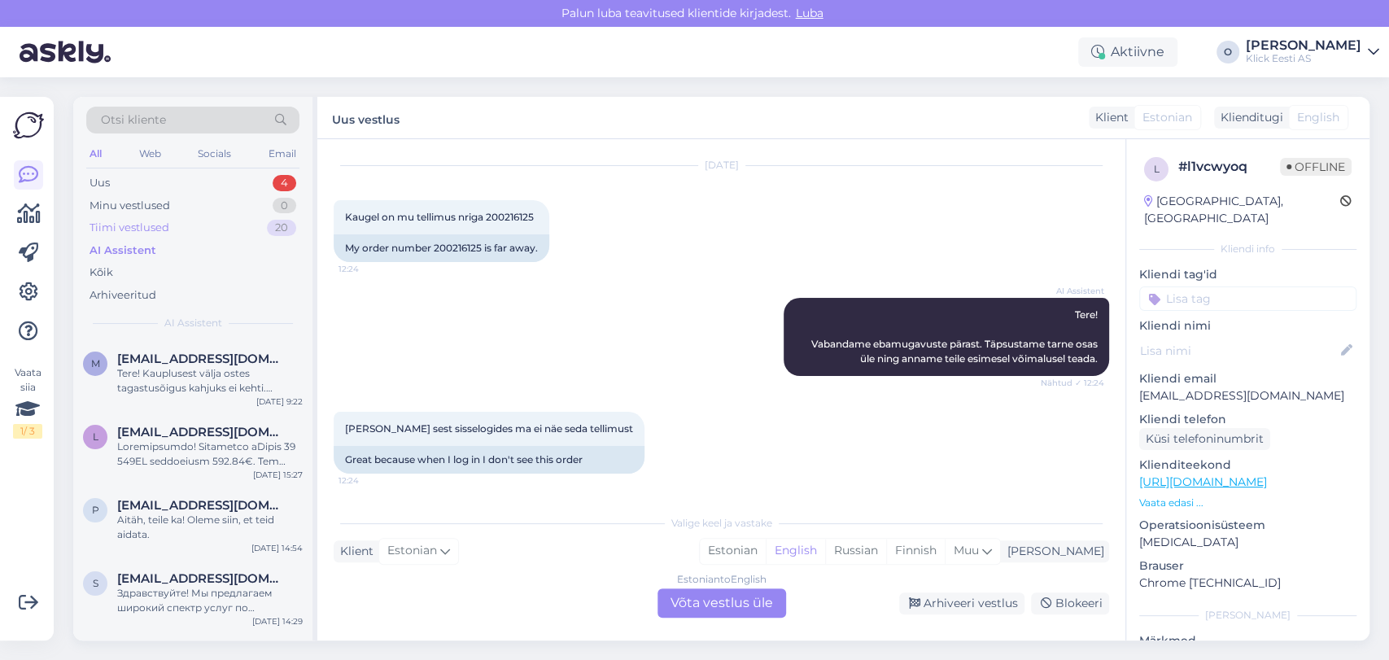
click at [155, 230] on div "Tiimi vestlused" at bounding box center [129, 228] width 80 height 16
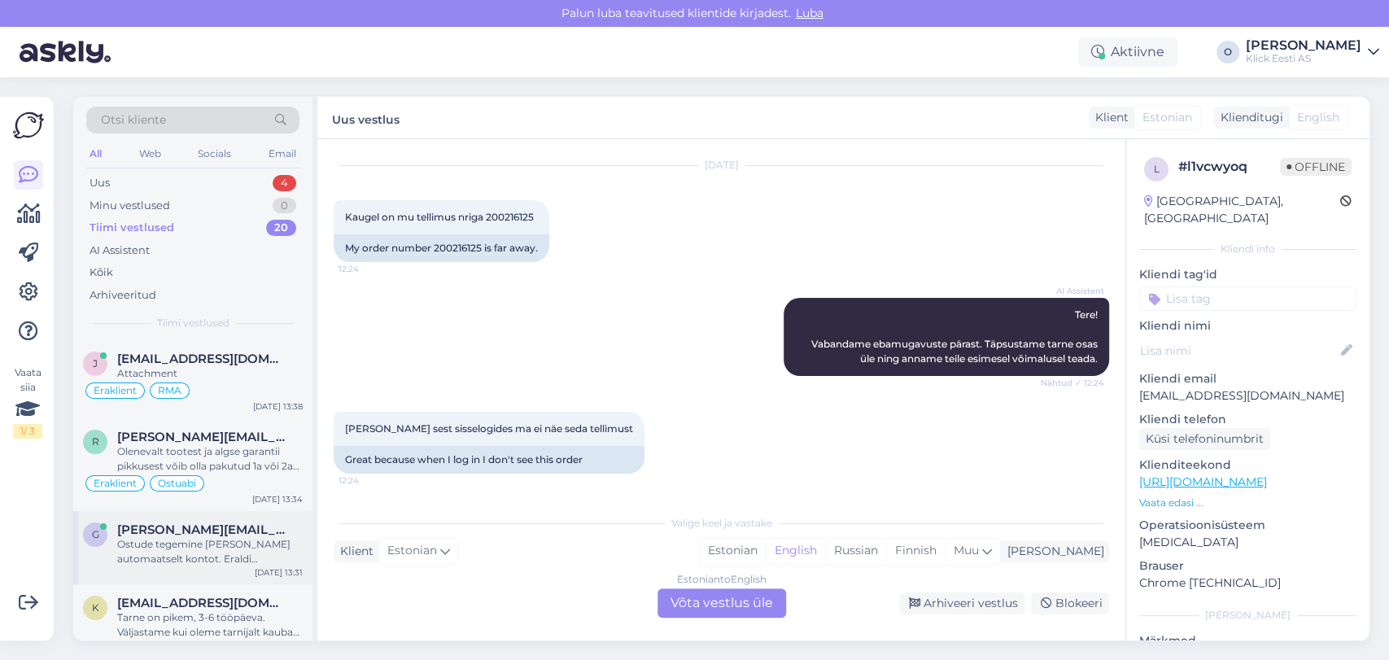
click at [182, 523] on span "[PERSON_NAME][EMAIL_ADDRESS][DOMAIN_NAME]" at bounding box center [201, 529] width 169 height 15
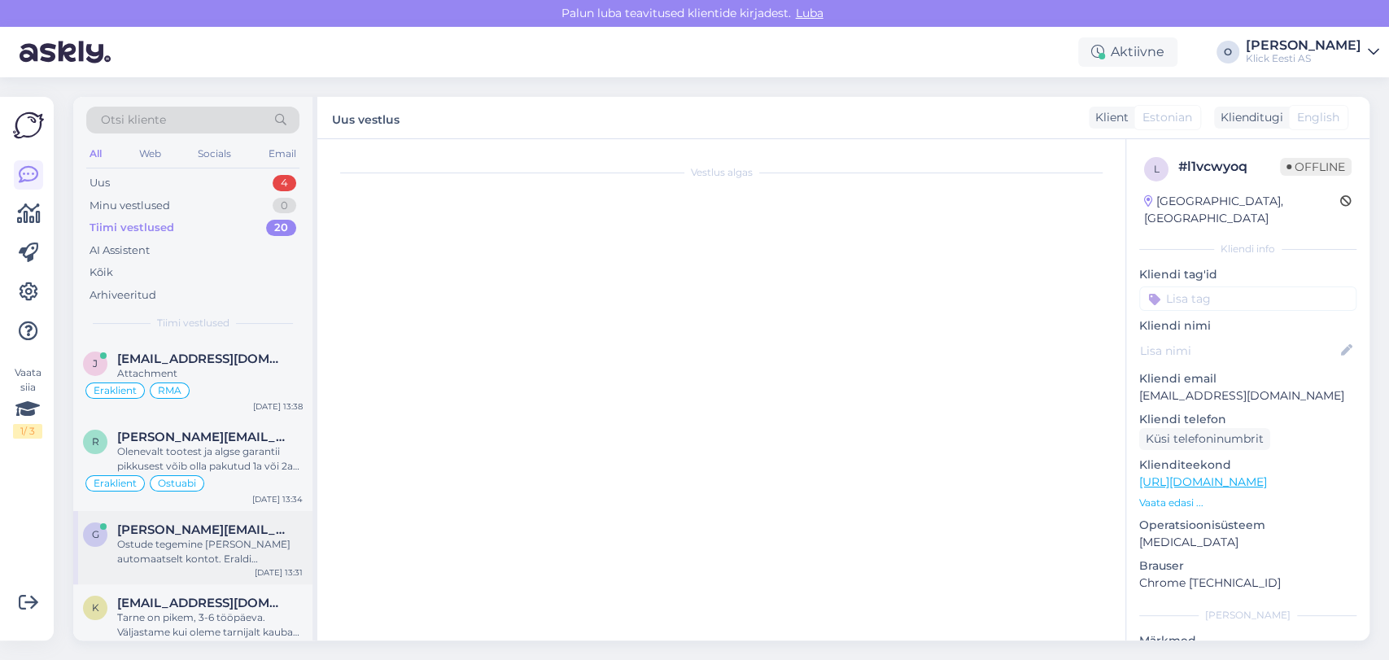
scroll to position [156, 0]
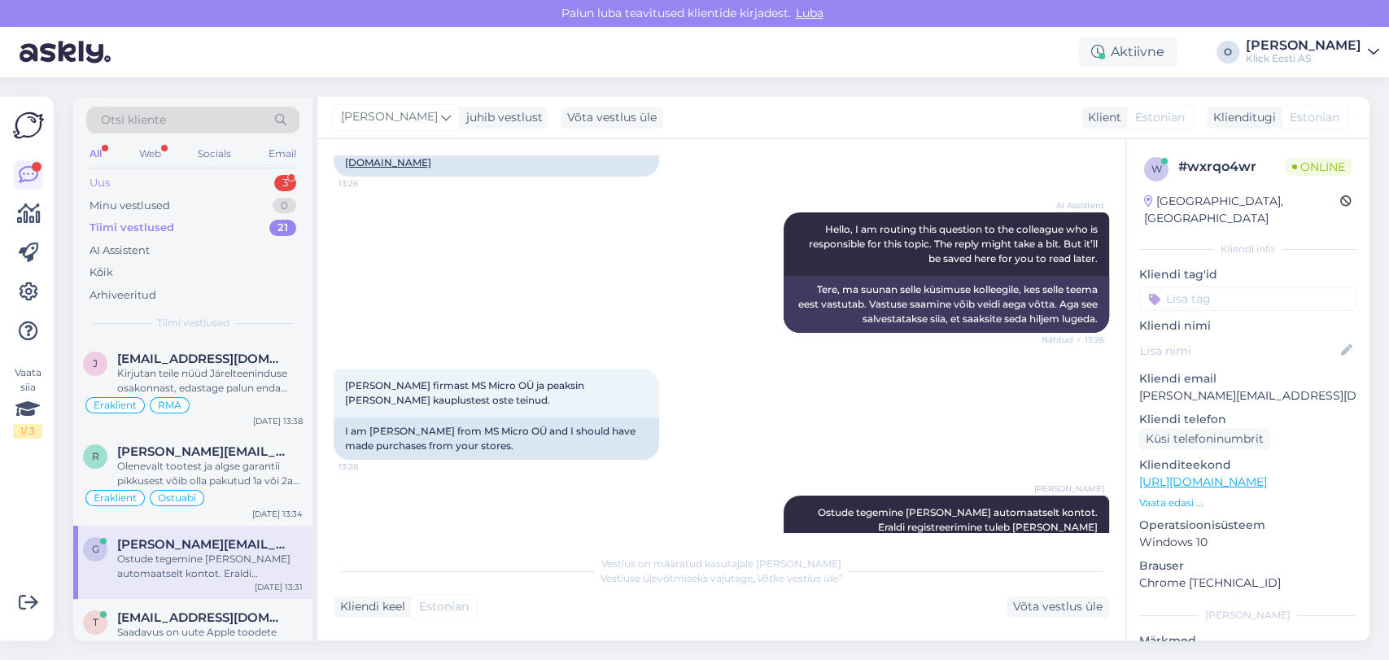
click at [228, 189] on div "Uus 3" at bounding box center [192, 183] width 213 height 23
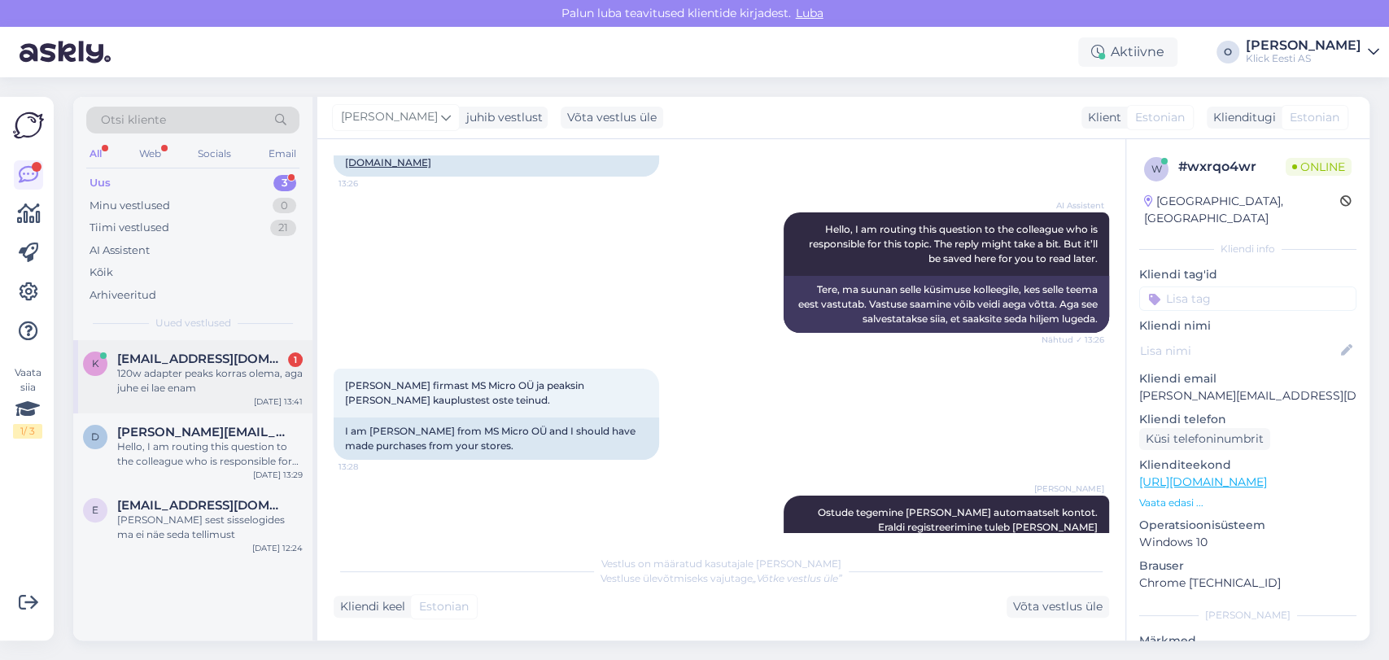
click at [156, 363] on span "[EMAIL_ADDRESS][DOMAIN_NAME]" at bounding box center [201, 358] width 169 height 15
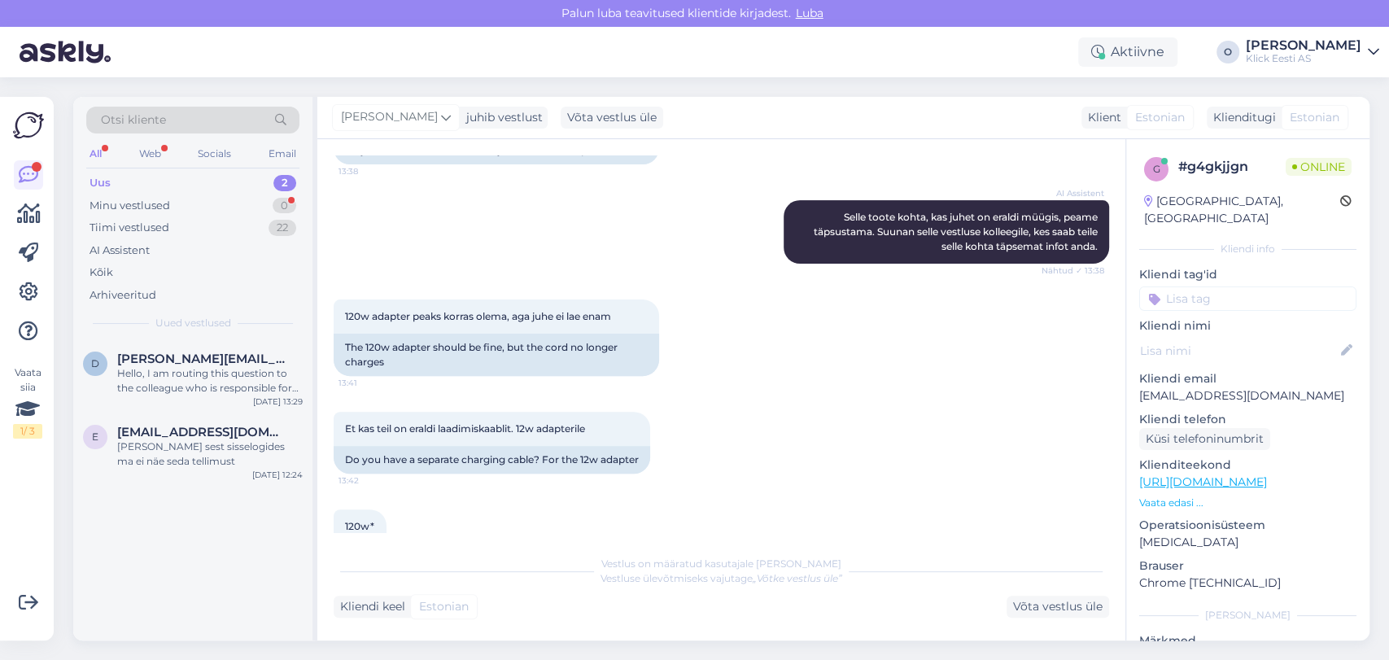
scroll to position [533, 0]
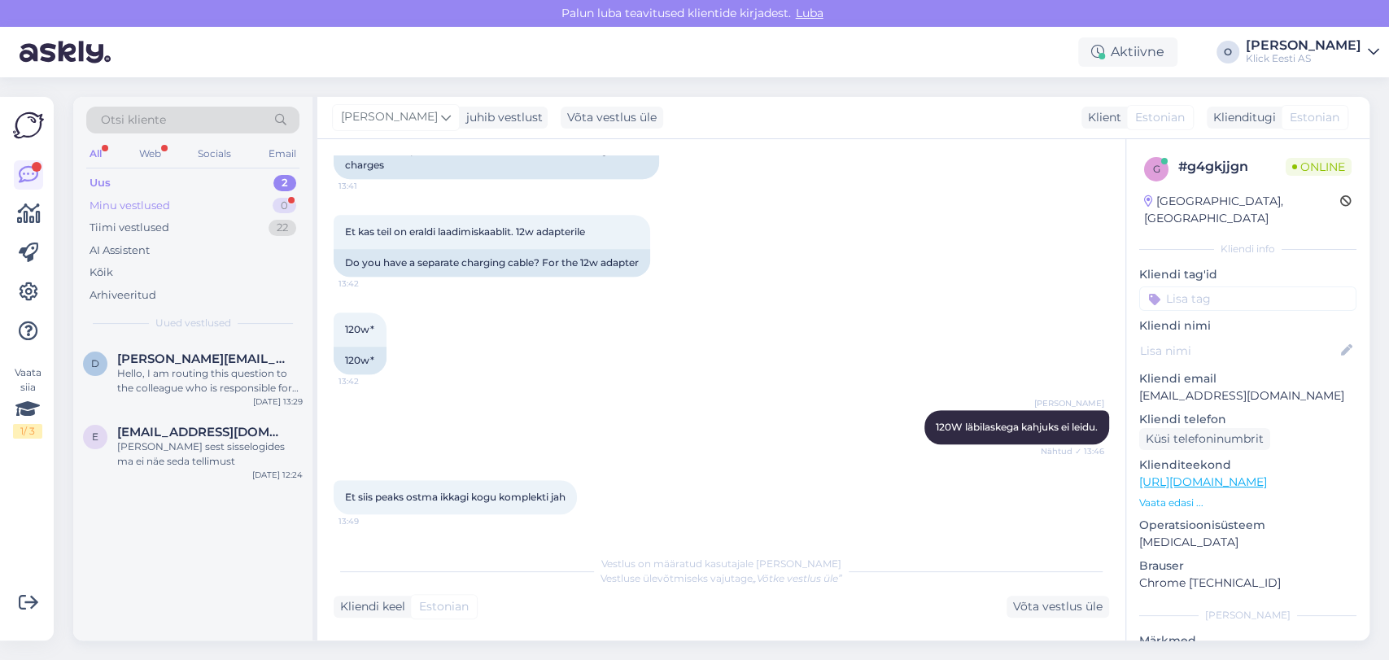
click at [217, 199] on div "Minu vestlused 0" at bounding box center [192, 205] width 213 height 23
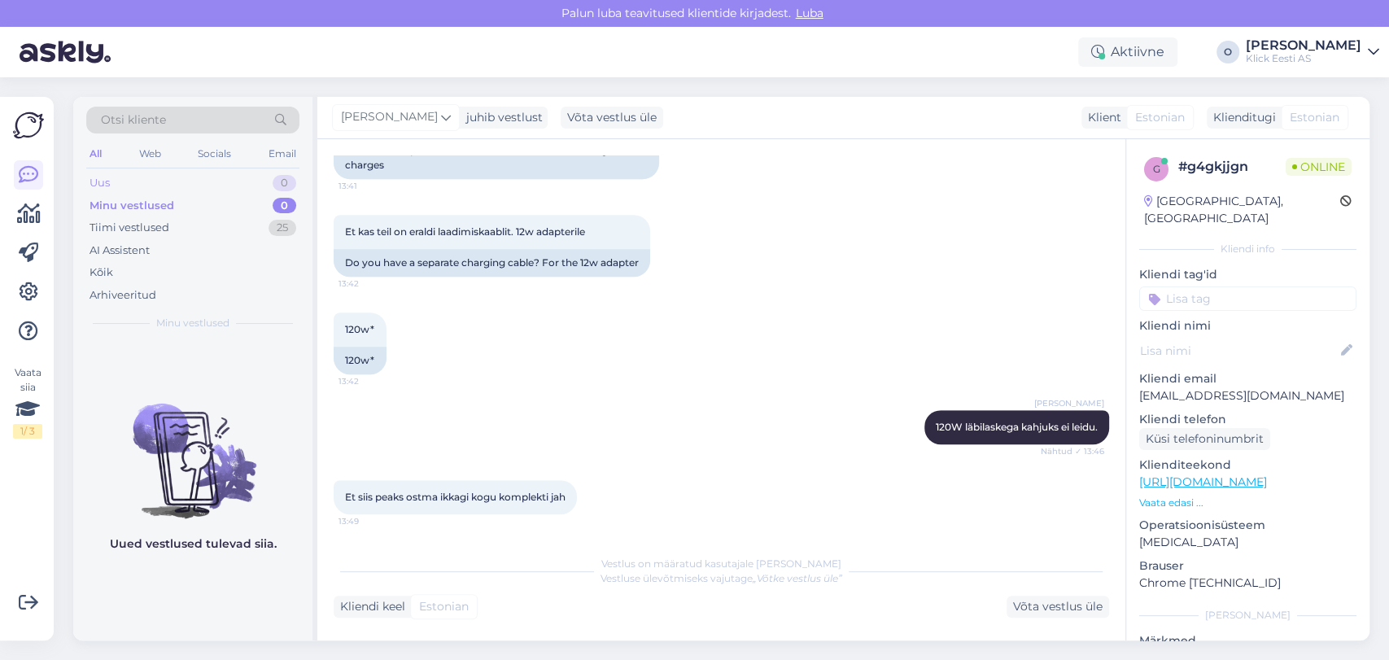
click at [202, 179] on div "Uus 0" at bounding box center [192, 183] width 213 height 23
drag, startPoint x: 186, startPoint y: 241, endPoint x: 177, endPoint y: 230, distance: 13.9
click at [177, 230] on div "Uus 0 Minu vestlused 0 Tiimi vestlused 25 AI Assistent Kõik Arhiveeritud" at bounding box center [192, 239] width 213 height 134
click at [177, 230] on div "Tiimi vestlused 25" at bounding box center [192, 227] width 213 height 23
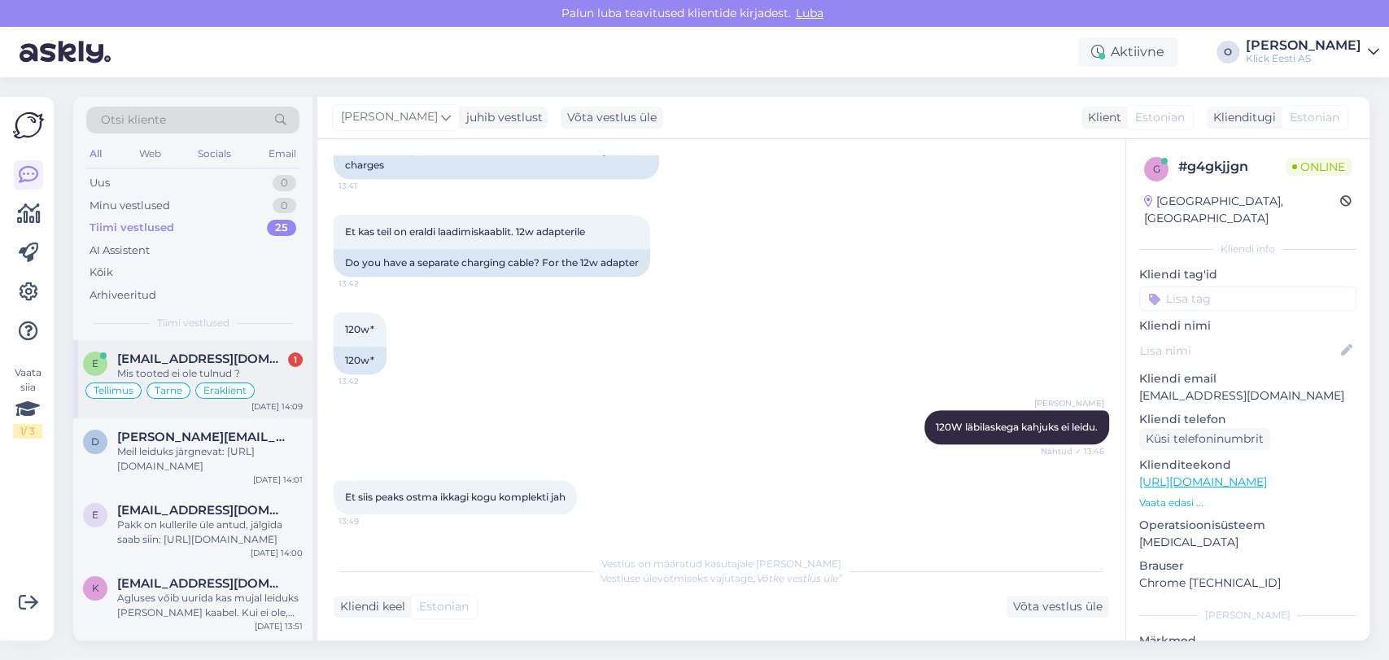
click at [161, 369] on div "Mis tooted ei ole tulnud ?" at bounding box center [209, 373] width 185 height 15
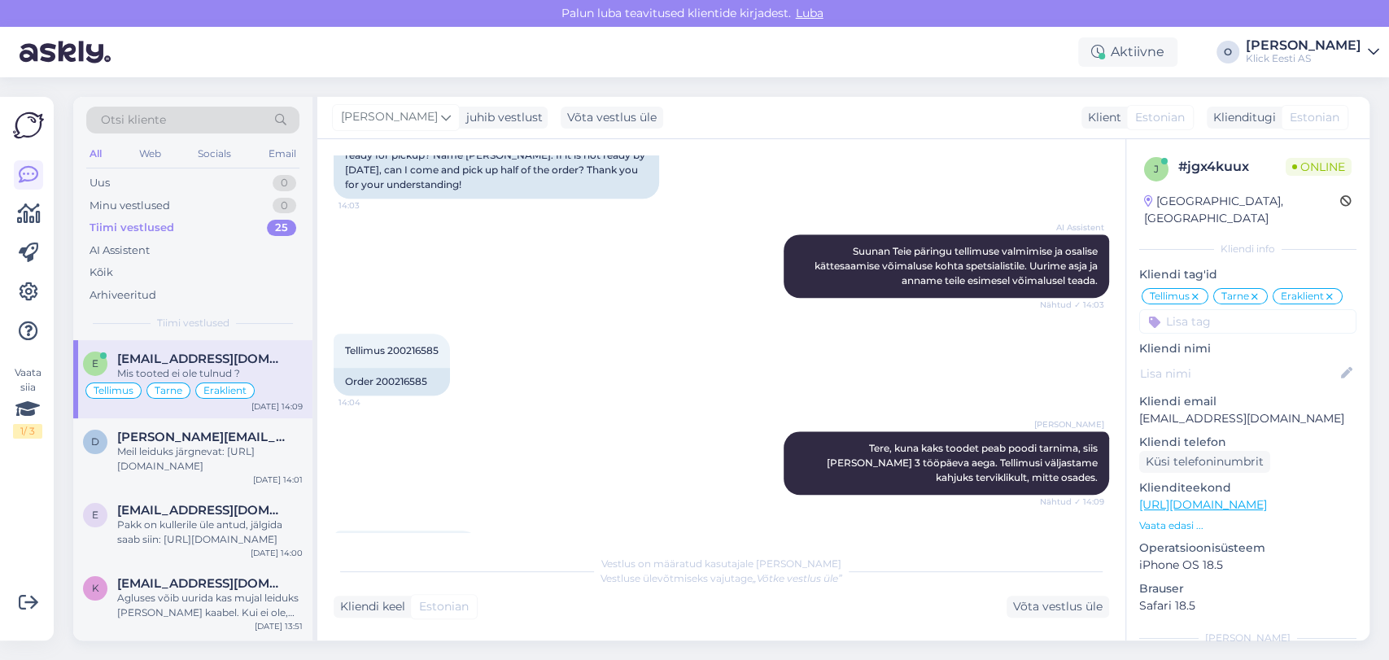
scroll to position [967, 0]
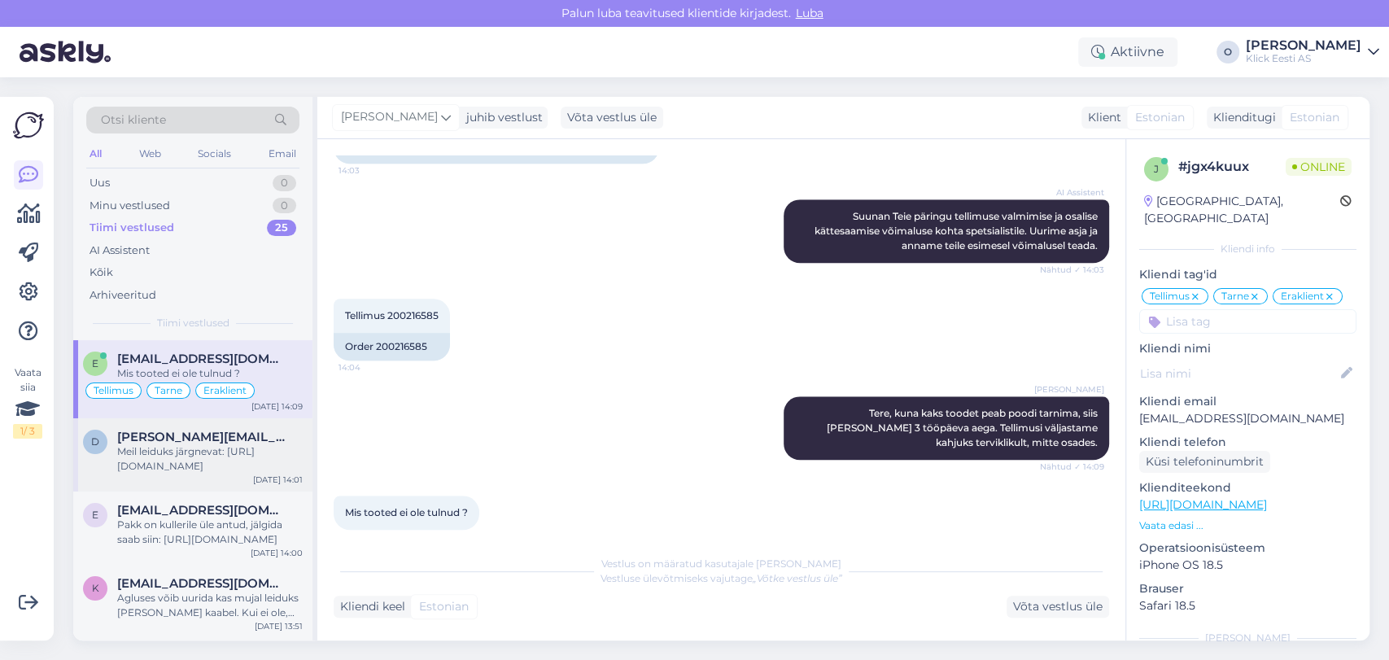
click at [140, 449] on div "Meil leiduks järgnevat: [URL][DOMAIN_NAME]" at bounding box center [209, 458] width 185 height 29
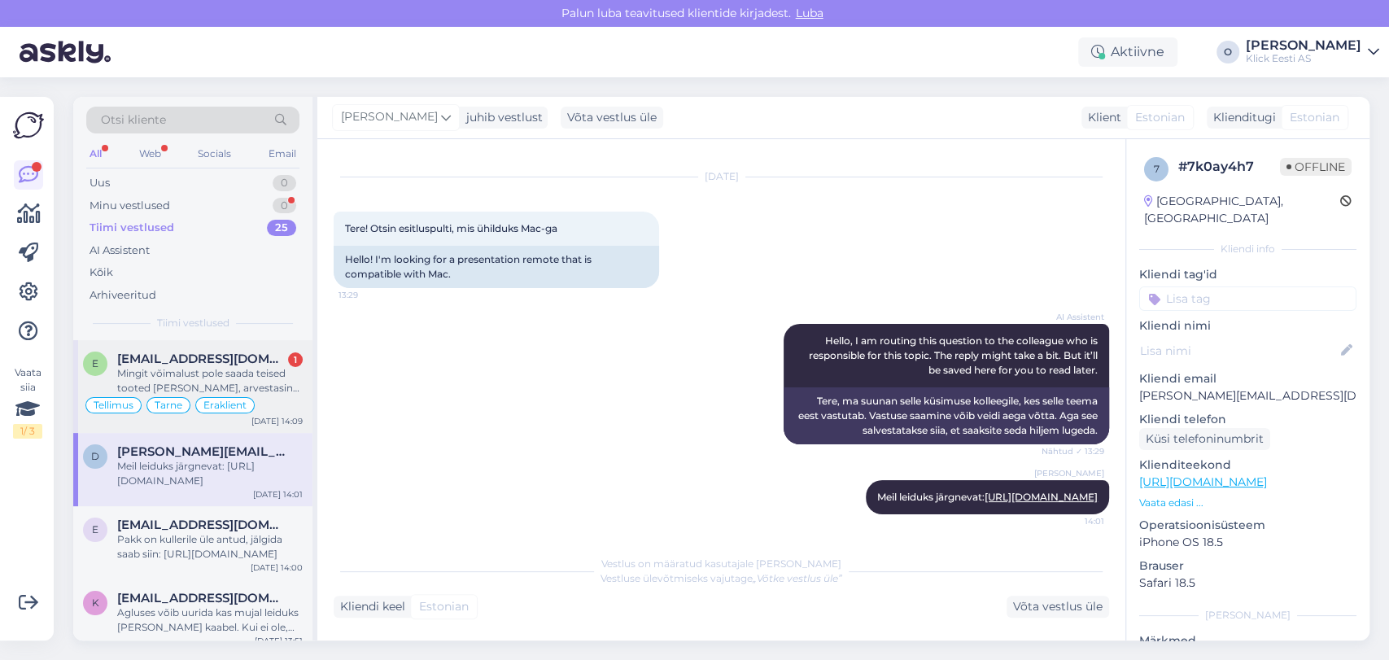
click at [164, 388] on div "Mingit võimalust pole saada teised tooted [PERSON_NAME], arvestasin [PERSON_NAM…" at bounding box center [209, 380] width 185 height 29
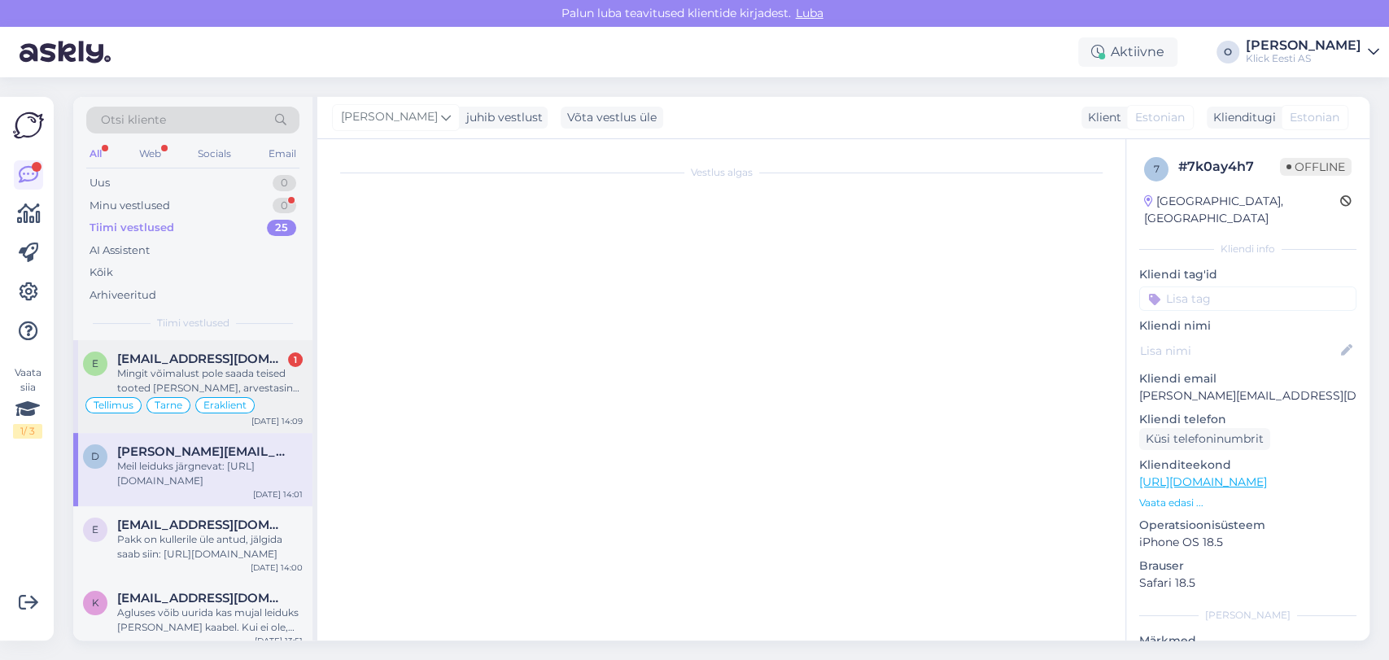
scroll to position [1151, 0]
